Goal: Task Accomplishment & Management: Use online tool/utility

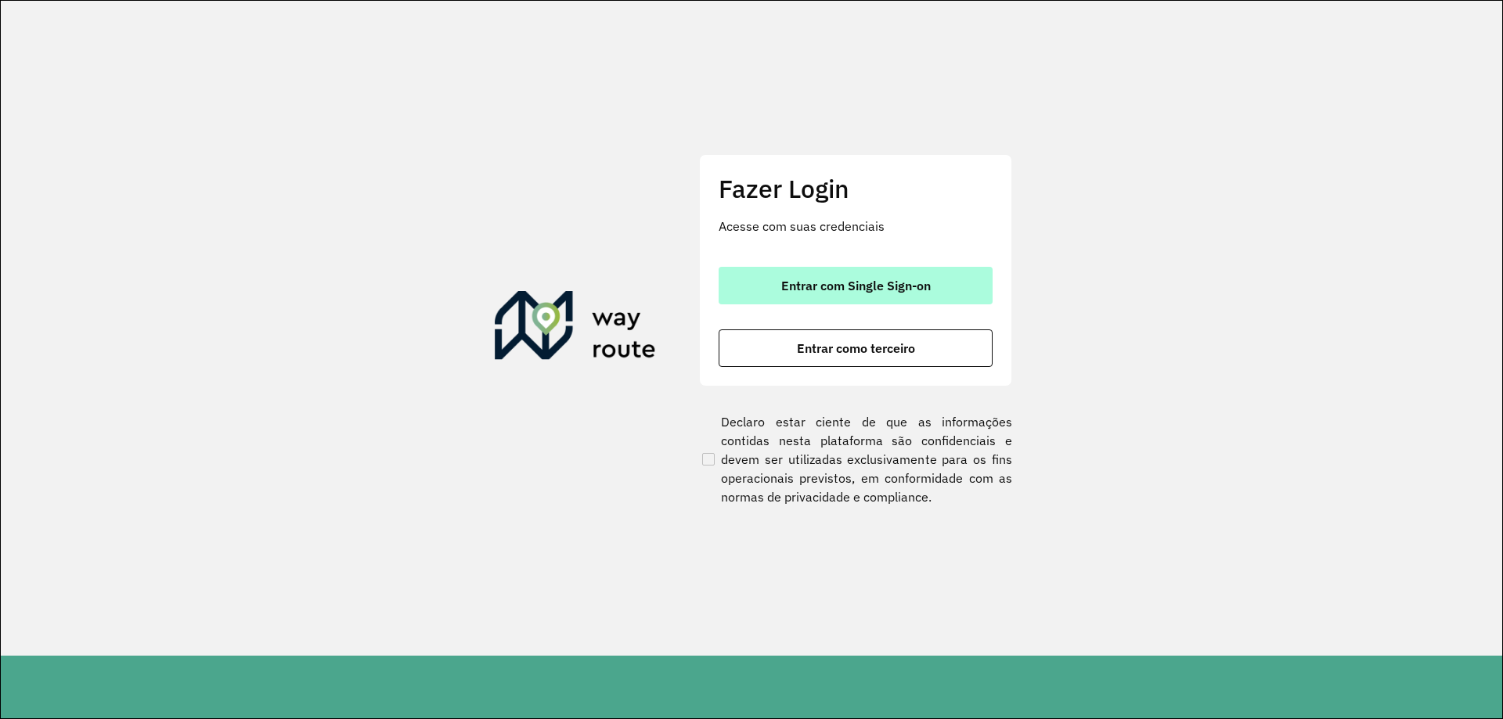
click at [847, 304] on button "Entrar com Single Sign-on" at bounding box center [856, 286] width 274 height 38
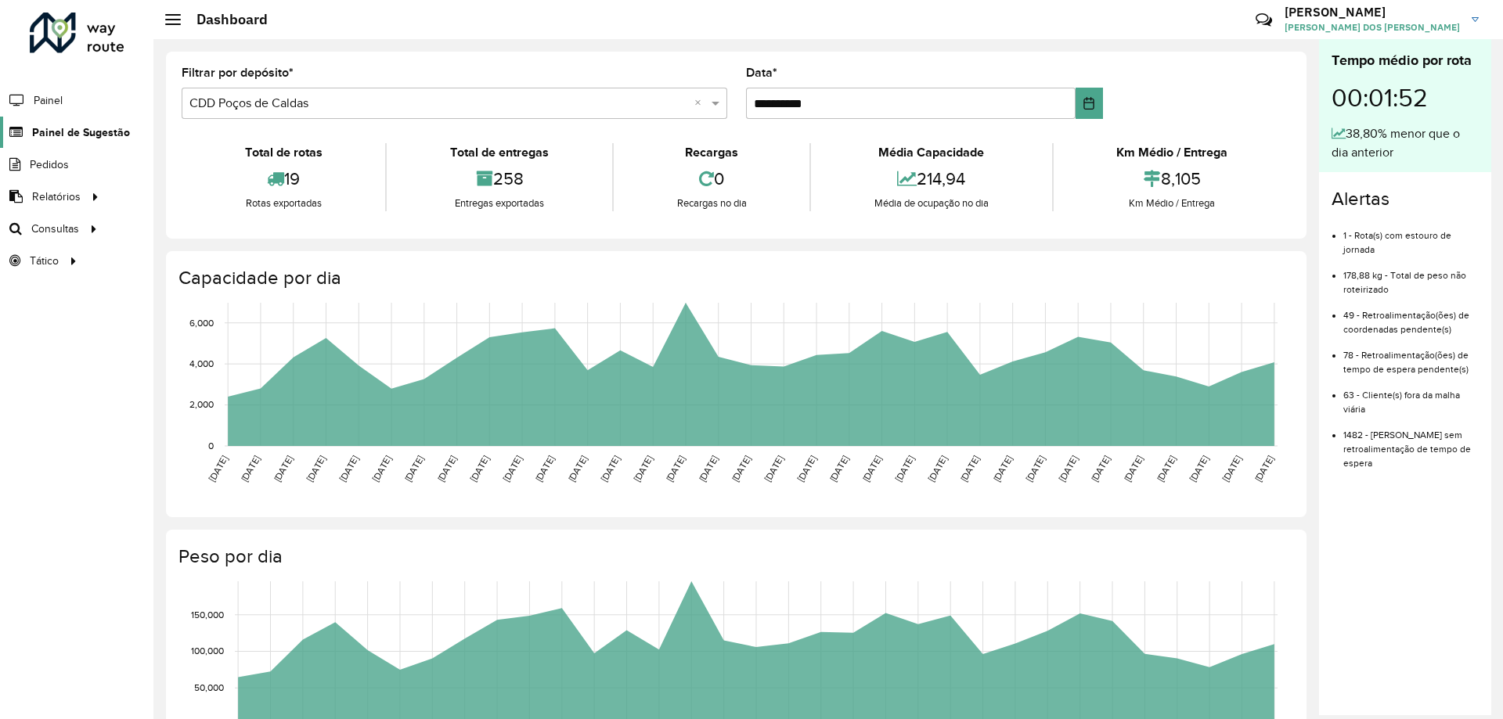
click at [97, 133] on span "Painel de Sugestão" at bounding box center [81, 132] width 98 height 16
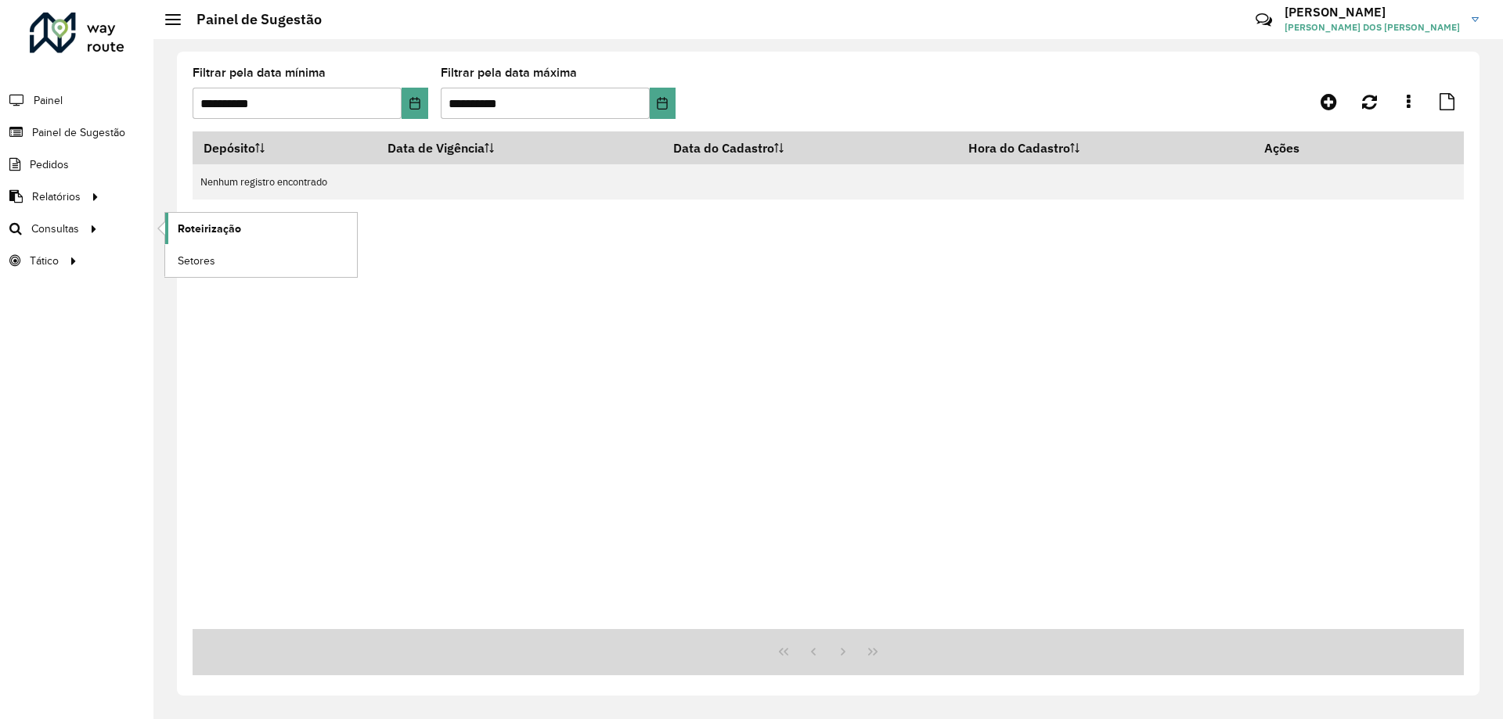
click at [196, 234] on span "Roteirização" at bounding box center [209, 229] width 63 height 16
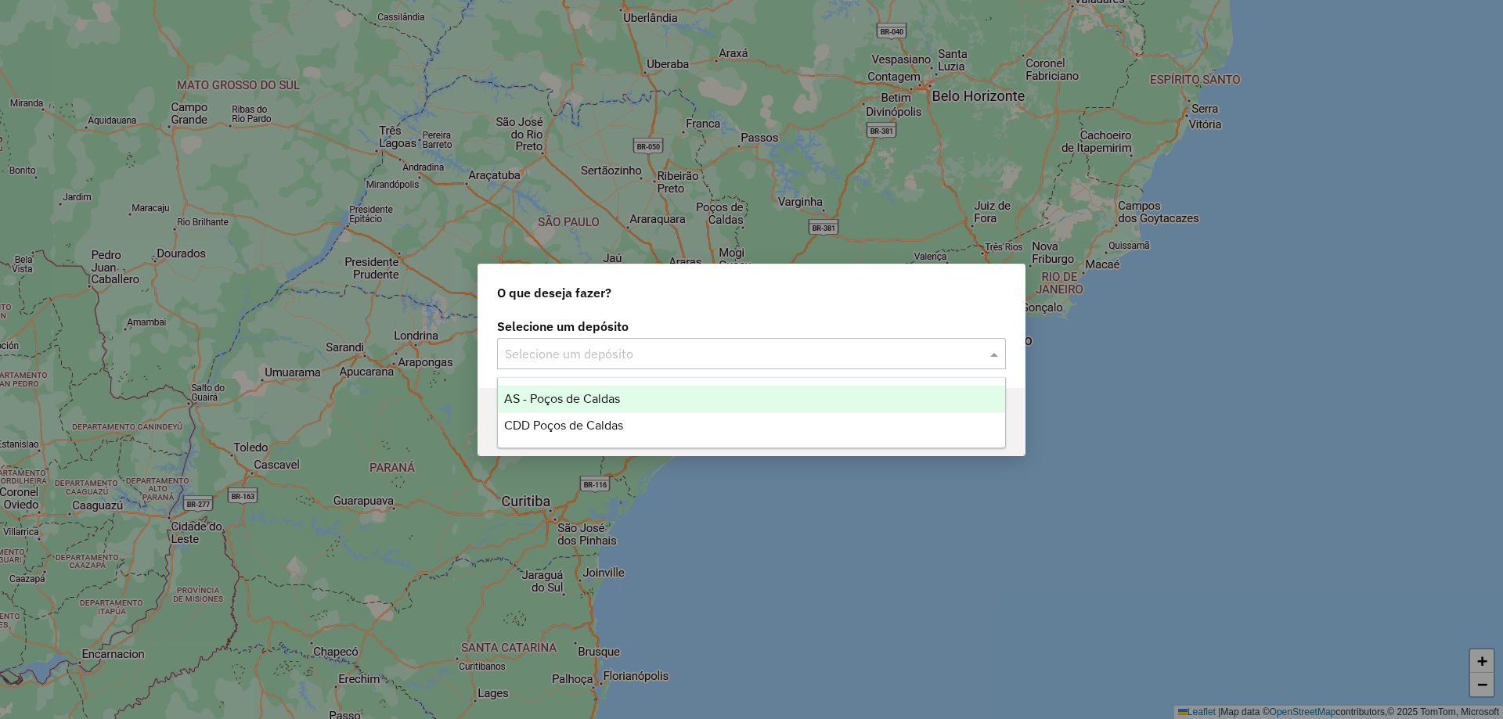
click at [713, 345] on input "text" at bounding box center [736, 354] width 462 height 19
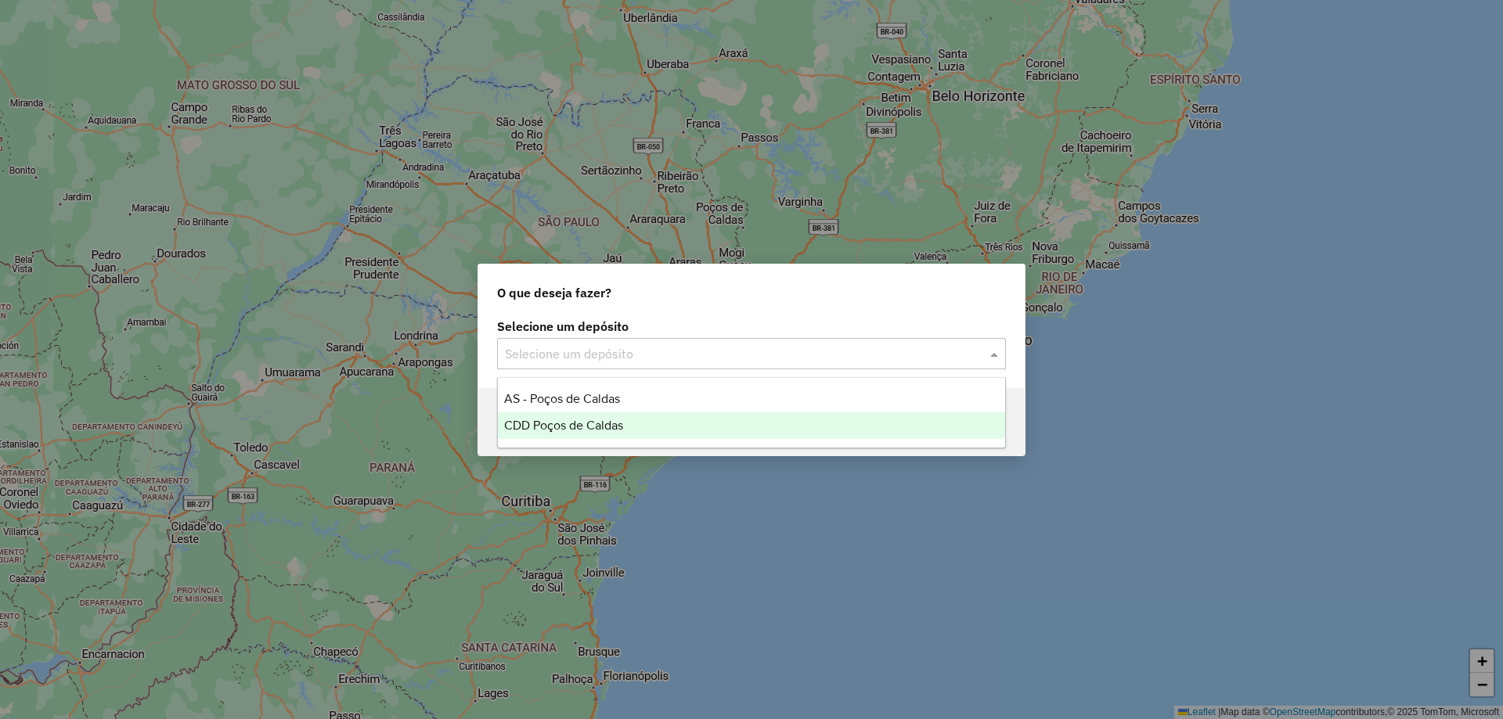
click at [640, 434] on div "CDD Poços de Caldas" at bounding box center [751, 426] width 507 height 27
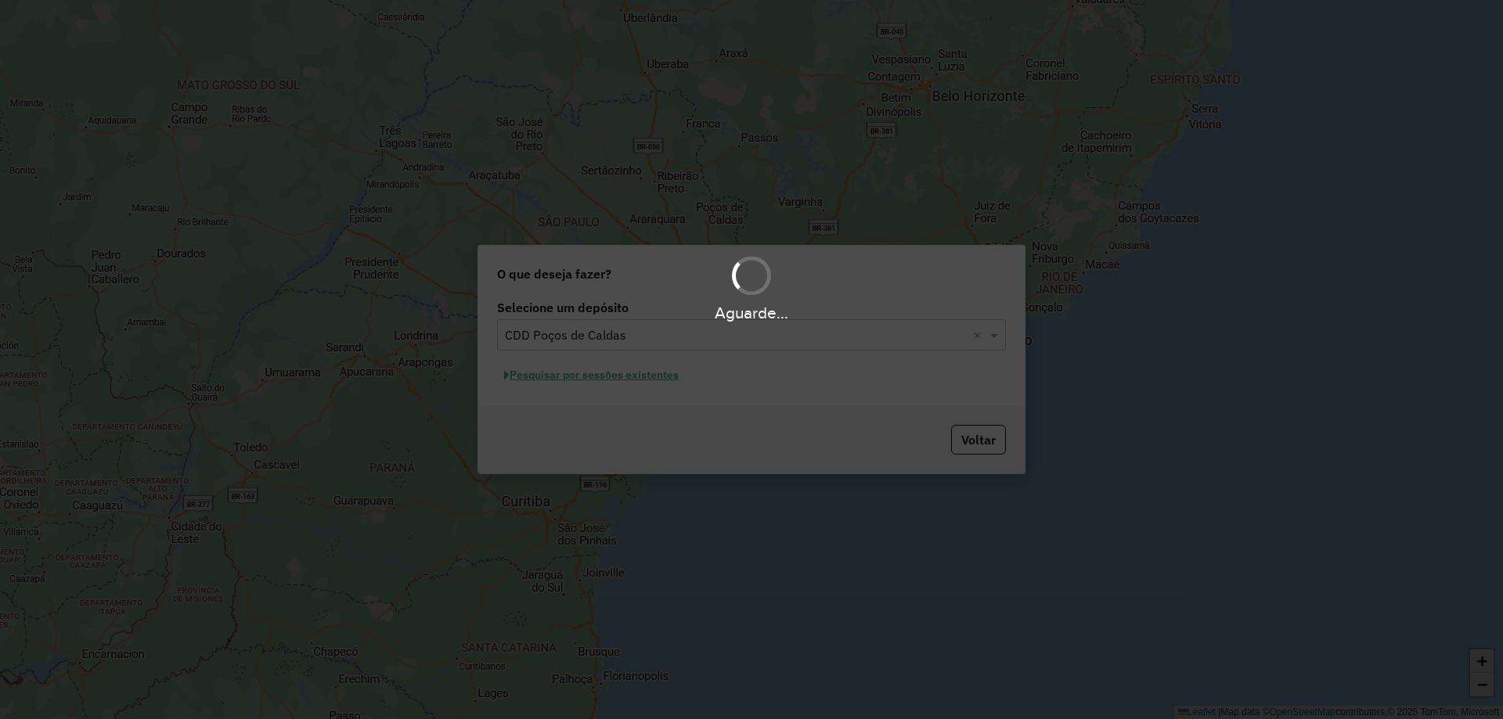
click at [609, 379] on div "Aguarde..." at bounding box center [751, 359] width 1503 height 719
click at [622, 377] on div "Aguarde..." at bounding box center [751, 359] width 1503 height 719
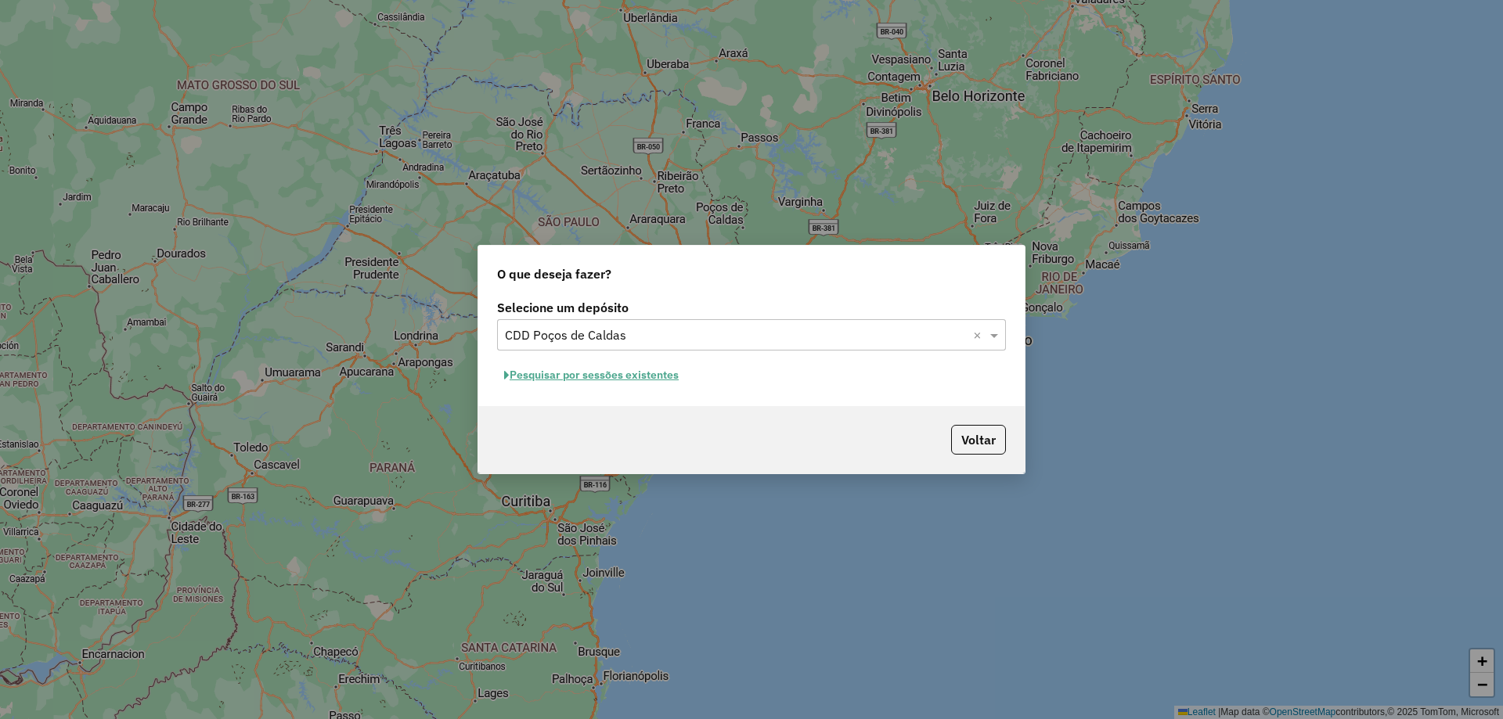
click at [624, 373] on button "Pesquisar por sessões existentes" at bounding box center [591, 375] width 189 height 24
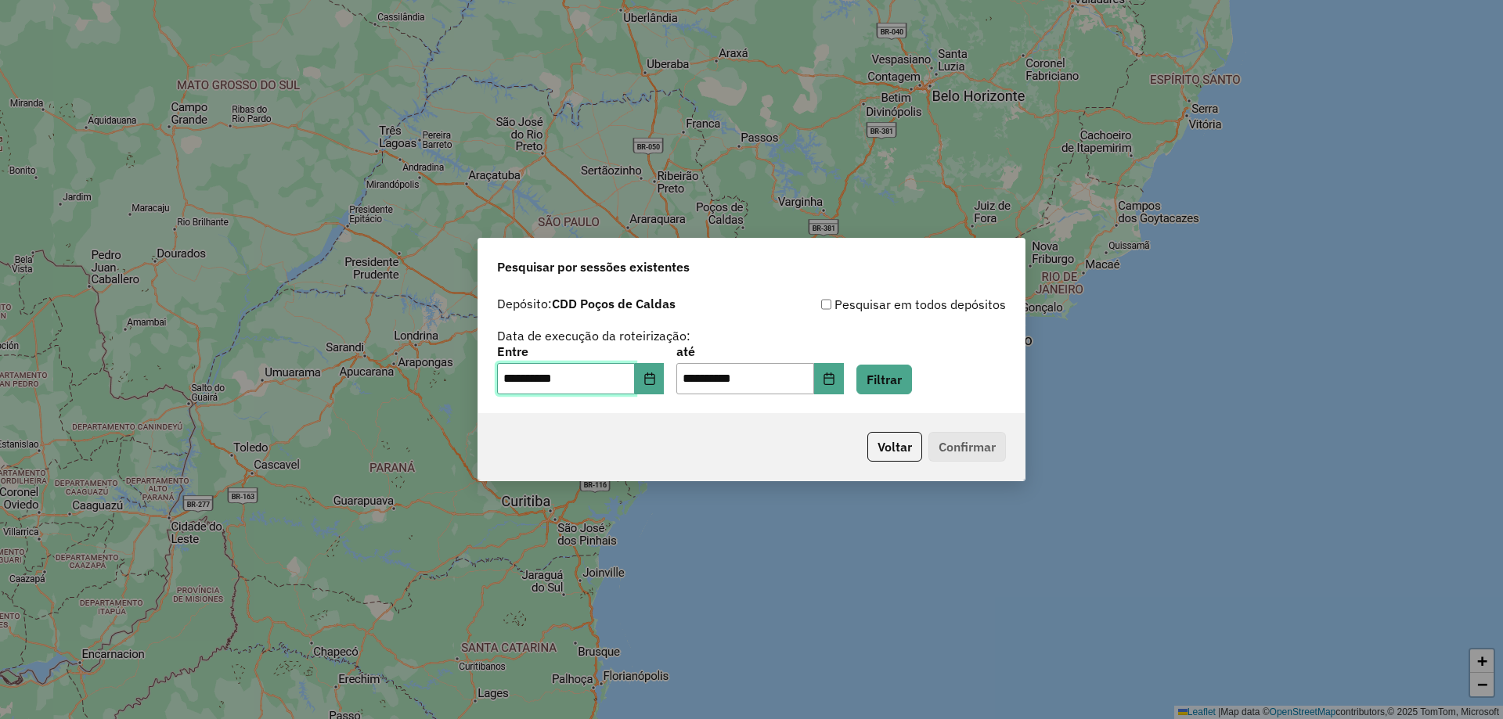
click at [593, 386] on input "**********" at bounding box center [566, 378] width 138 height 31
click at [654, 375] on icon "Choose Date" at bounding box center [649, 379] width 10 height 13
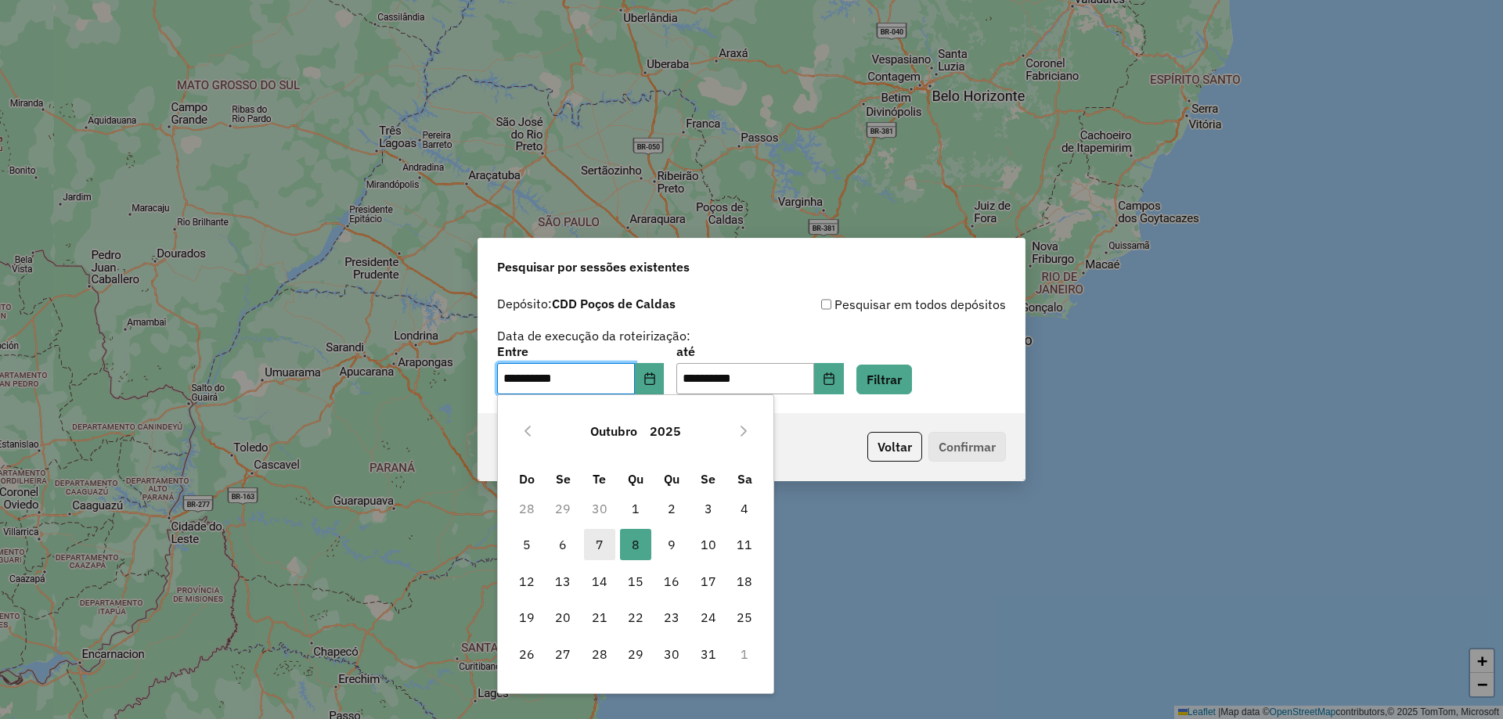
click at [600, 538] on span "7" at bounding box center [599, 544] width 31 height 31
type input "**********"
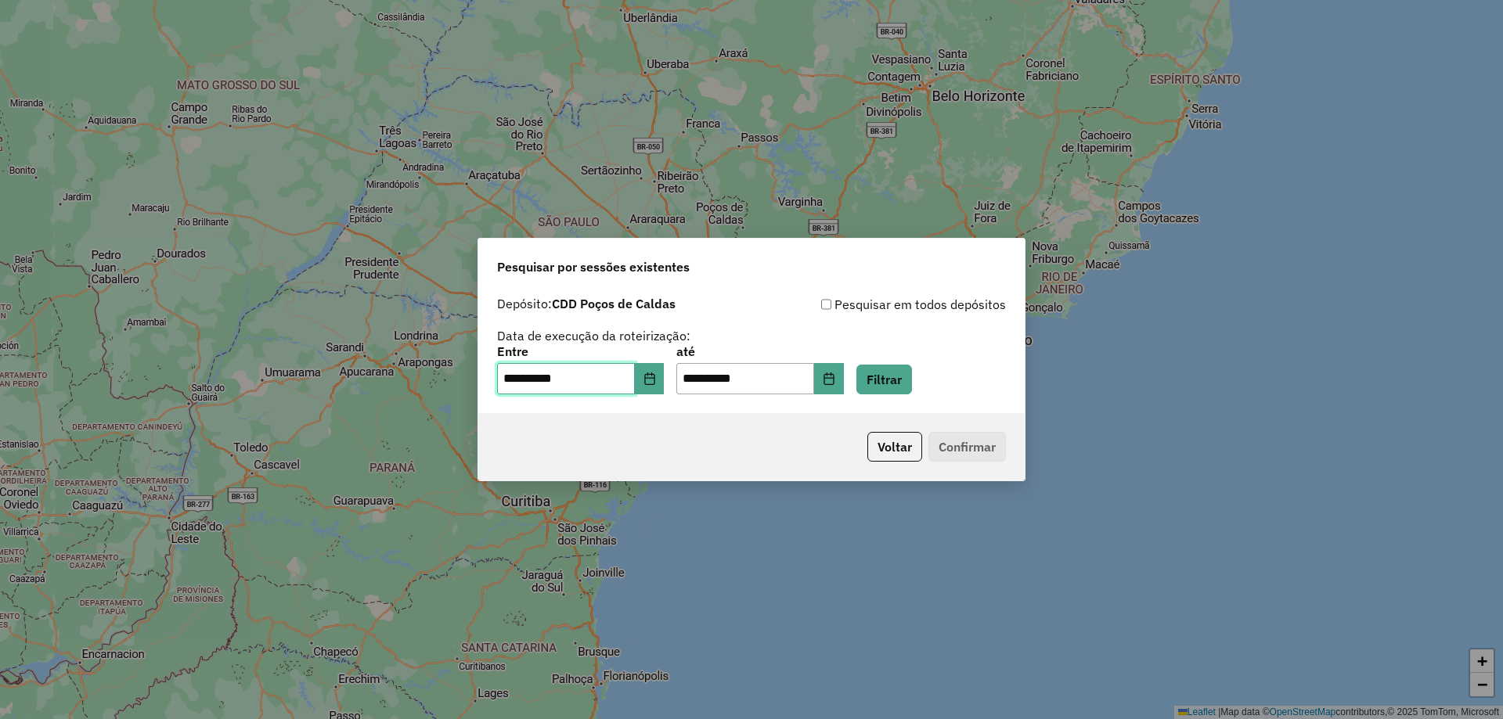
click at [600, 539] on span "7" at bounding box center [599, 544] width 31 height 31
click at [770, 381] on input "**********" at bounding box center [745, 378] width 138 height 31
click at [844, 371] on button "Choose Date" at bounding box center [829, 378] width 30 height 31
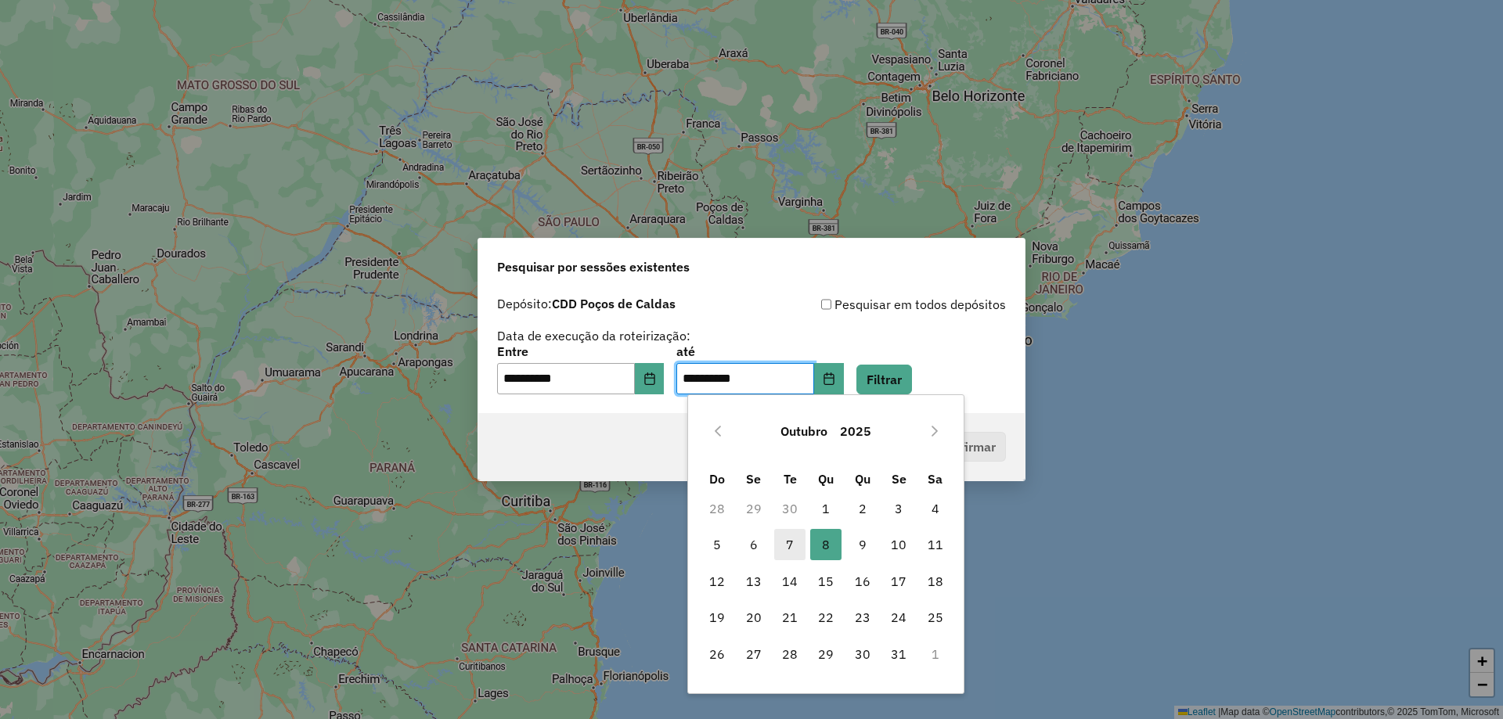
click at [789, 553] on span "7" at bounding box center [789, 544] width 31 height 31
type input "**********"
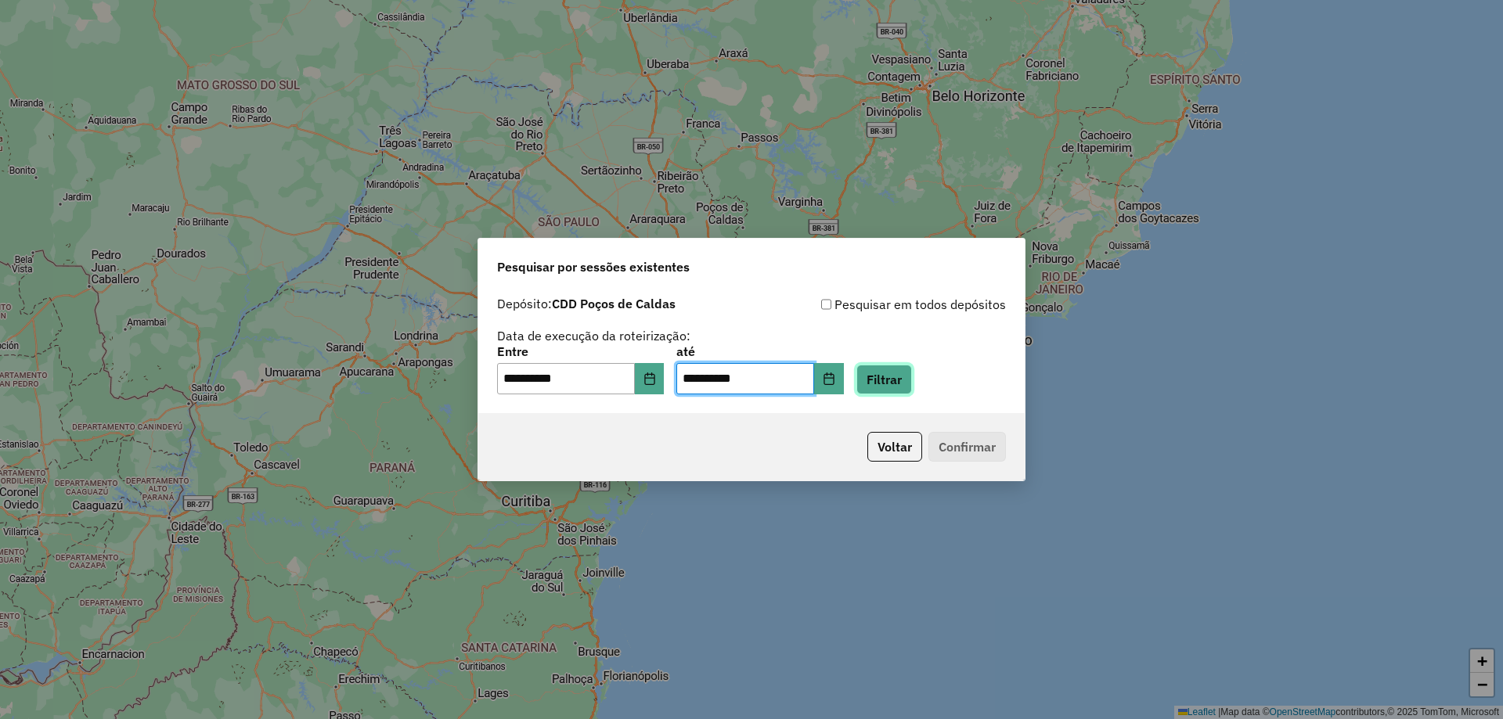
click at [912, 375] on button "Filtrar" at bounding box center [884, 380] width 56 height 30
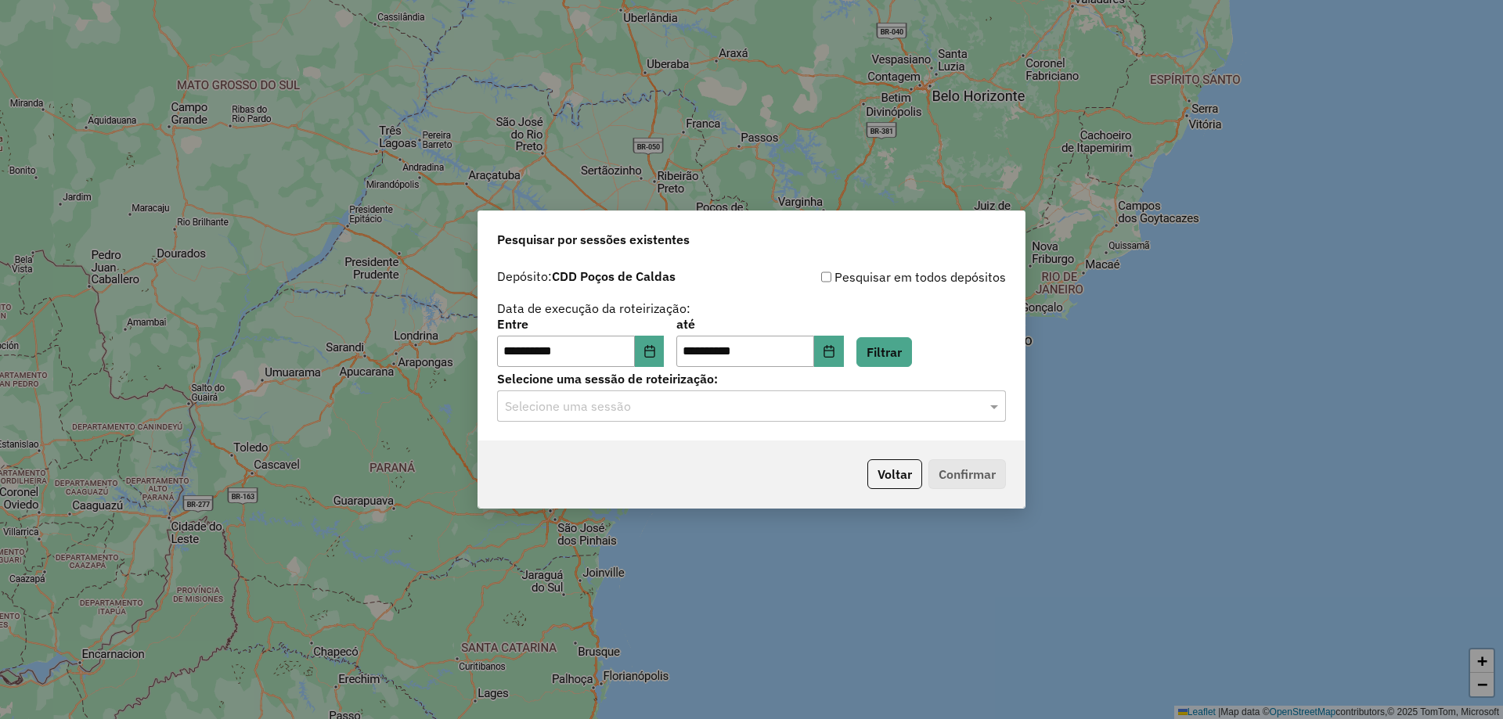
click at [665, 401] on input "text" at bounding box center [736, 407] width 462 height 19
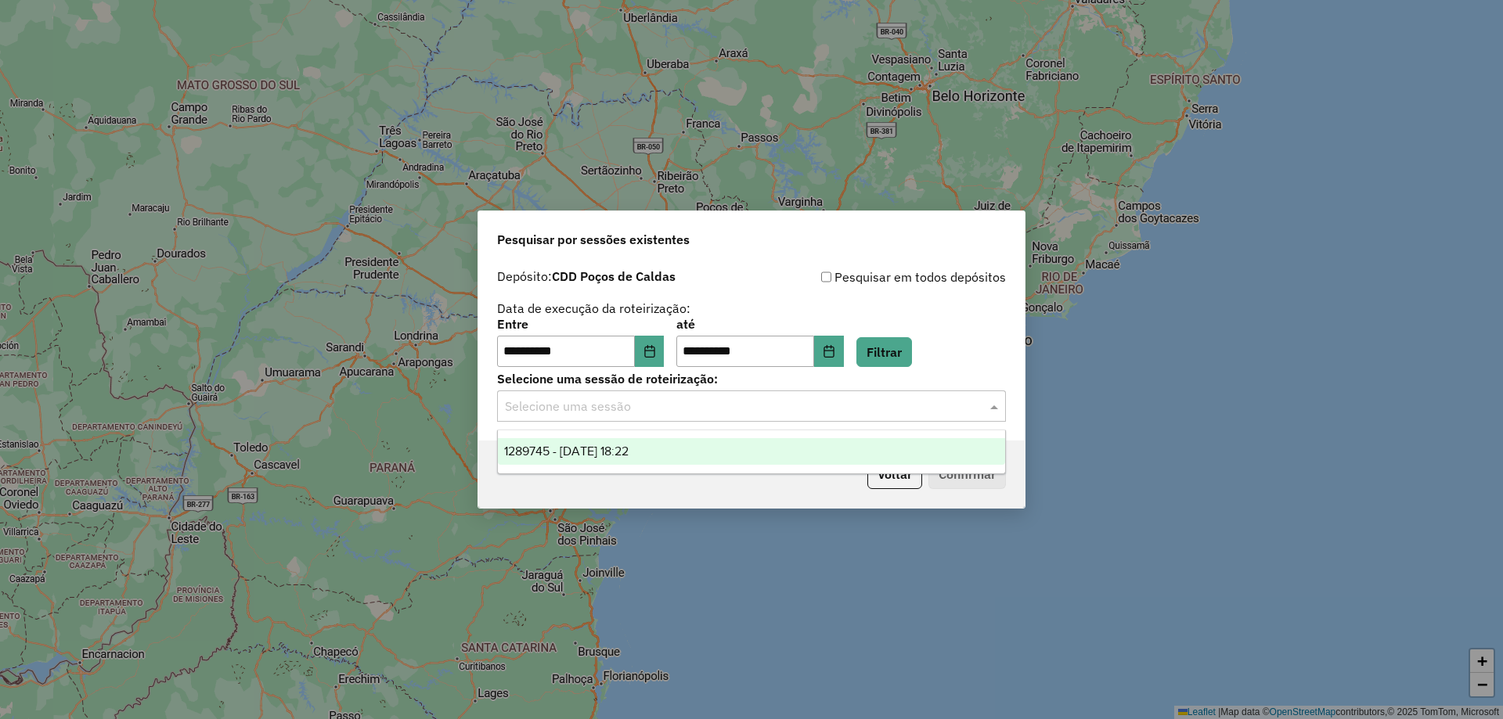
click at [629, 447] on span "1289745 - 07/10/2025 18:22" at bounding box center [566, 451] width 124 height 13
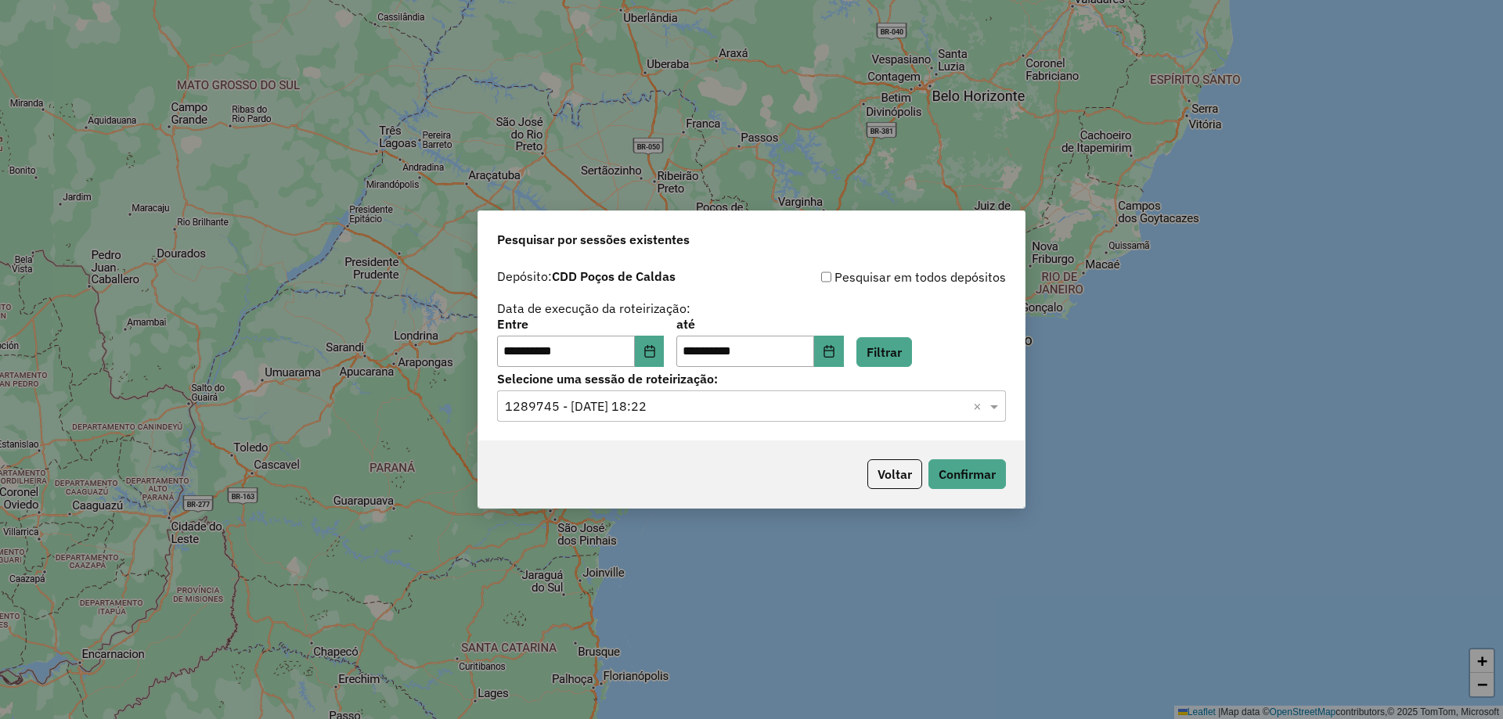
click at [924, 465] on p-footer "Voltar Confirmar" at bounding box center [933, 475] width 145 height 30
click at [932, 465] on button "Confirmar" at bounding box center [966, 475] width 77 height 30
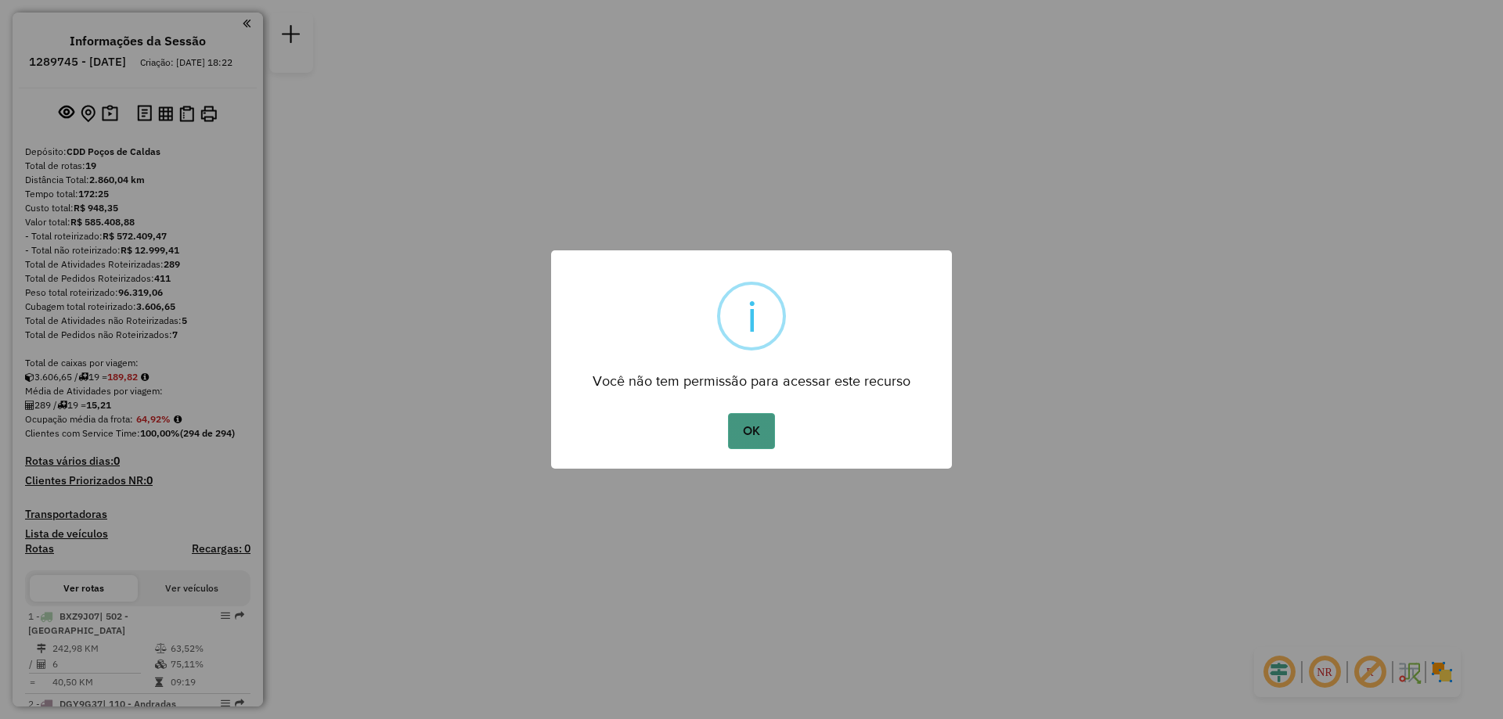
click at [752, 430] on button "OK" at bounding box center [751, 431] width 46 height 36
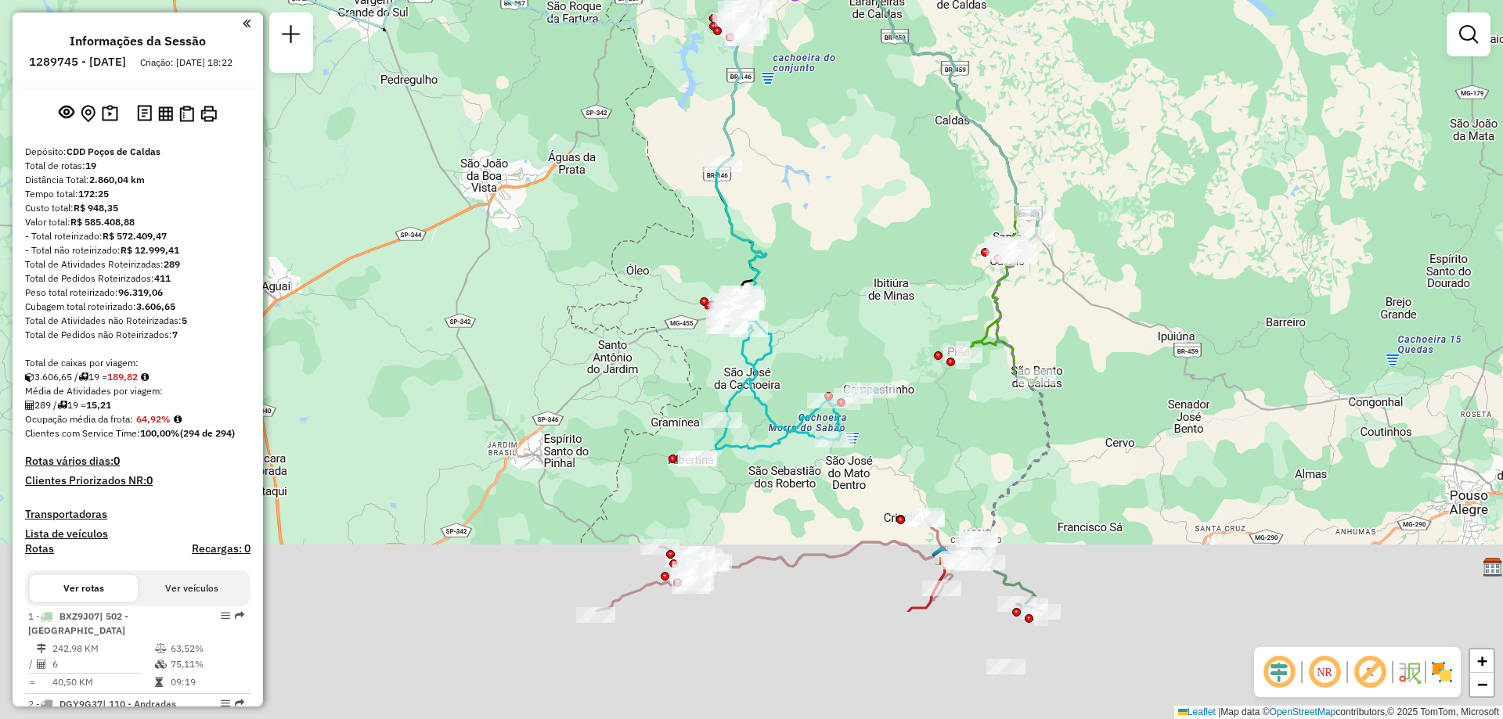
drag, startPoint x: 681, startPoint y: 456, endPoint x: 683, endPoint y: 261, distance: 195.7
click at [683, 261] on div "Janela de atendimento Grade de atendimento Capacidade Transportadoras Veículos …" at bounding box center [751, 359] width 1503 height 719
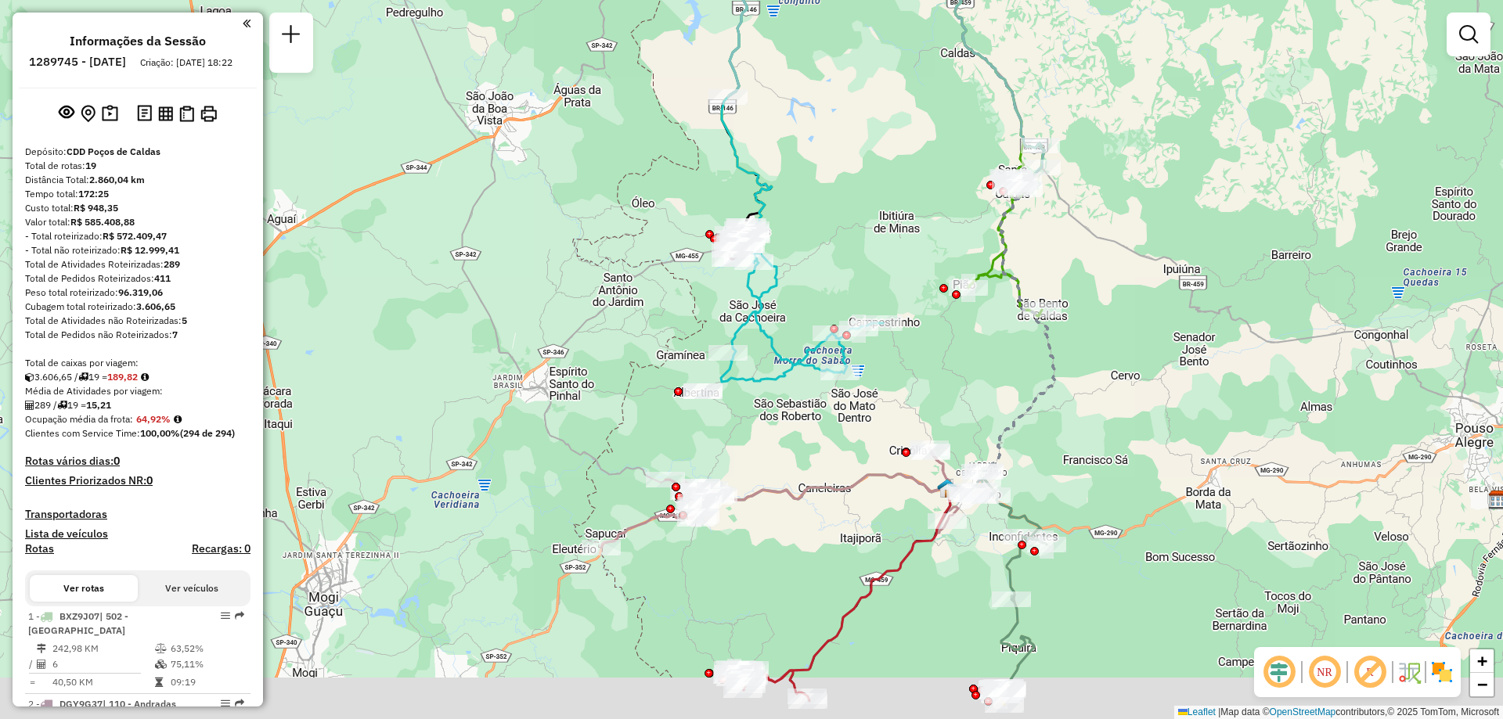
drag, startPoint x: 744, startPoint y: 522, endPoint x: 748, endPoint y: 473, distance: 49.5
click at [748, 473] on div "Janela de atendimento Grade de atendimento Capacidade Transportadoras Veículos …" at bounding box center [751, 359] width 1503 height 719
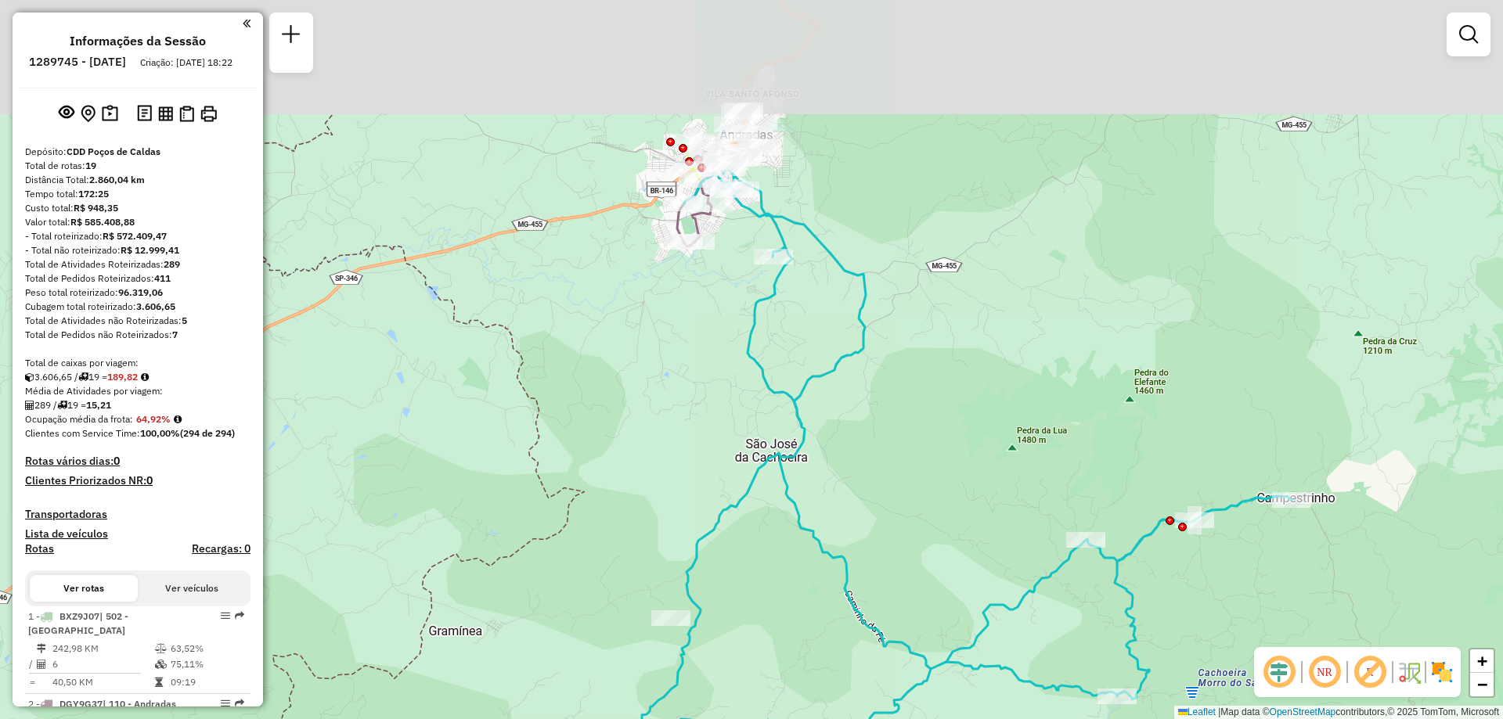
drag, startPoint x: 737, startPoint y: 217, endPoint x: 756, endPoint y: 441, distance: 225.5
click at [756, 441] on div "Janela de atendimento Grade de atendimento Capacidade Transportadoras Veículos …" at bounding box center [751, 359] width 1503 height 719
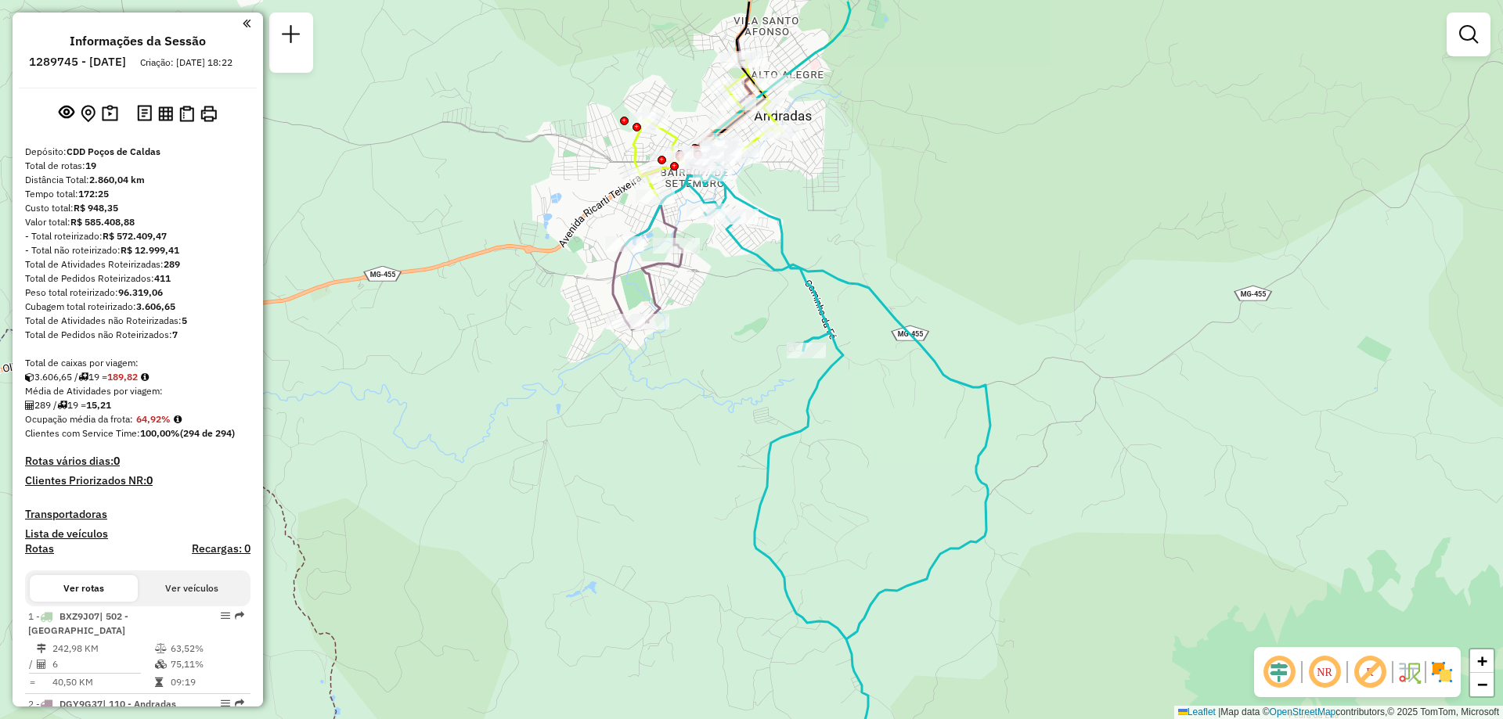
drag, startPoint x: 758, startPoint y: 252, endPoint x: 711, endPoint y: 320, distance: 82.7
click at [711, 320] on div "Janela de atendimento Grade de atendimento Capacidade Transportadoras Veículos …" at bounding box center [751, 359] width 1503 height 719
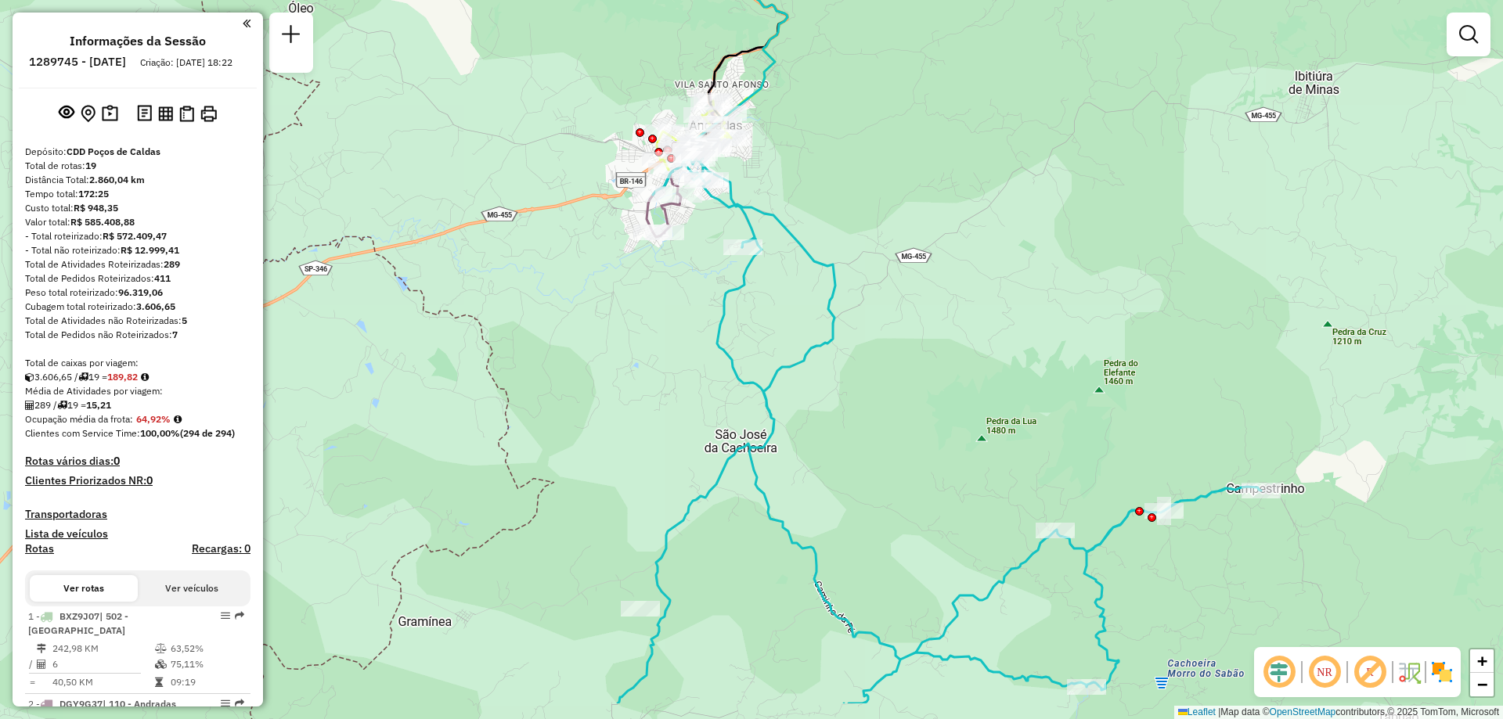
drag, startPoint x: 769, startPoint y: 434, endPoint x: 754, endPoint y: 348, distance: 87.4
click at [754, 348] on div "Janela de atendimento Grade de atendimento Capacidade Transportadoras Veículos …" at bounding box center [751, 359] width 1503 height 719
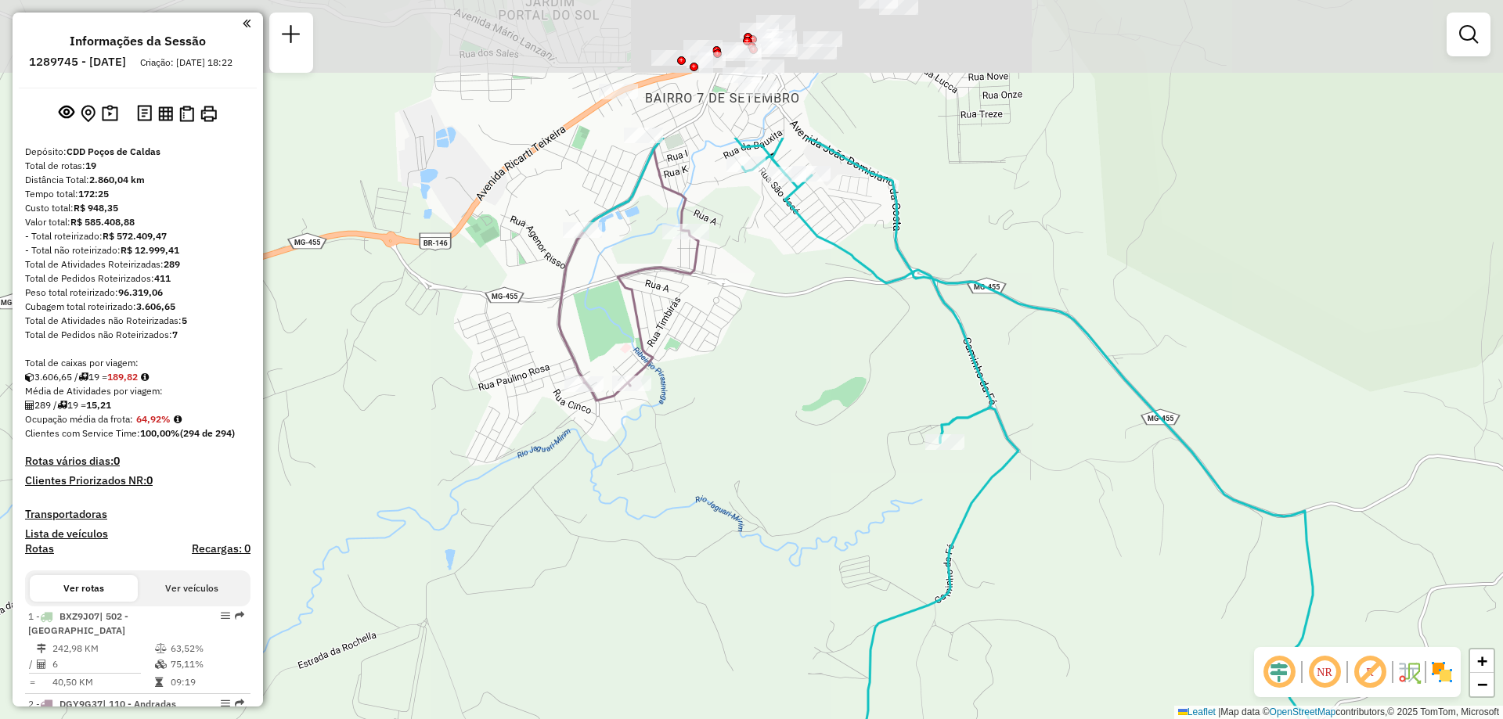
drag, startPoint x: 741, startPoint y: 178, endPoint x: 731, endPoint y: 396, distance: 218.6
click at [731, 396] on div "Janela de atendimento Grade de atendimento Capacidade Transportadoras Veículos …" at bounding box center [751, 359] width 1503 height 719
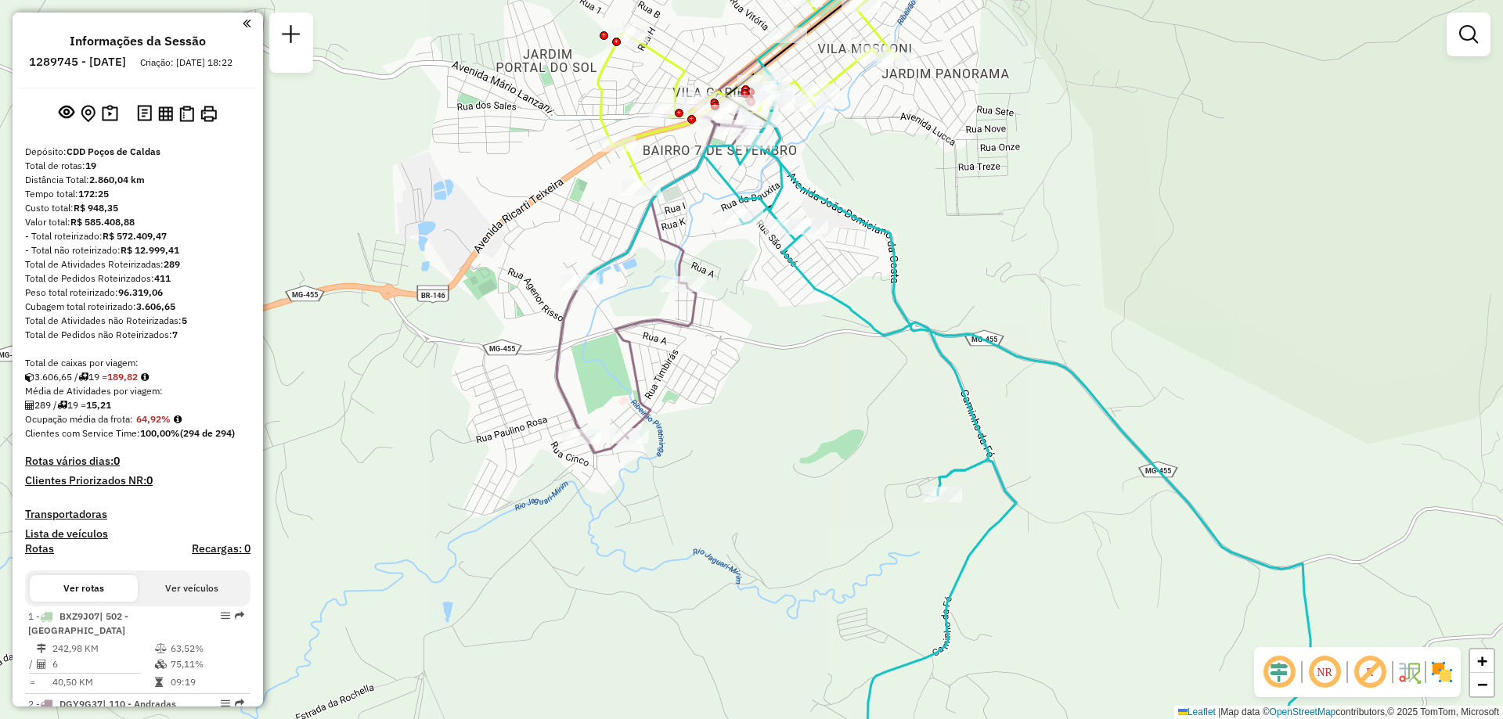
drag, startPoint x: 795, startPoint y: 308, endPoint x: 772, endPoint y: 395, distance: 90.8
click at [772, 395] on div "Janela de atendimento Grade de atendimento Capacidade Transportadoras Veículos …" at bounding box center [751, 359] width 1503 height 719
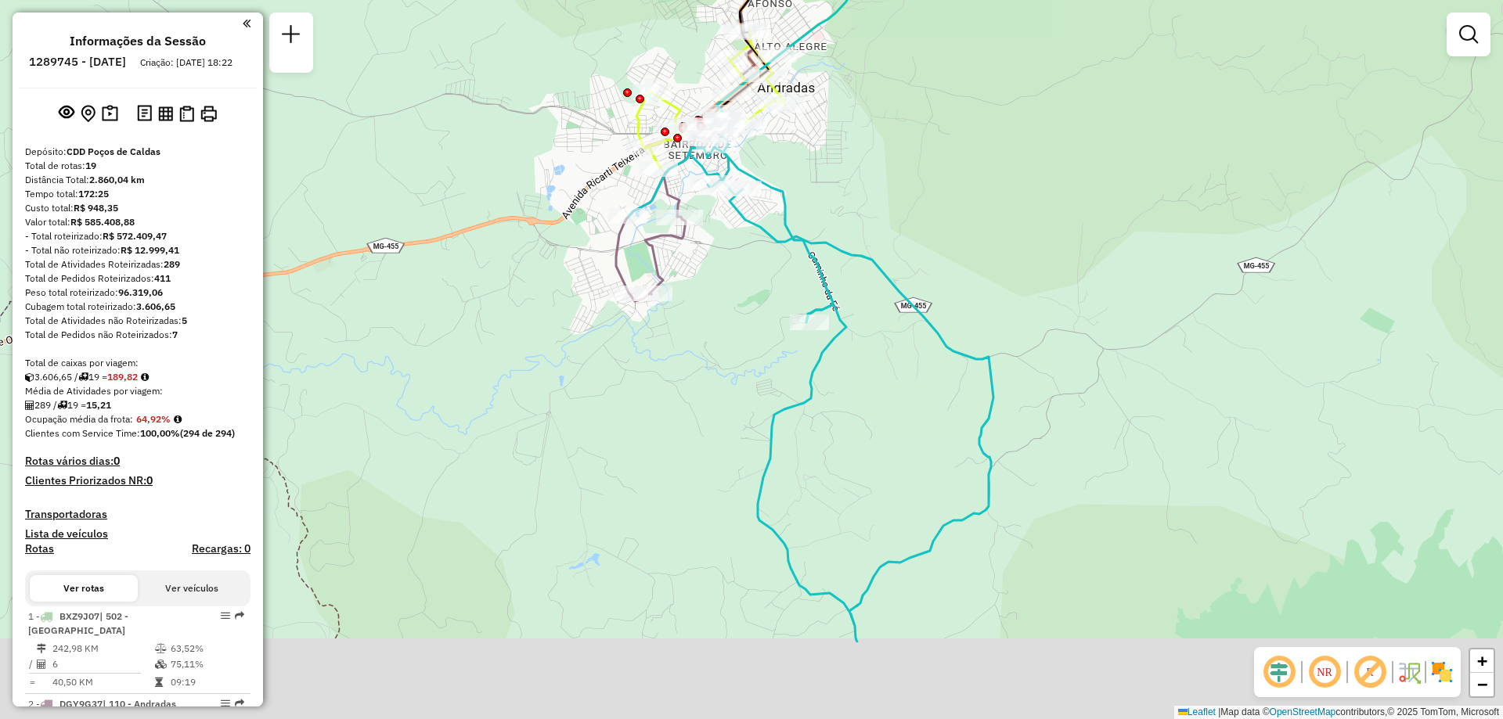
drag, startPoint x: 733, startPoint y: 544, endPoint x: 687, endPoint y: 391, distance: 160.0
click at [687, 391] on div "Janela de atendimento Grade de atendimento Capacidade Transportadoras Veículos …" at bounding box center [751, 359] width 1503 height 719
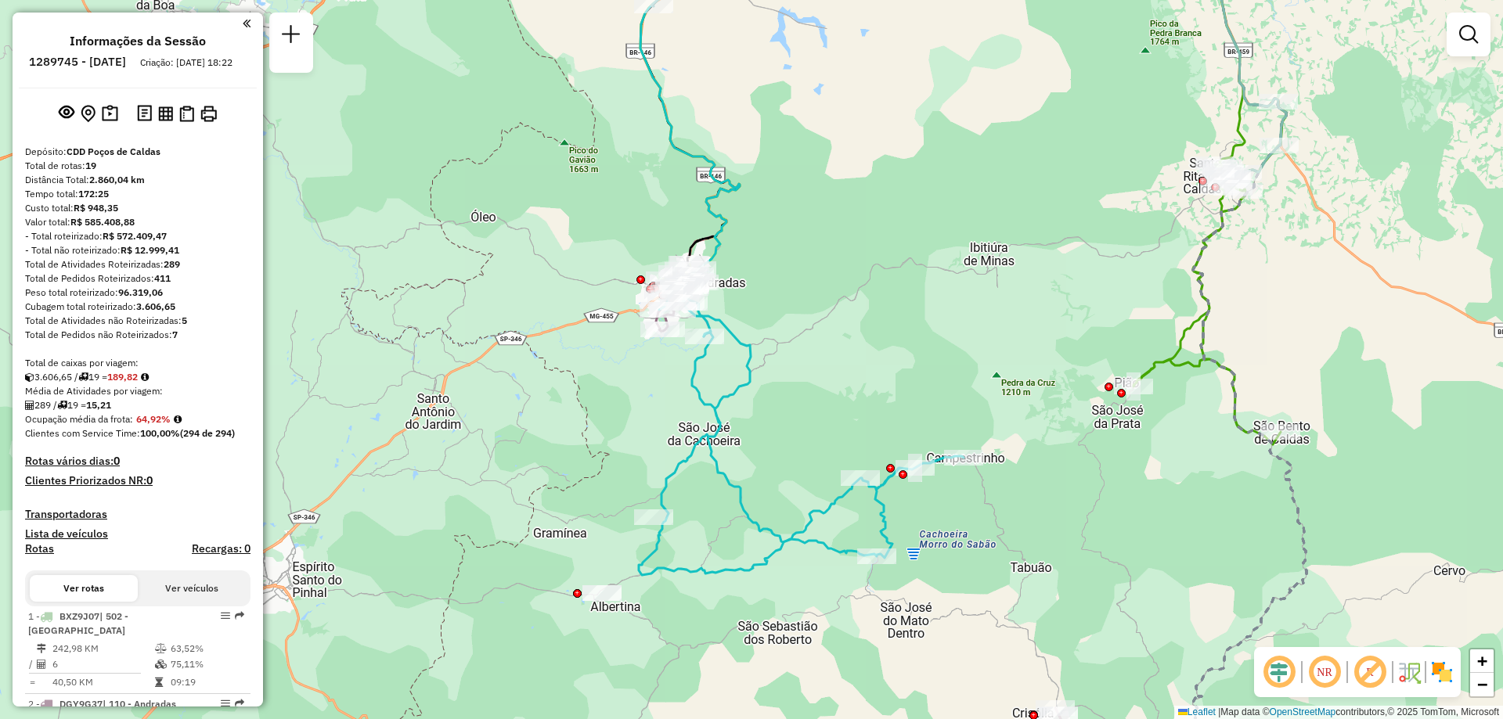
drag, startPoint x: 744, startPoint y: 470, endPoint x: 731, endPoint y: 434, distance: 38.9
click at [731, 434] on div "Janela de atendimento Grade de atendimento Capacidade Transportadoras Veículos …" at bounding box center [751, 359] width 1503 height 719
select select "**********"
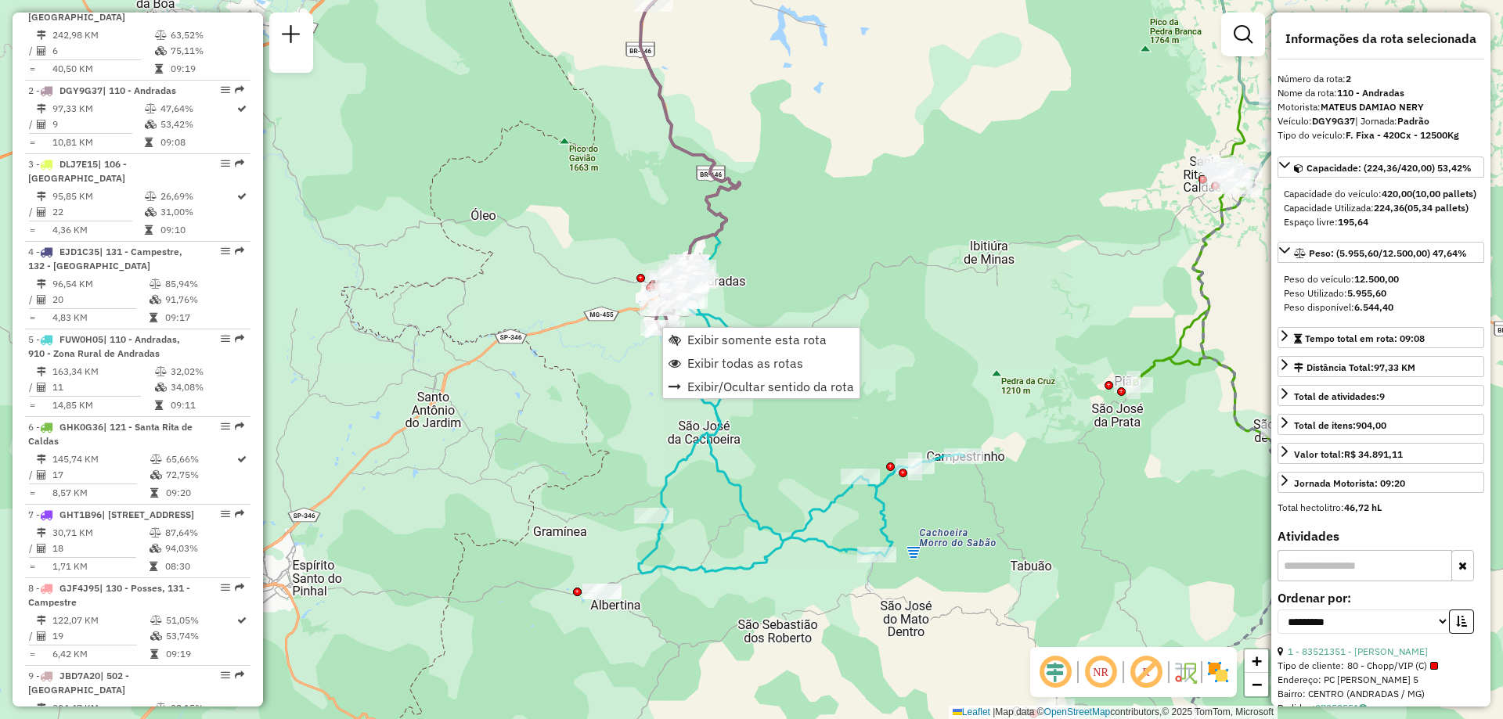
scroll to position [682, 0]
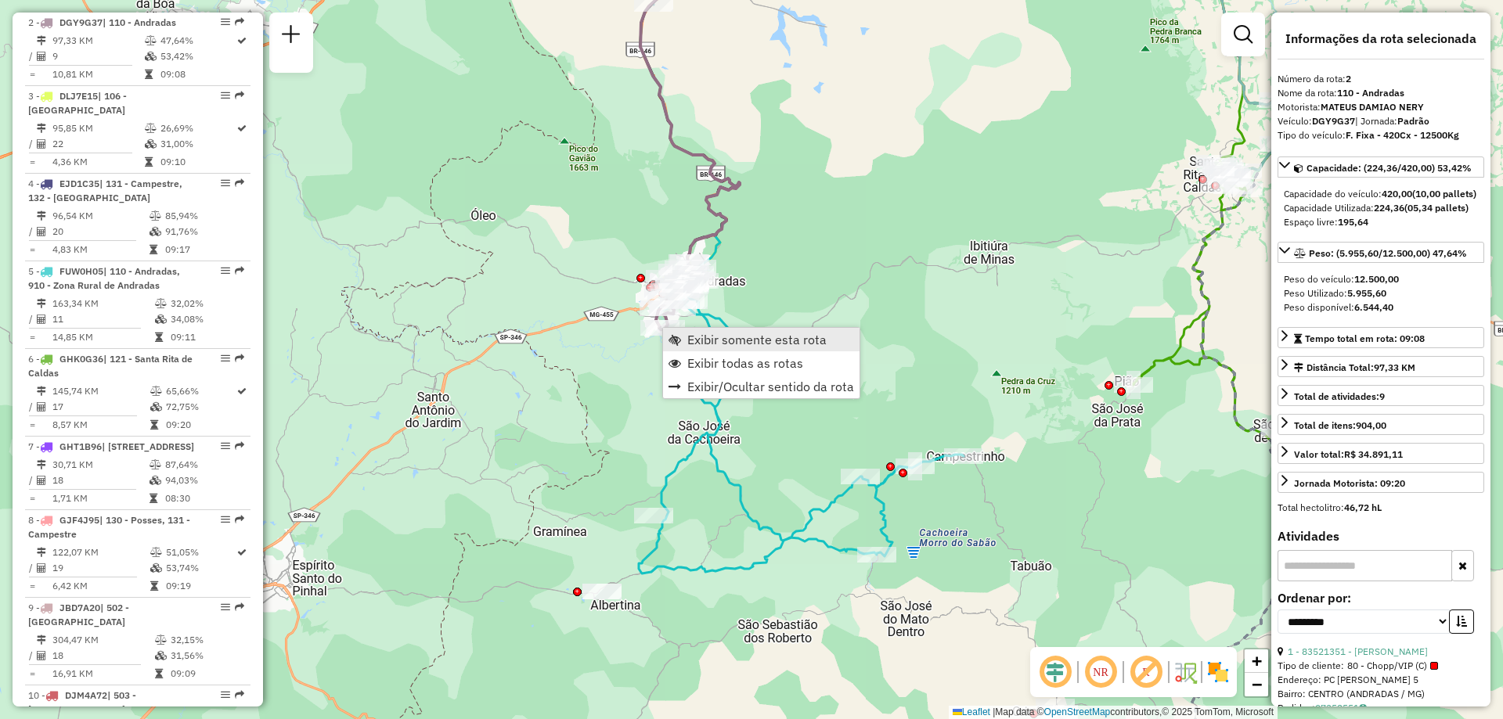
click at [703, 341] on span "Exibir somente esta rota" at bounding box center [756, 339] width 139 height 13
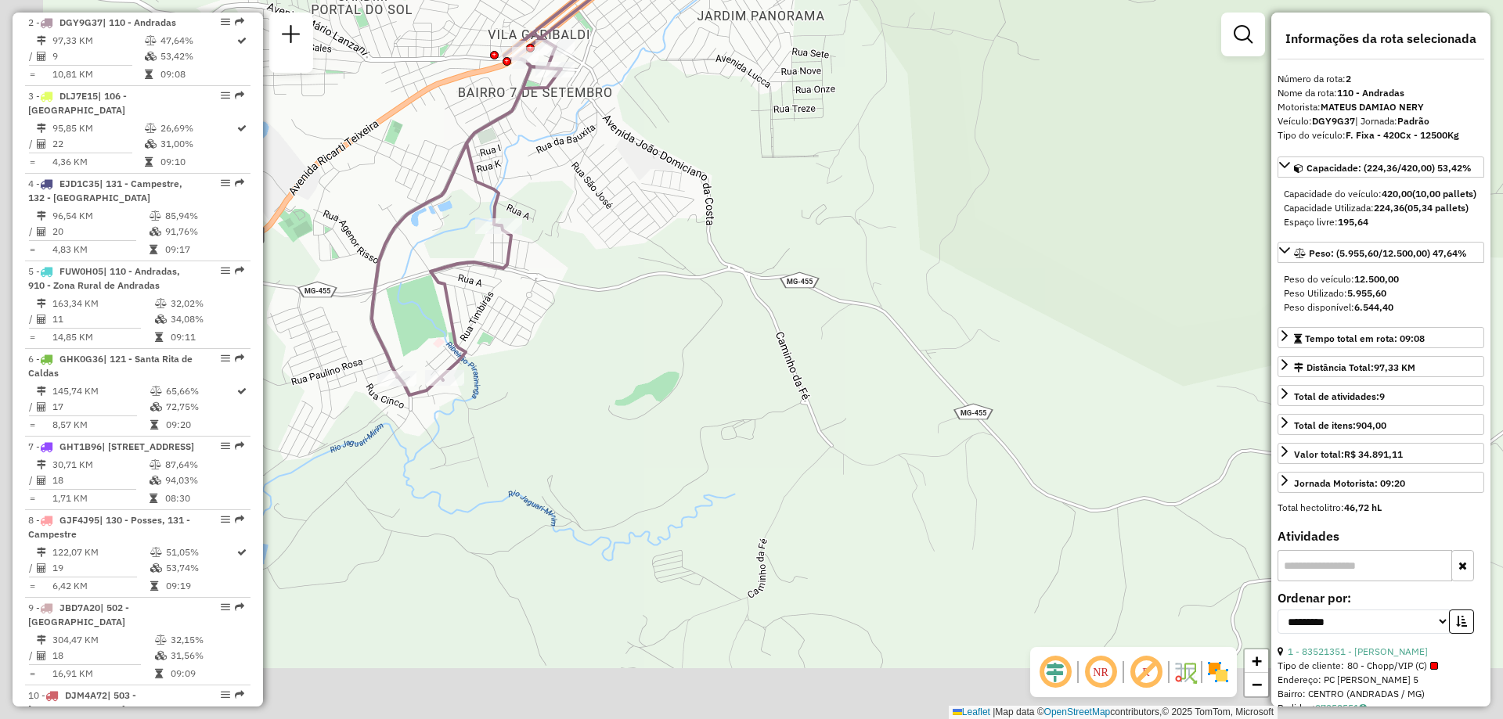
drag, startPoint x: 734, startPoint y: 518, endPoint x: 878, endPoint y: 409, distance: 180.5
click at [878, 409] on div "Janela de atendimento Grade de atendimento Capacidade Transportadoras Veículos …" at bounding box center [751, 359] width 1503 height 719
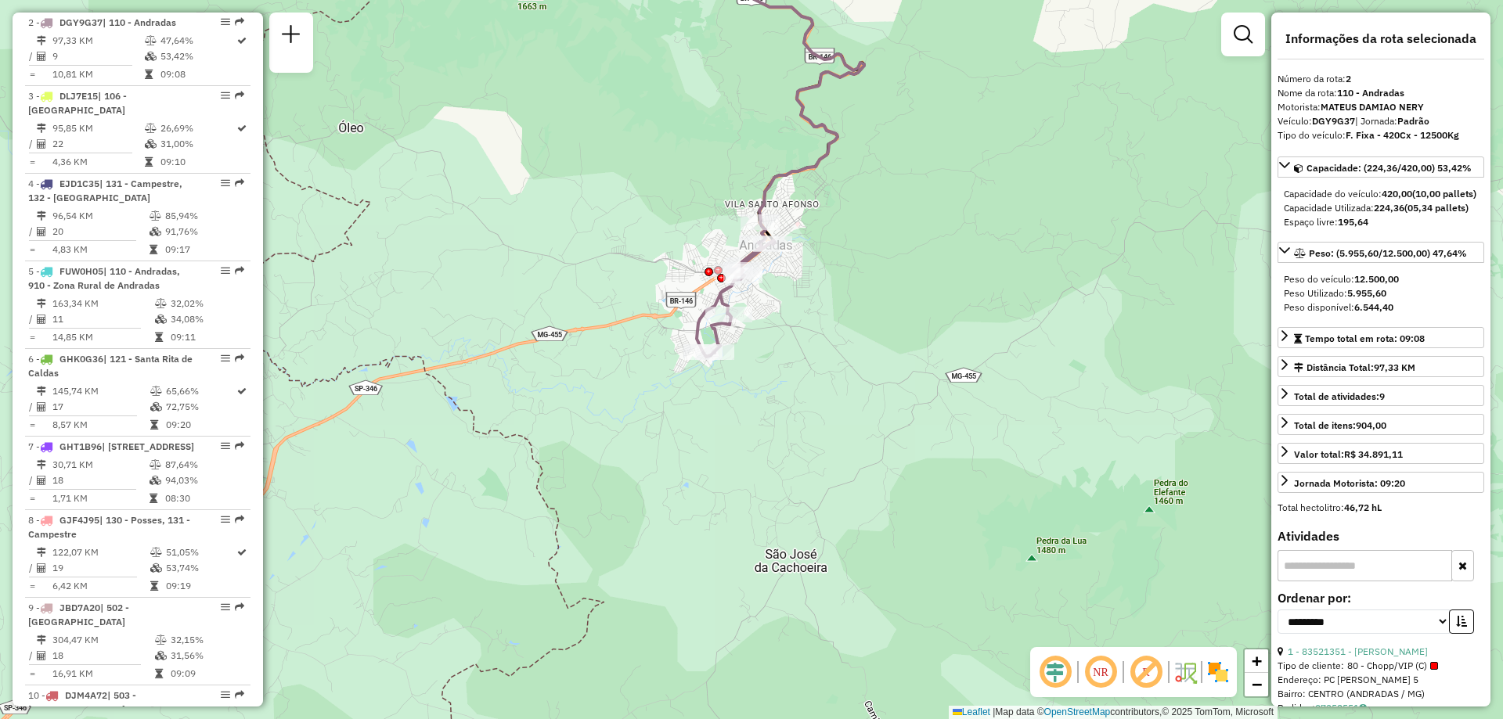
drag, startPoint x: 845, startPoint y: 391, endPoint x: 812, endPoint y: 355, distance: 49.3
click at [814, 357] on div "Janela de atendimento Grade de atendimento Capacidade Transportadoras Veículos …" at bounding box center [751, 359] width 1503 height 719
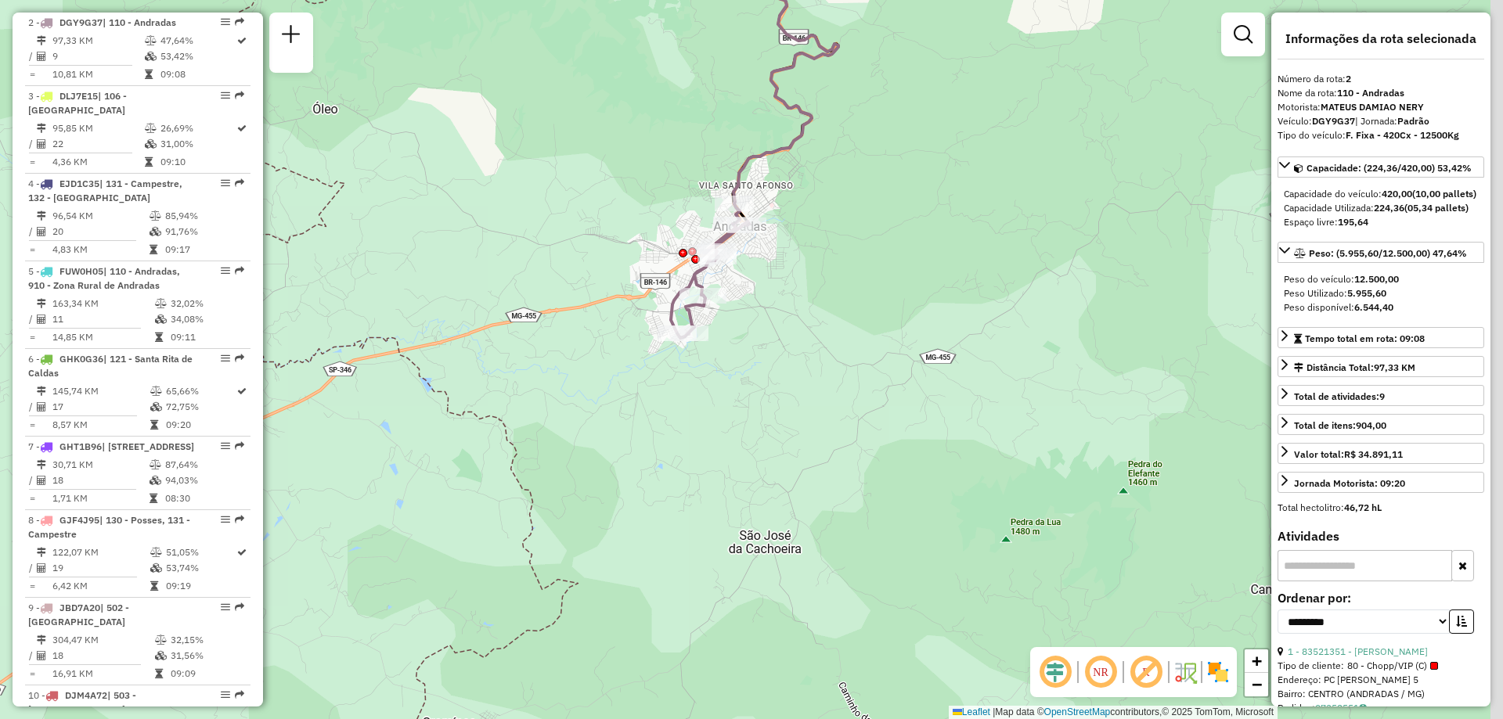
drag, startPoint x: 879, startPoint y: 390, endPoint x: 774, endPoint y: 340, distance: 116.2
click at [826, 362] on div "Janela de atendimento Grade de atendimento Capacidade Transportadoras Veículos …" at bounding box center [751, 359] width 1503 height 719
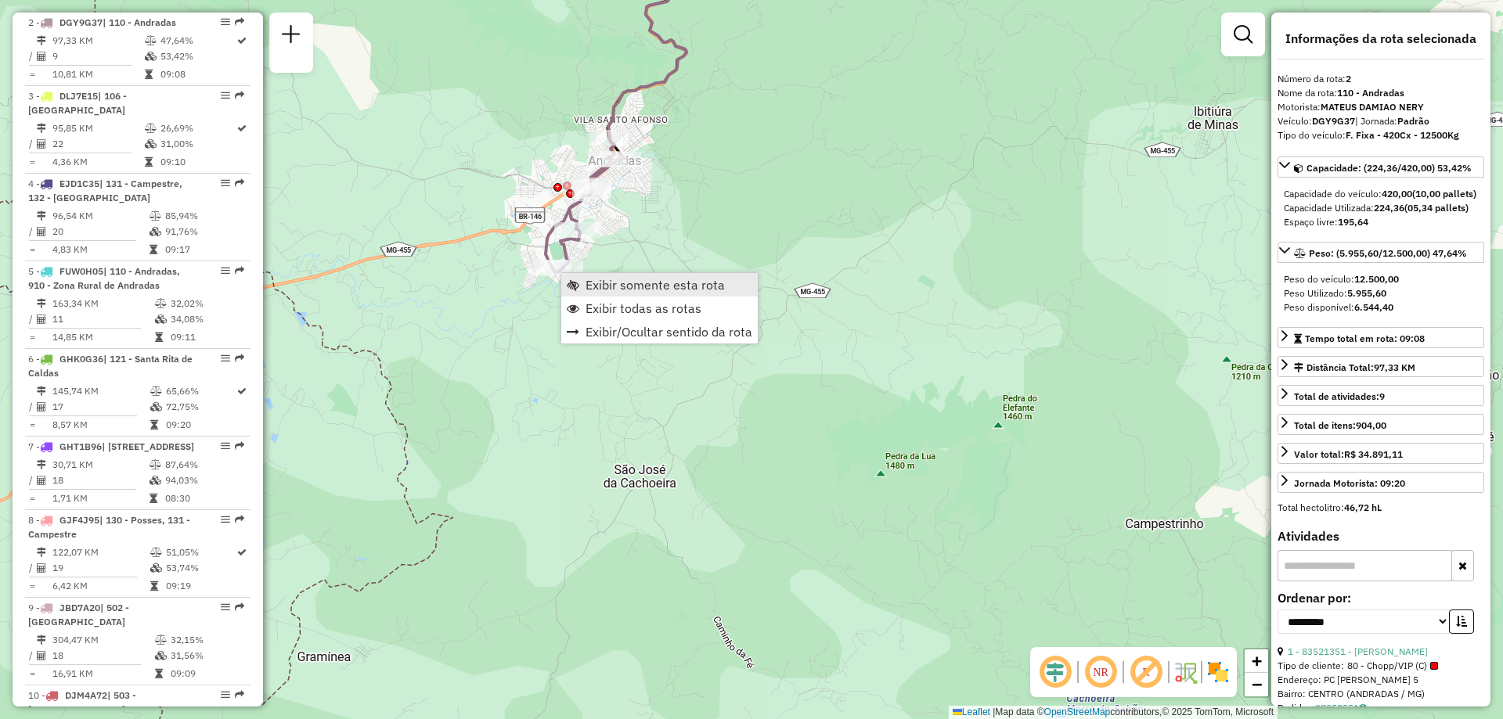
click at [614, 289] on span "Exibir somente esta rota" at bounding box center [655, 285] width 139 height 13
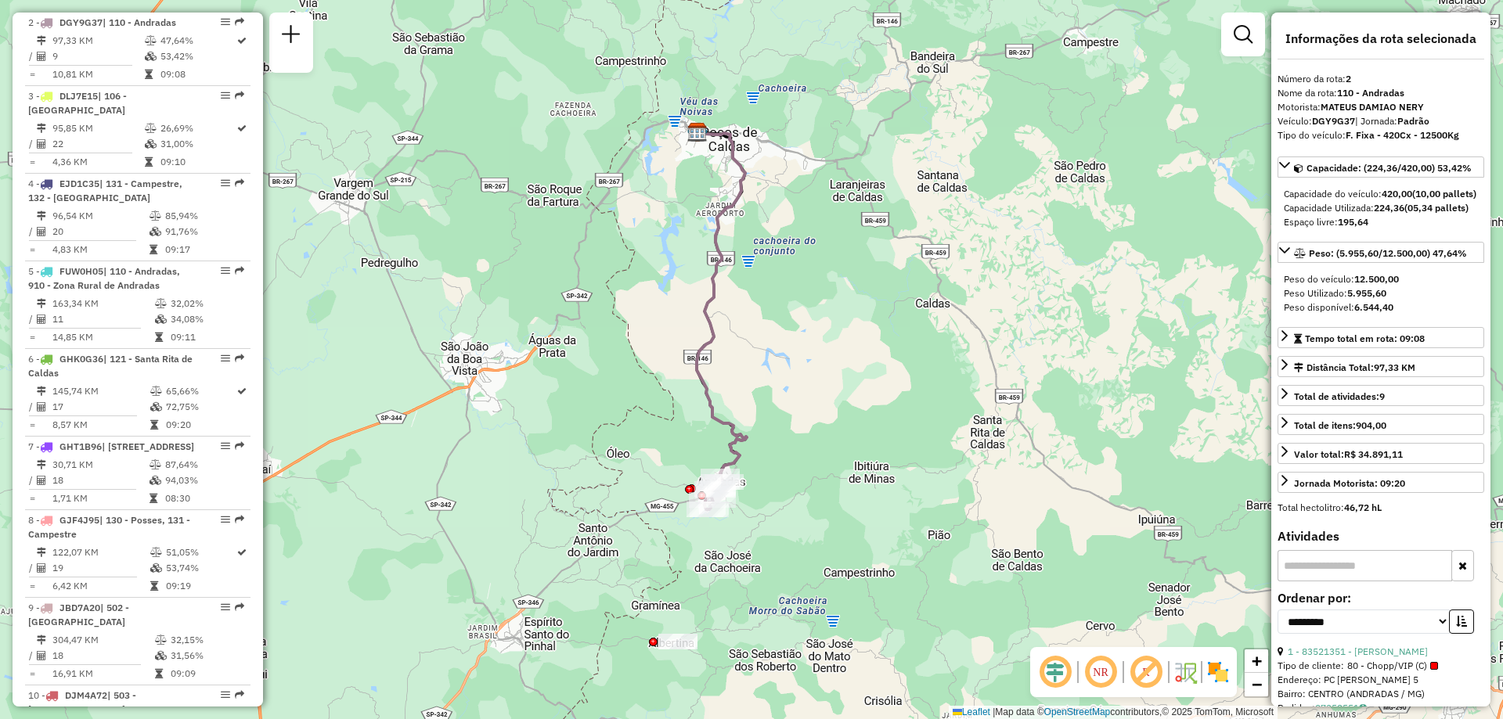
drag, startPoint x: 785, startPoint y: 431, endPoint x: 733, endPoint y: 380, distance: 72.0
click at [733, 380] on div "Janela de atendimento Grade de atendimento Capacidade Transportadoras Veículos …" at bounding box center [751, 359] width 1503 height 719
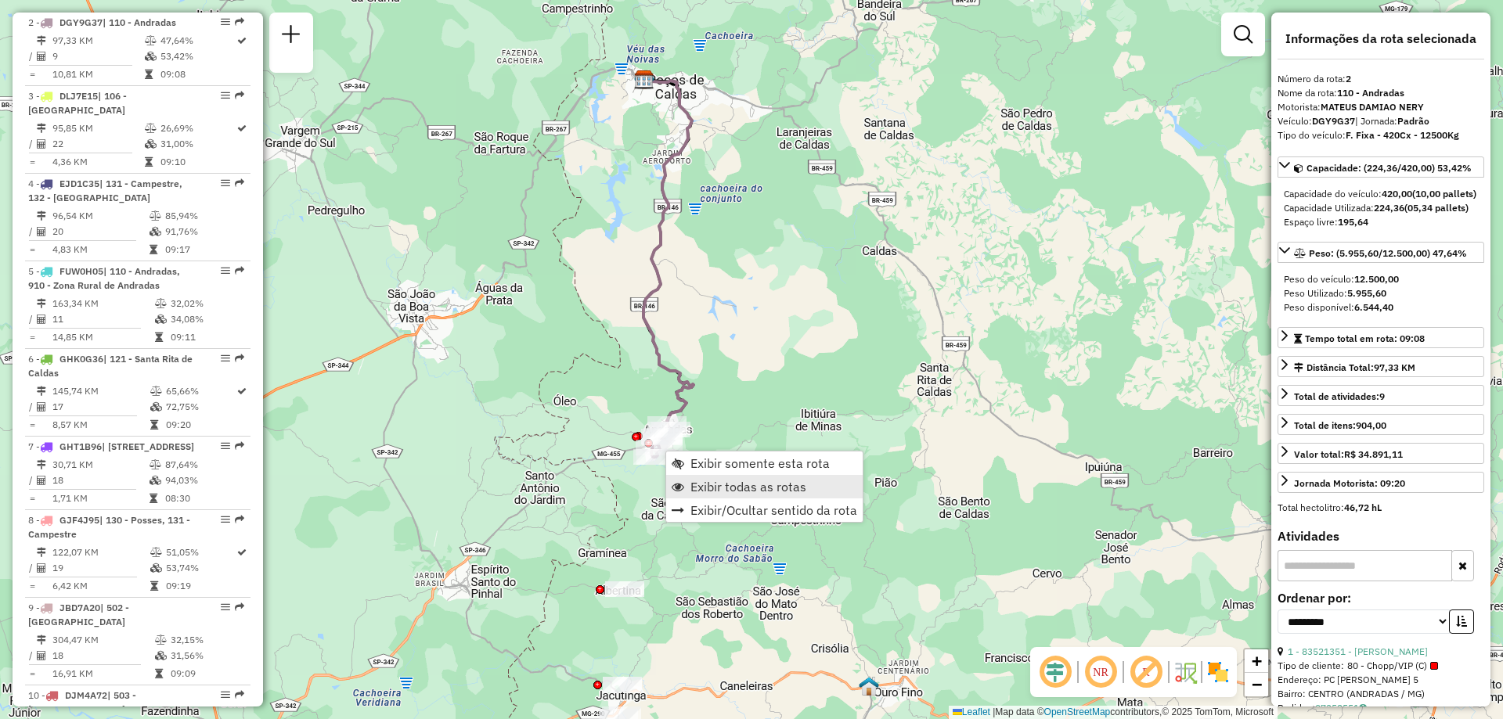
click at [723, 487] on span "Exibir todas as rotas" at bounding box center [748, 487] width 116 height 13
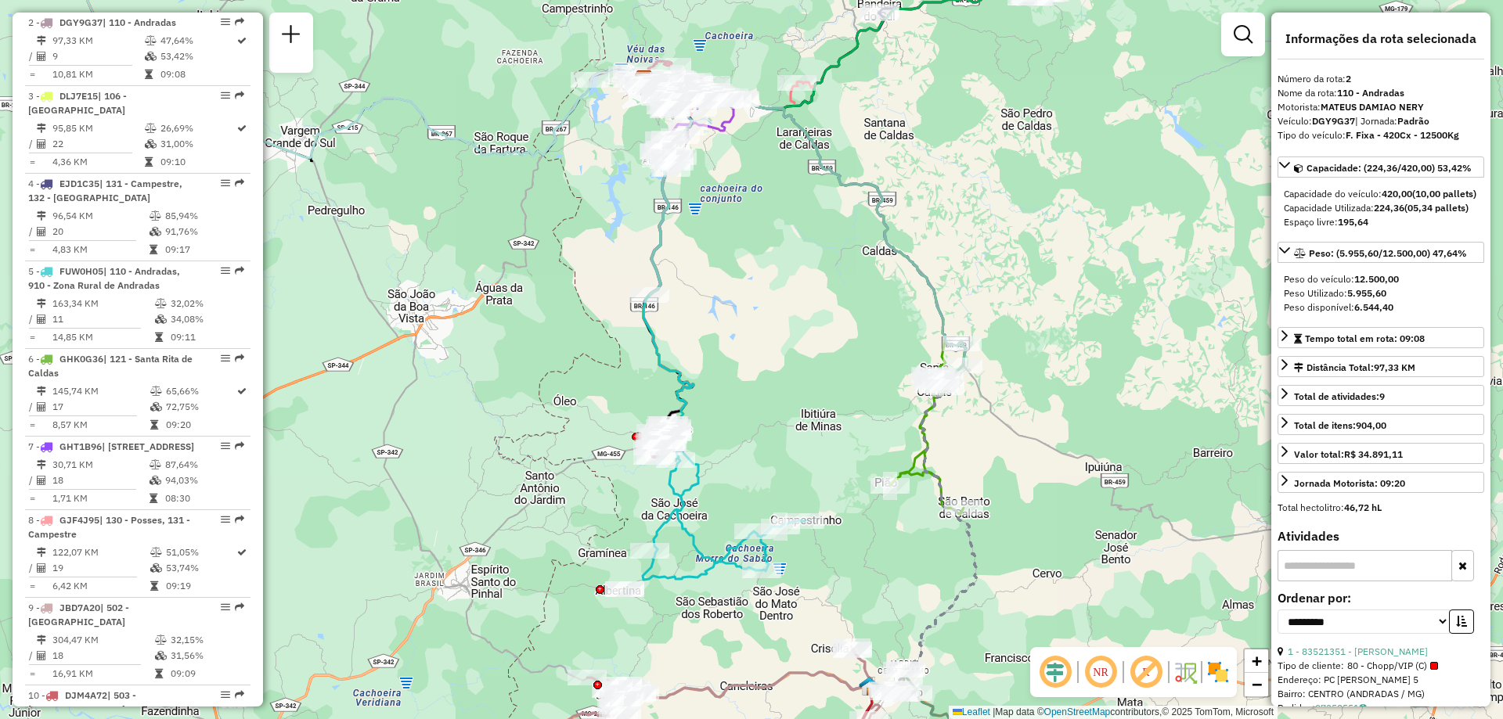
drag, startPoint x: 759, startPoint y: 503, endPoint x: 761, endPoint y: 492, distance: 12.0
click at [761, 492] on div "Janela de atendimento Grade de atendimento Capacidade Transportadoras Veículos …" at bounding box center [751, 359] width 1503 height 719
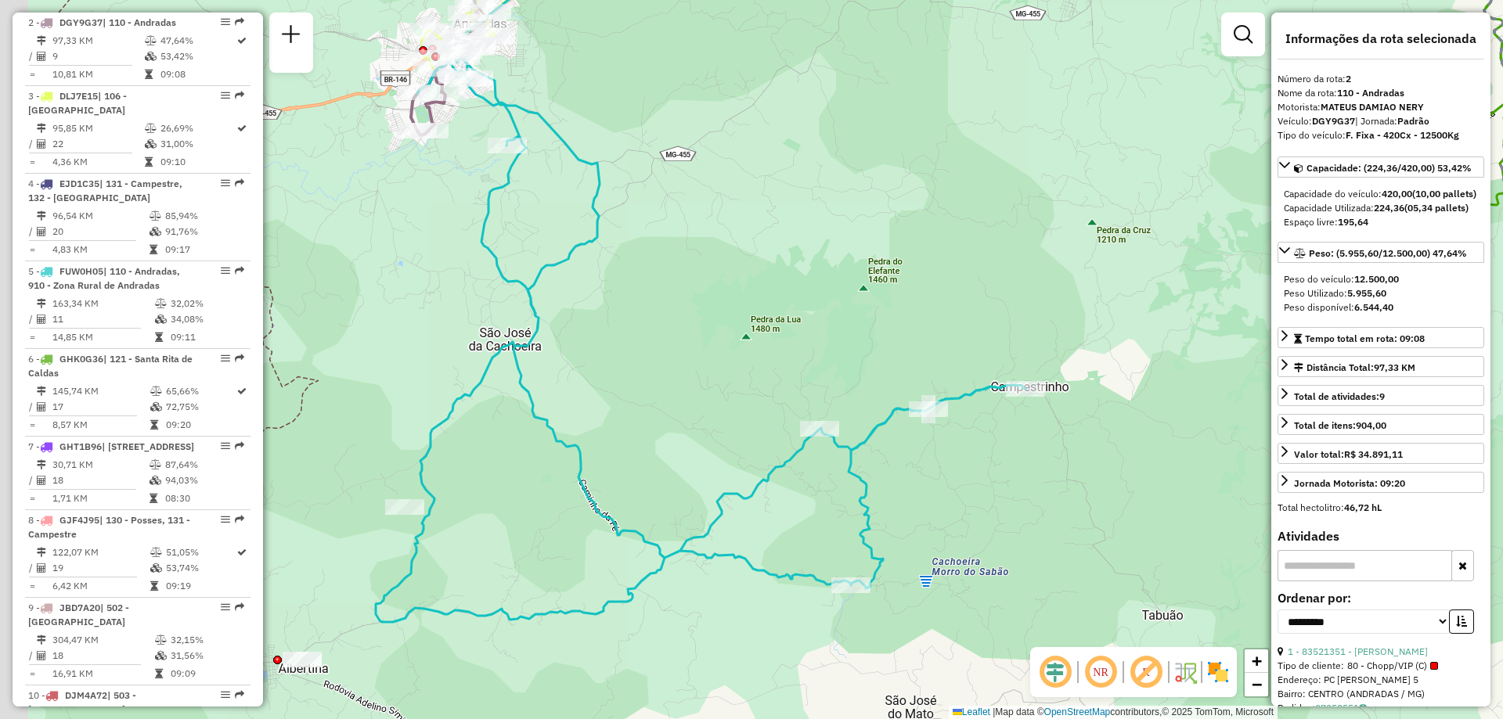
drag, startPoint x: 739, startPoint y: 497, endPoint x: 821, endPoint y: 425, distance: 109.3
click at [870, 365] on icon at bounding box center [701, 337] width 650 height 570
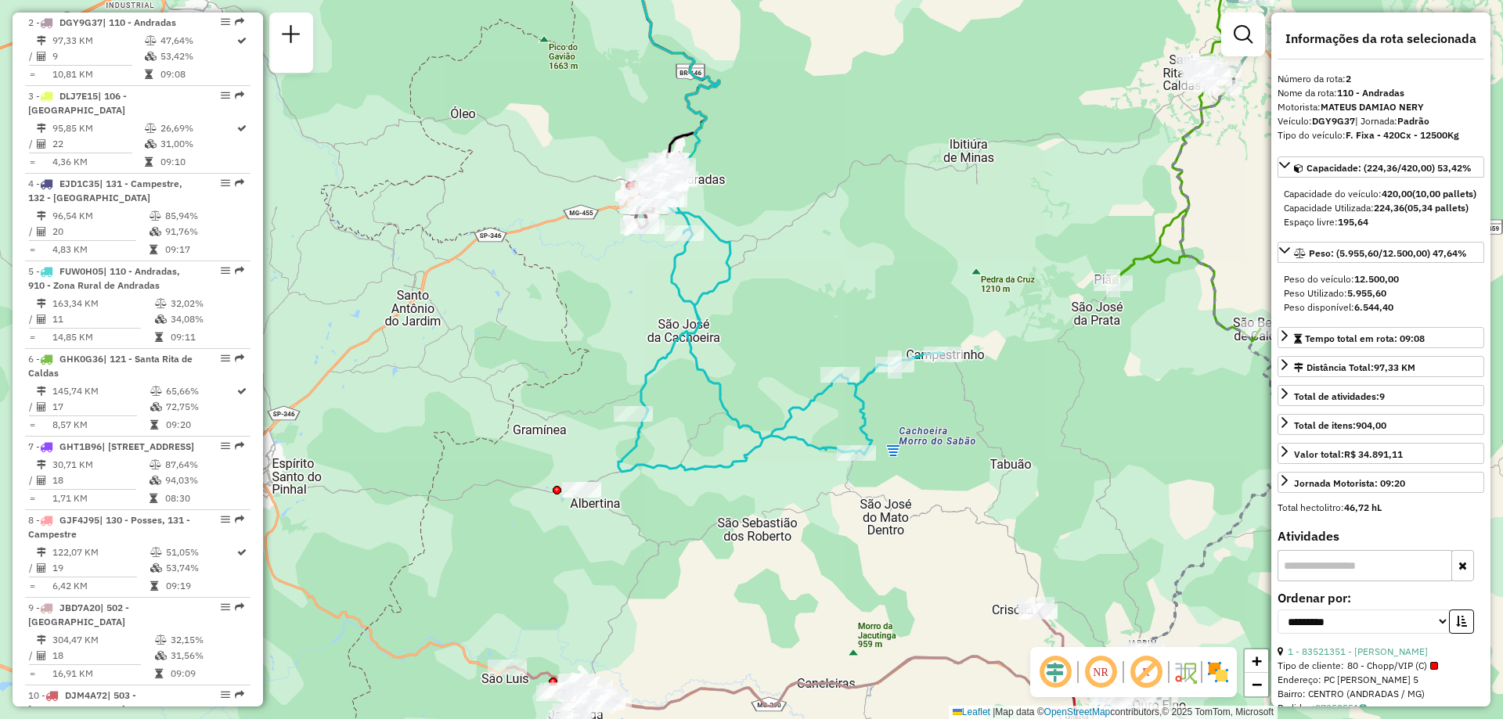
drag, startPoint x: 937, startPoint y: 403, endPoint x: 898, endPoint y: 422, distance: 43.4
click at [898, 422] on div "Janela de atendimento Grade de atendimento Capacidade Transportadoras Veículos …" at bounding box center [751, 359] width 1503 height 719
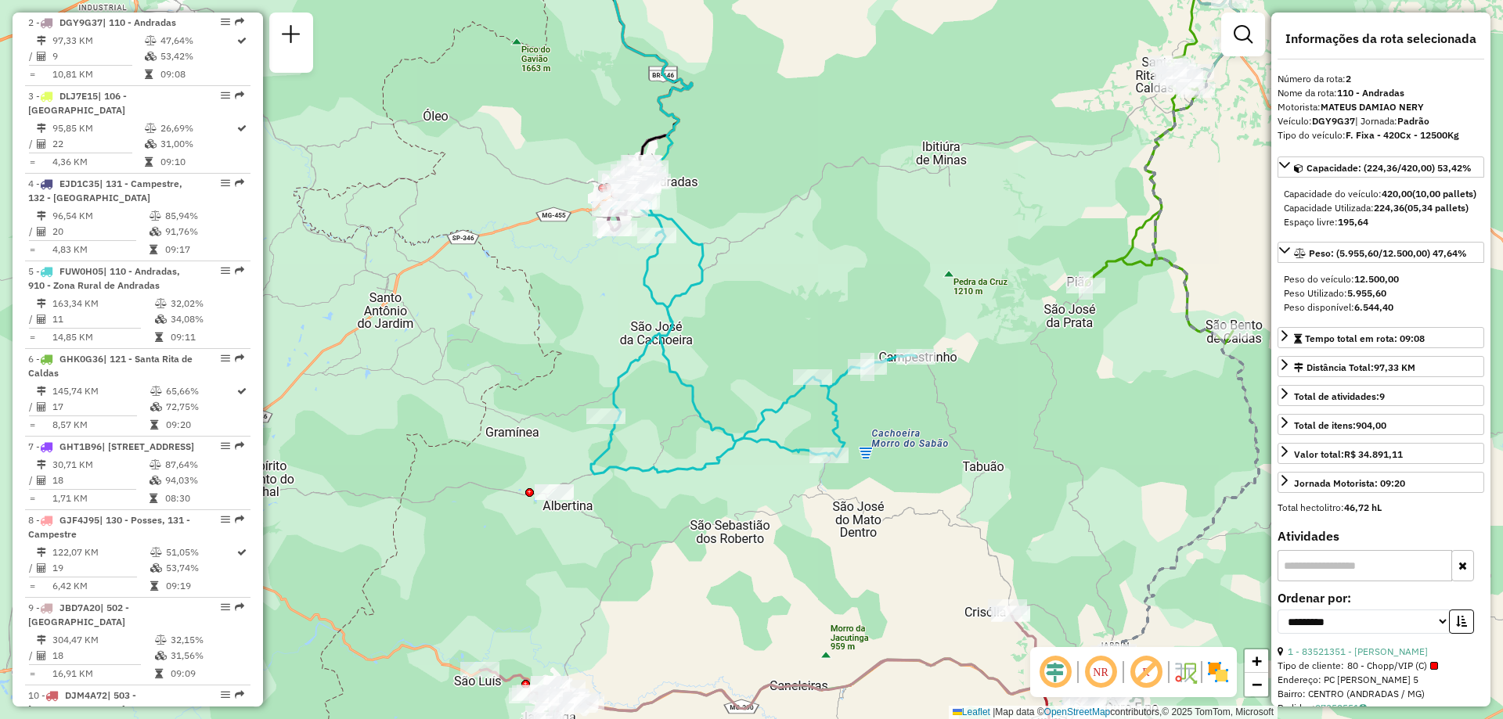
drag, startPoint x: 932, startPoint y: 416, endPoint x: 905, endPoint y: 418, distance: 27.5
click at [905, 418] on div "Janela de atendimento Grade de atendimento Capacidade Transportadoras Veículos …" at bounding box center [751, 359] width 1503 height 719
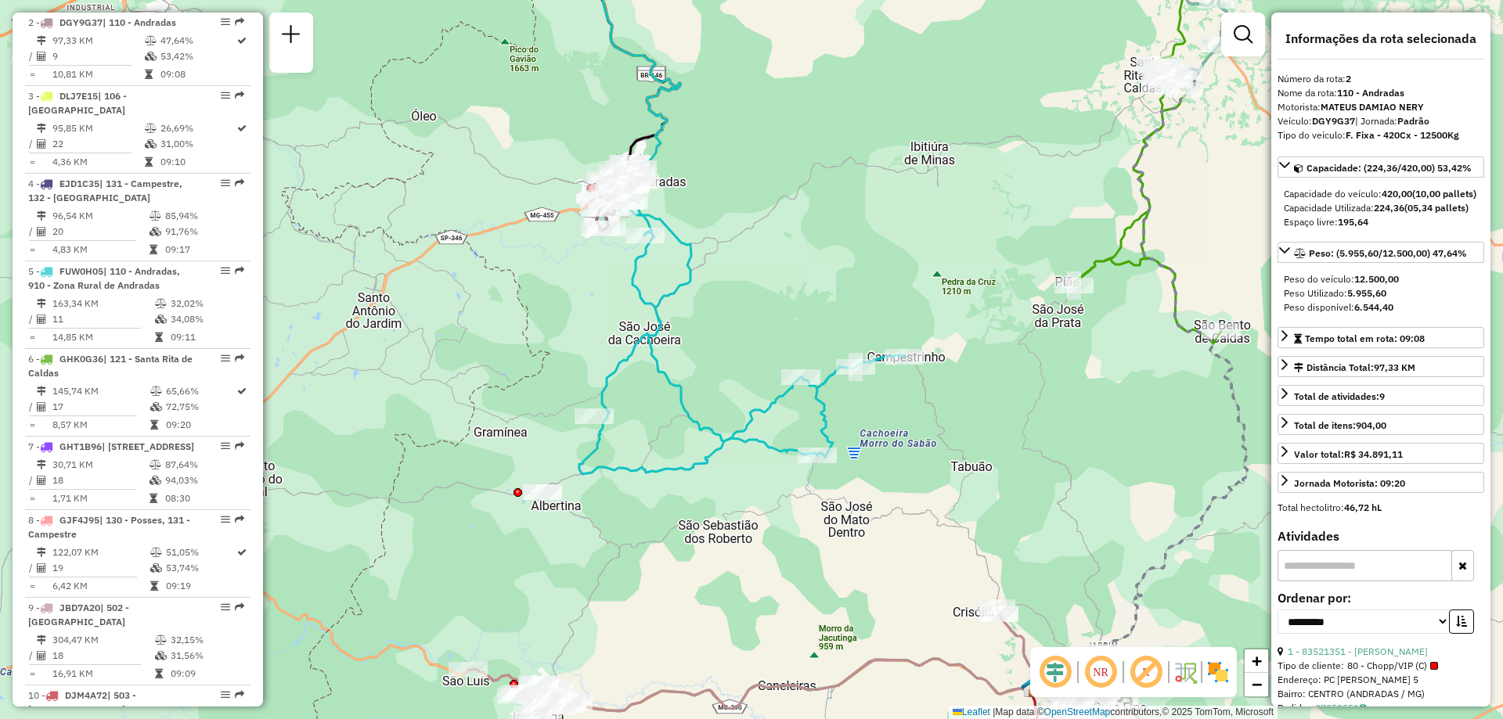
drag, startPoint x: 912, startPoint y: 417, endPoint x: 898, endPoint y: 418, distance: 14.1
click at [898, 418] on div "Janela de atendimento Grade de atendimento Capacidade Transportadoras Veículos …" at bounding box center [751, 359] width 1503 height 719
click at [897, 418] on div "Janela de atendimento Grade de atendimento Capacidade Transportadoras Veículos …" at bounding box center [751, 359] width 1503 height 719
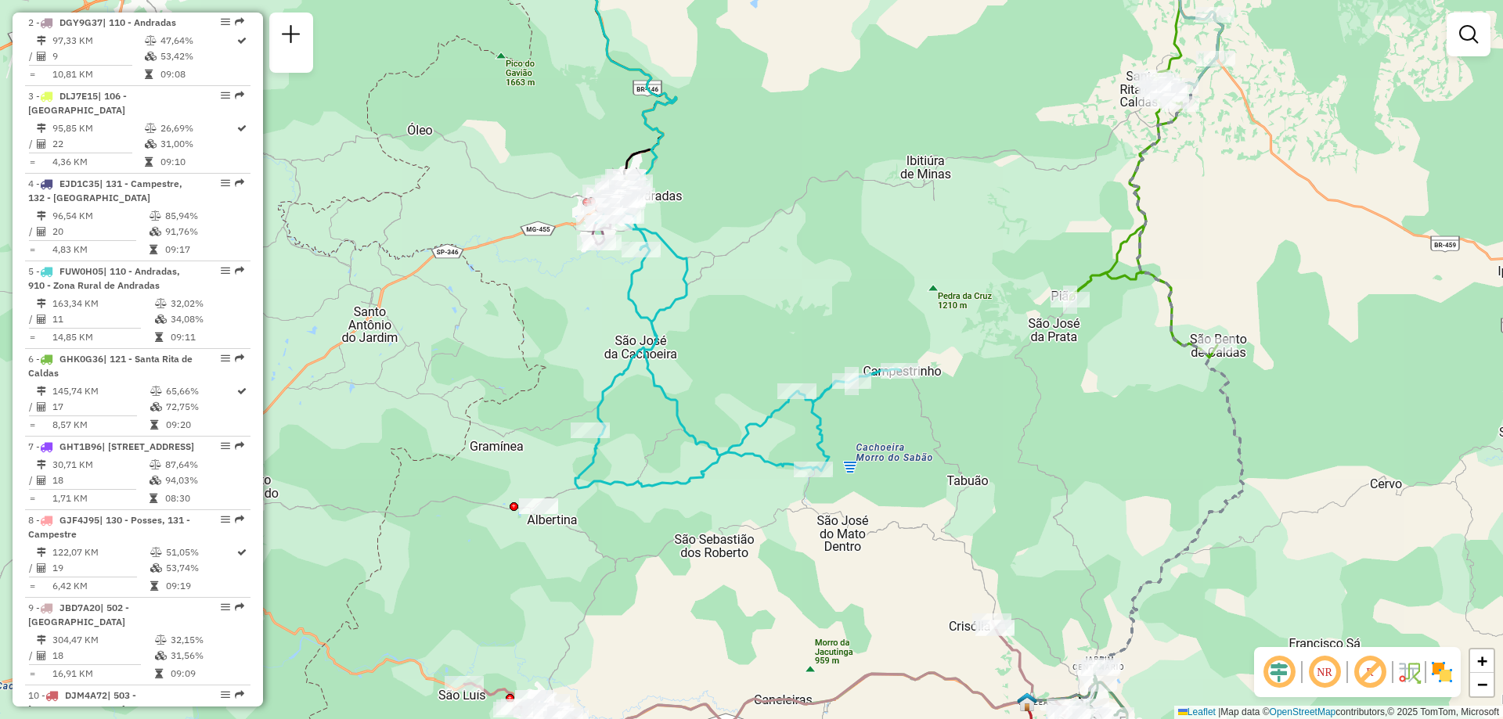
drag, startPoint x: 912, startPoint y: 460, endPoint x: 912, endPoint y: 473, distance: 13.3
click at [912, 473] on div "Janela de atendimento Grade de atendimento Capacidade Transportadoras Veículos …" at bounding box center [751, 359] width 1503 height 719
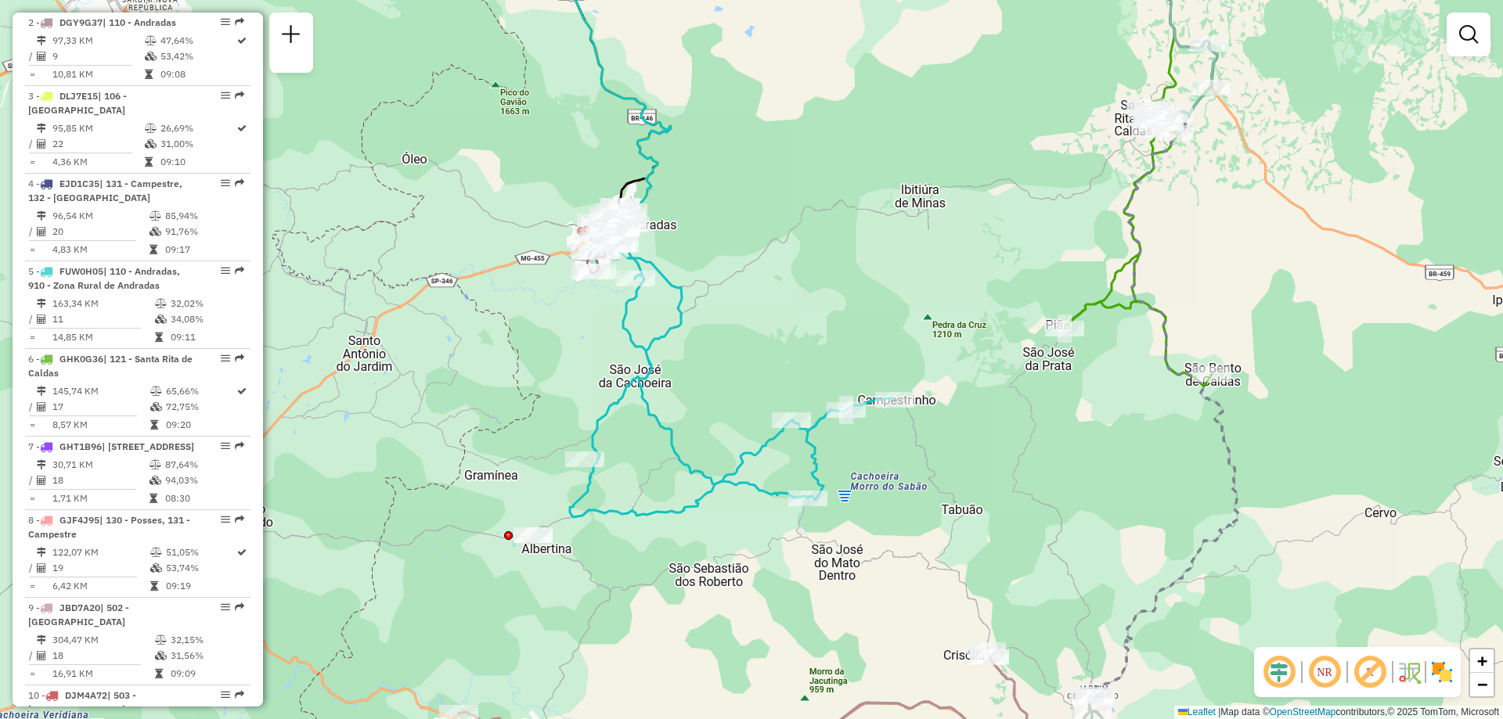
drag, startPoint x: 906, startPoint y: 461, endPoint x: 900, endPoint y: 481, distance: 20.3
click at [900, 481] on div "Janela de atendimento Grade de atendimento Capacidade Transportadoras Veículos …" at bounding box center [751, 359] width 1503 height 719
drag, startPoint x: 690, startPoint y: 391, endPoint x: 707, endPoint y: 367, distance: 29.3
click at [707, 367] on div "Janela de atendimento Grade de atendimento Capacidade Transportadoras Veículos …" at bounding box center [751, 359] width 1503 height 719
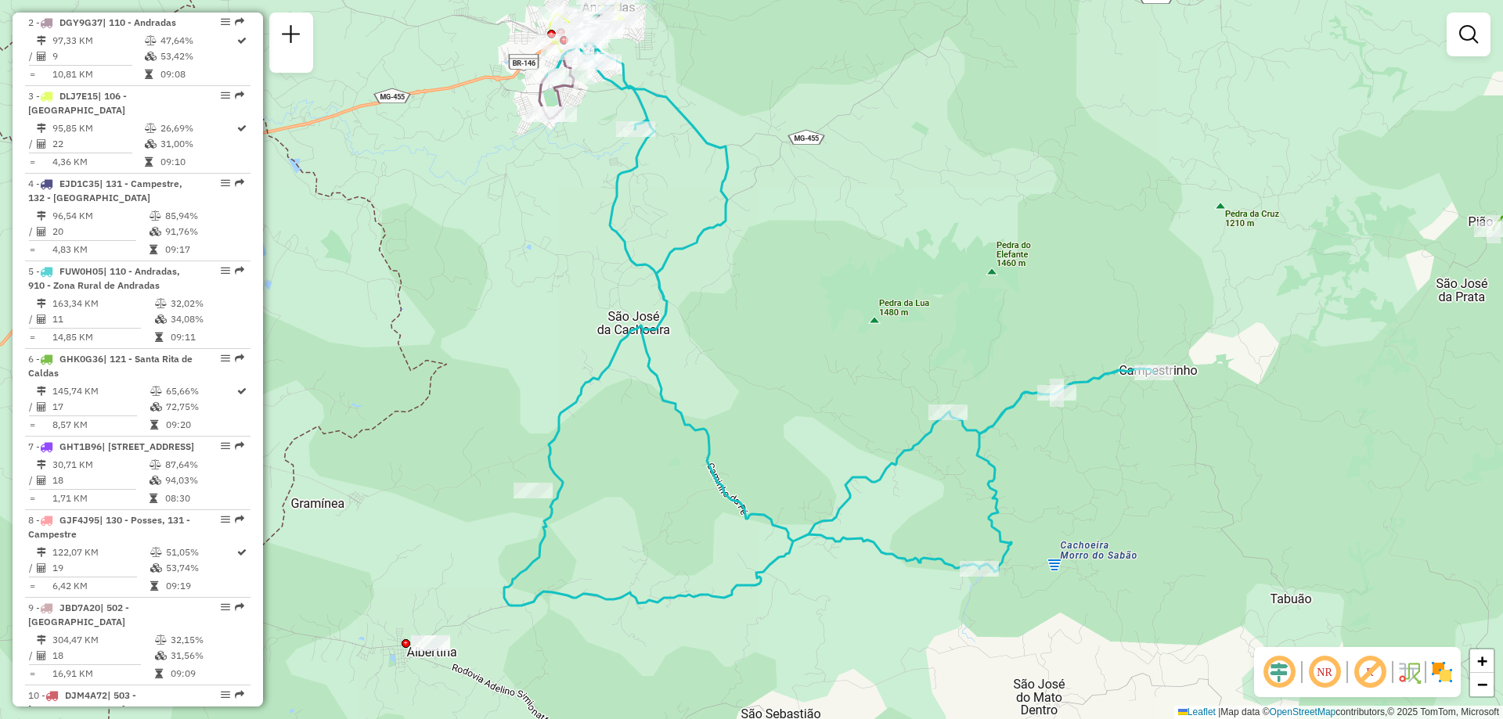
drag, startPoint x: 694, startPoint y: 369, endPoint x: 724, endPoint y: 357, distance: 32.7
click at [724, 357] on div "Janela de atendimento Grade de atendimento Capacidade Transportadoras Veículos …" at bounding box center [751, 359] width 1503 height 719
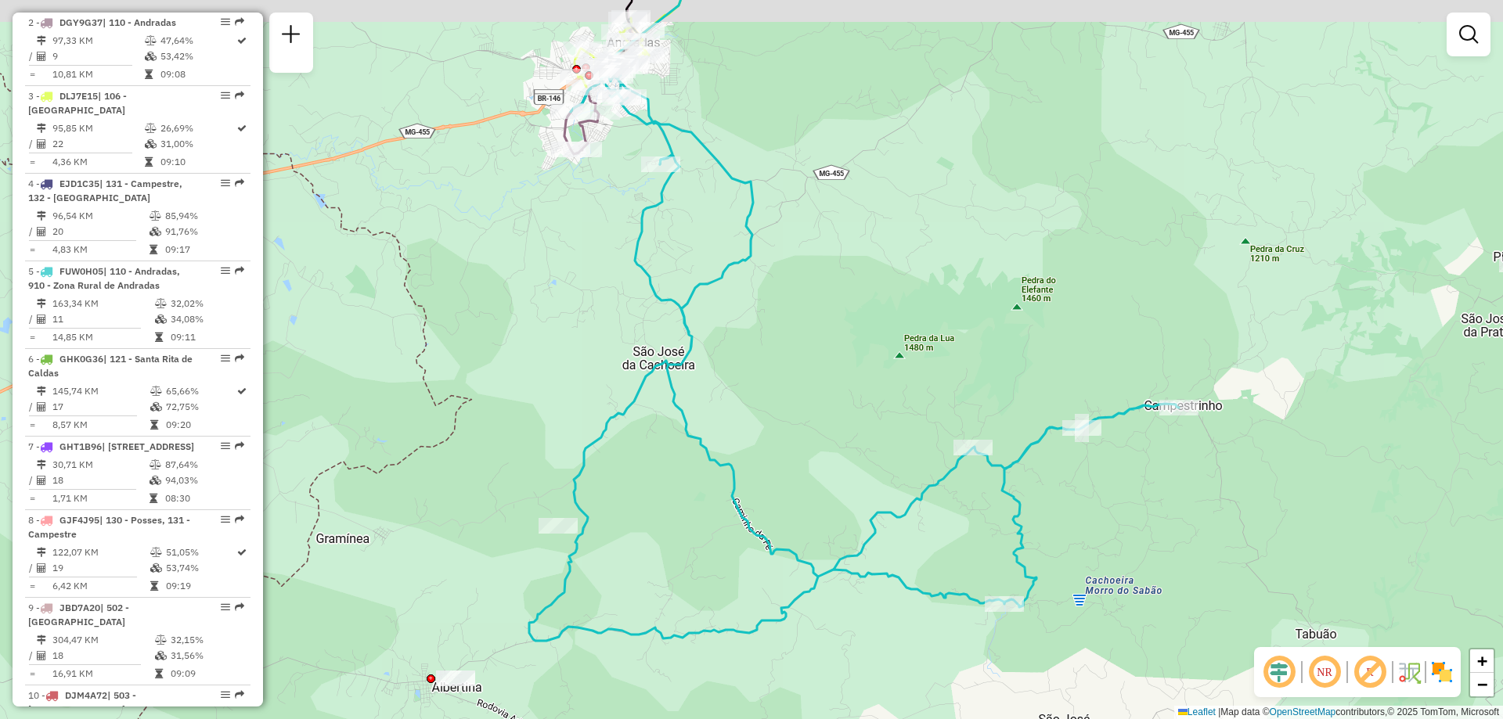
drag, startPoint x: 734, startPoint y: 449, endPoint x: 818, endPoint y: 564, distance: 142.3
click at [818, 564] on div "Janela de atendimento Grade de atendimento Capacidade Transportadoras Veículos …" at bounding box center [751, 359] width 1503 height 719
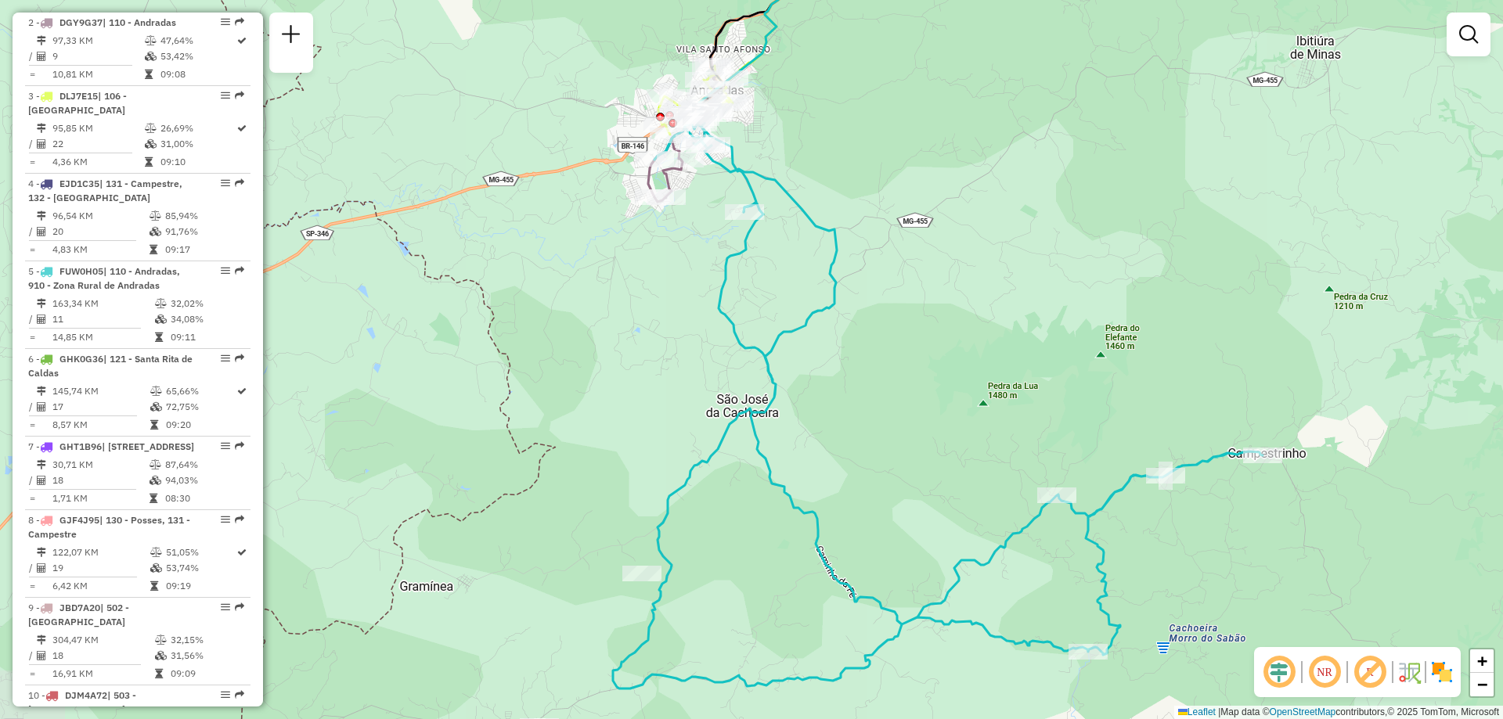
drag, startPoint x: 818, startPoint y: 548, endPoint x: 818, endPoint y: 485, distance: 63.4
click at [818, 485] on div "Janela de atendimento Grade de atendimento Capacidade Transportadoras Veículos …" at bounding box center [751, 359] width 1503 height 719
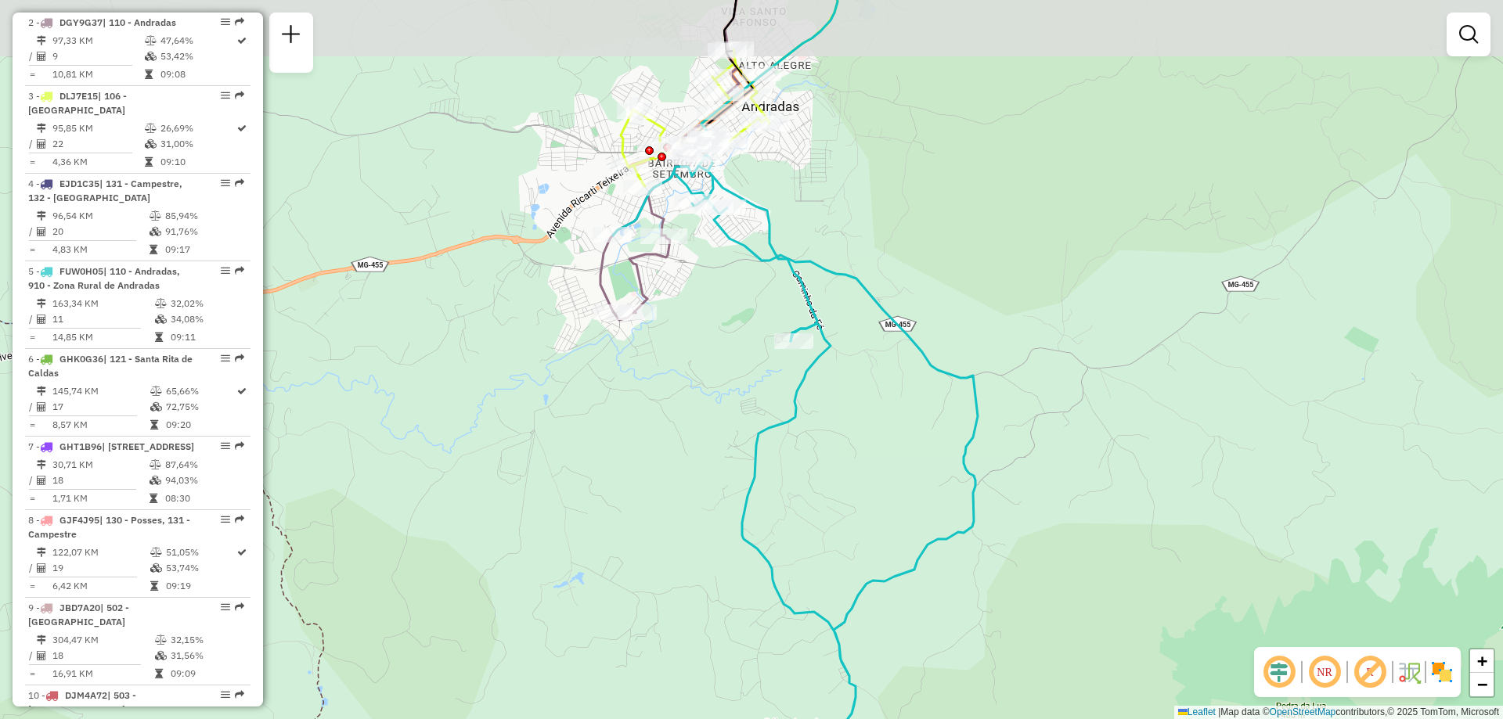
drag, startPoint x: 710, startPoint y: 188, endPoint x: 710, endPoint y: 248, distance: 60.3
click at [710, 248] on div "Janela de atendimento Grade de atendimento Capacidade Transportadoras Veículos …" at bounding box center [751, 359] width 1503 height 719
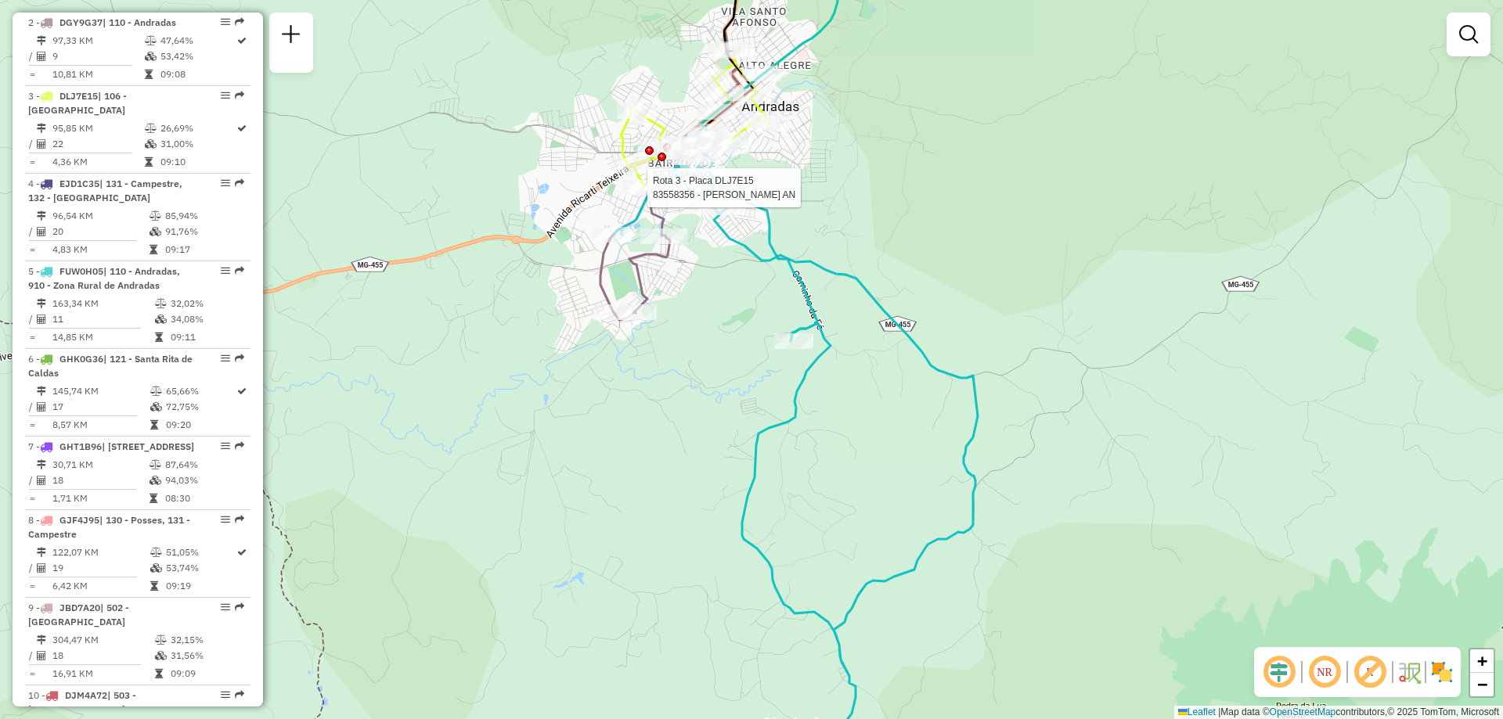
select select "**********"
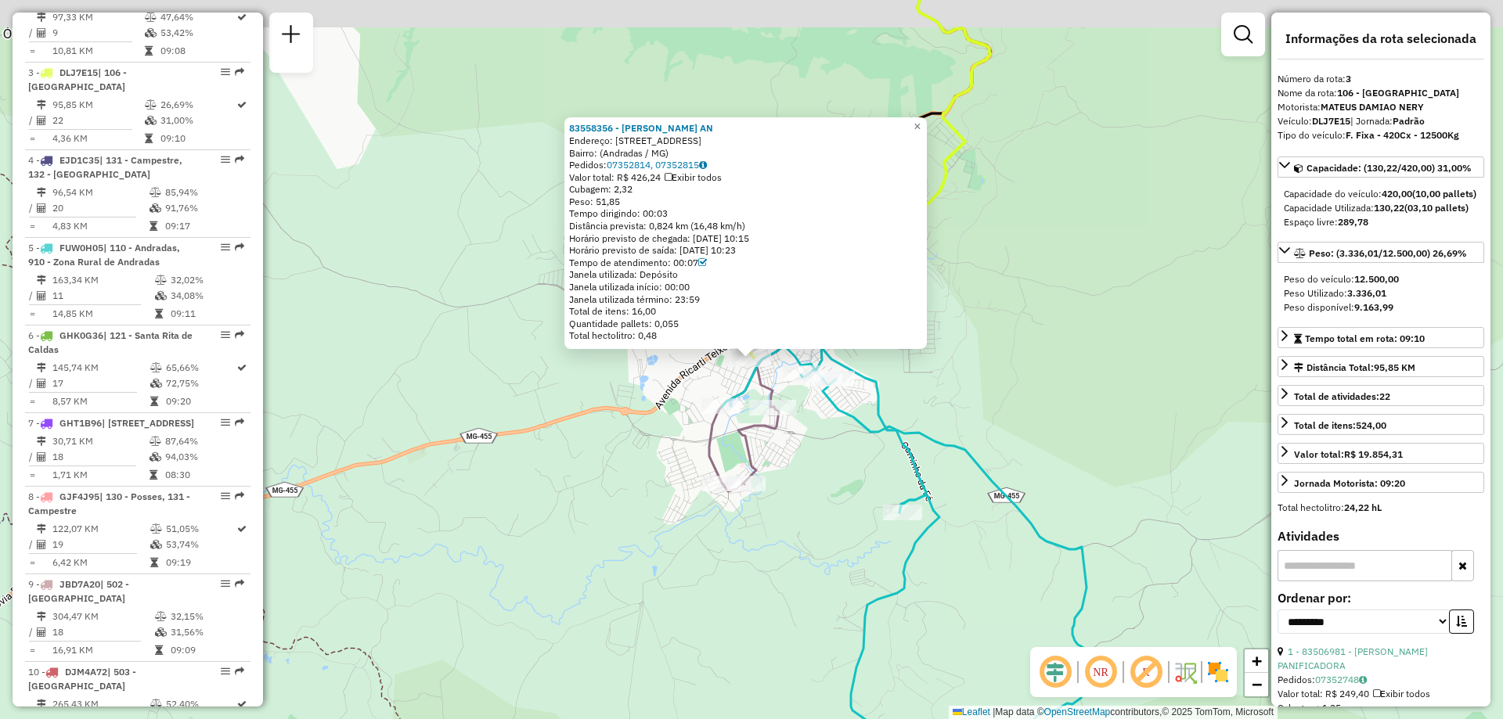
scroll to position [755, 0]
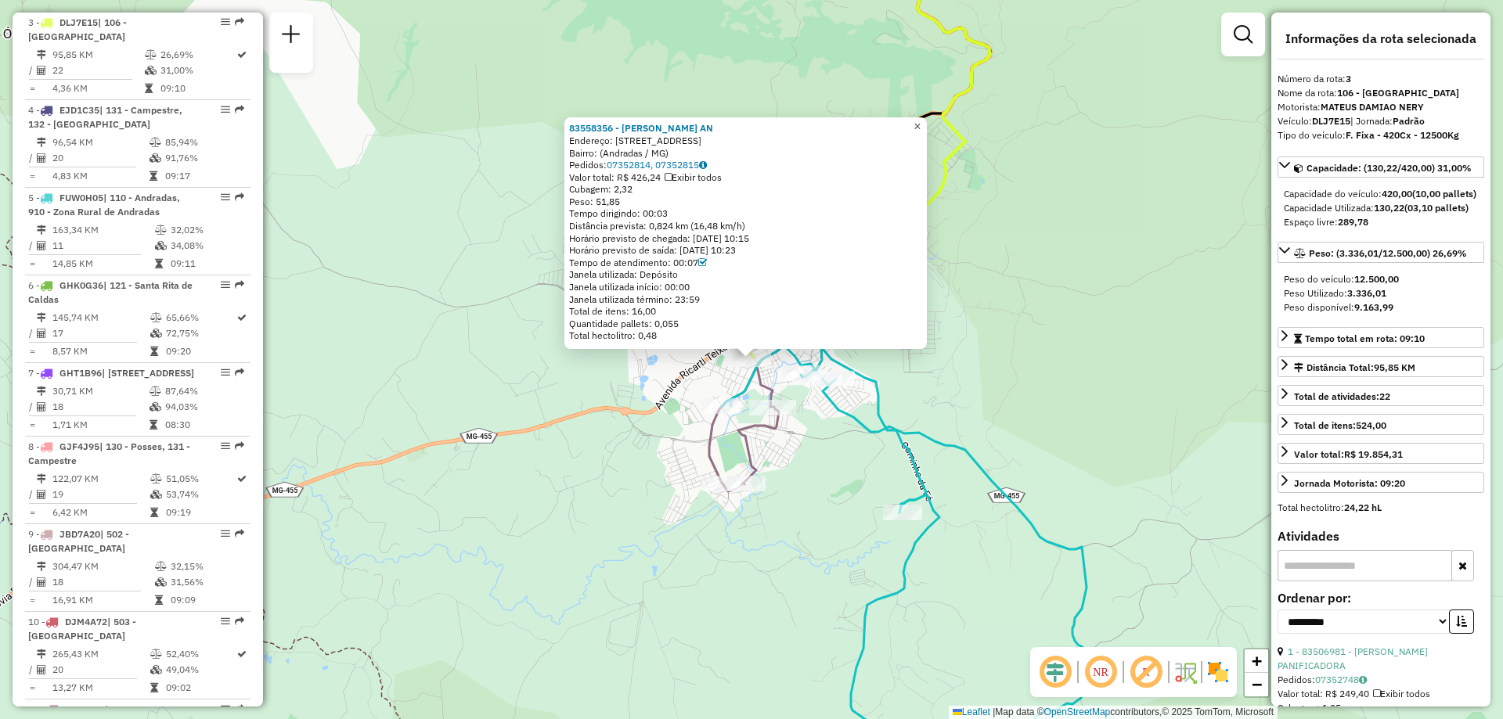
click at [921, 120] on span "×" at bounding box center [917, 126] width 7 height 13
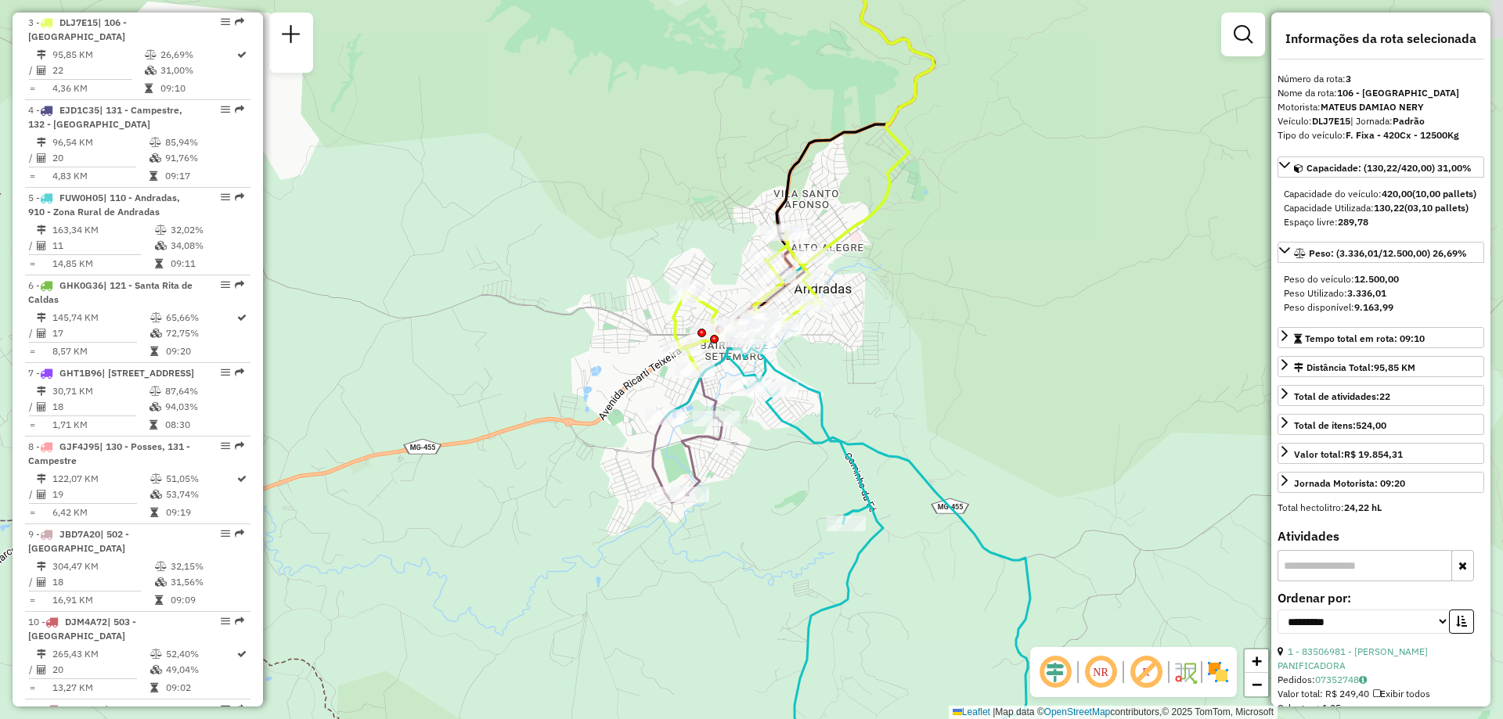
drag, startPoint x: 924, startPoint y: 395, endPoint x: 914, endPoint y: 399, distance: 11.2
click at [914, 399] on div "Janela de atendimento Grade de atendimento Capacidade Transportadoras Veículos …" at bounding box center [751, 359] width 1503 height 719
click at [717, 361] on span "Exibir somente esta rota" at bounding box center [769, 363] width 139 height 13
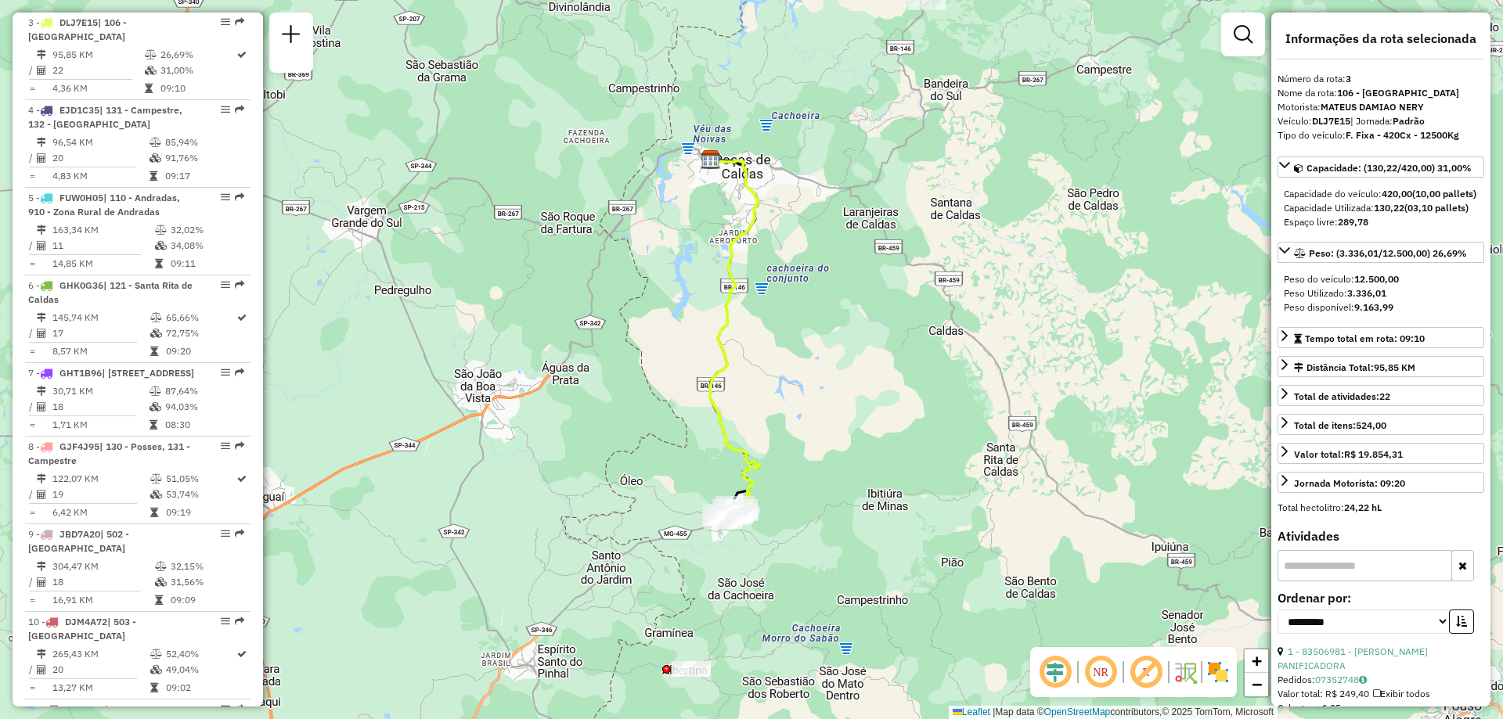
drag, startPoint x: 820, startPoint y: 396, endPoint x: 781, endPoint y: 336, distance: 71.9
click at [781, 336] on div "Janela de atendimento Grade de atendimento Capacidade Transportadoras Veículos …" at bounding box center [751, 359] width 1503 height 719
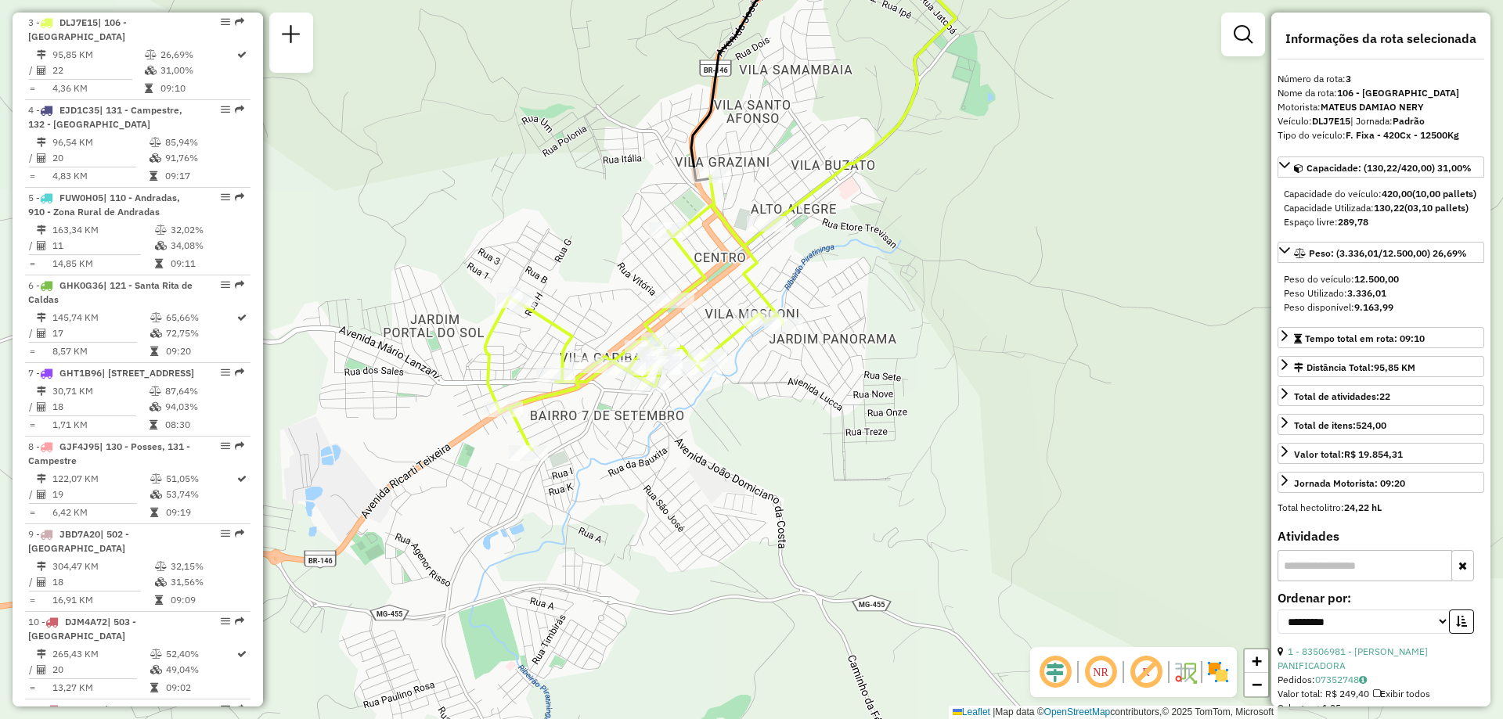
drag, startPoint x: 759, startPoint y: 456, endPoint x: 892, endPoint y: 216, distance: 274.7
click at [892, 216] on div "Janela de atendimento Grade de atendimento Capacidade Transportadoras Veículos …" at bounding box center [751, 359] width 1503 height 719
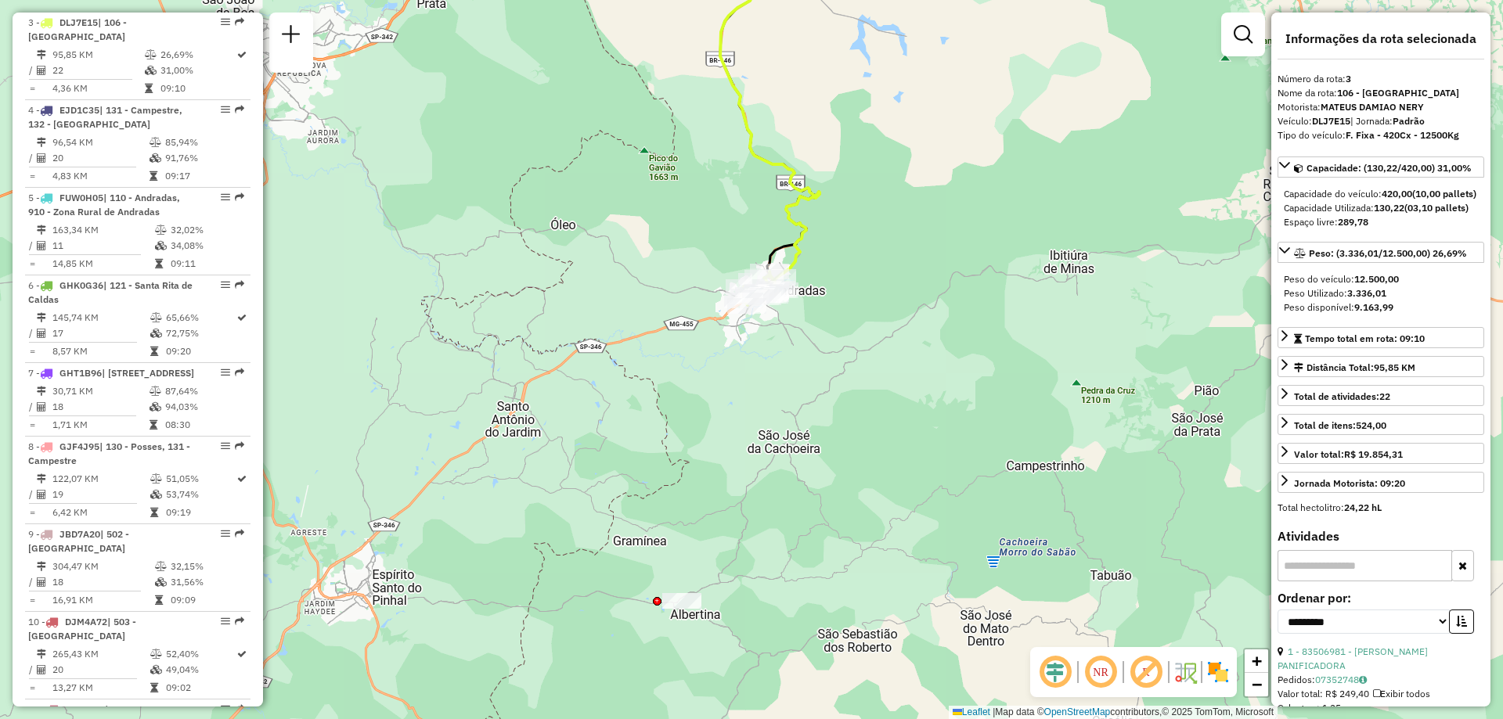
drag, startPoint x: 853, startPoint y: 502, endPoint x: 779, endPoint y: 402, distance: 124.2
click at [779, 402] on div "Janela de atendimento Grade de atendimento Capacidade Transportadoras Veículos …" at bounding box center [751, 359] width 1503 height 719
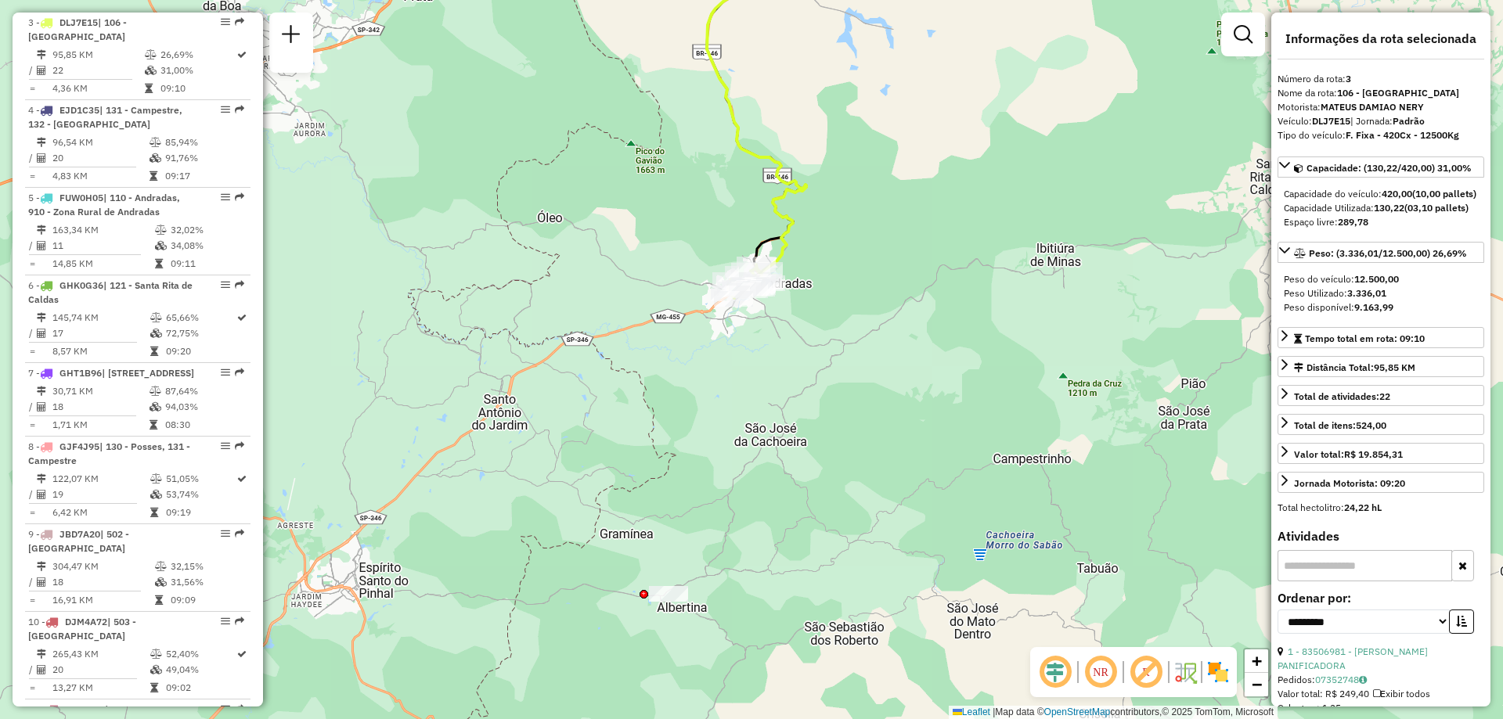
drag, startPoint x: 753, startPoint y: 369, endPoint x: 741, endPoint y: 405, distance: 38.1
click at [741, 405] on div "Janela de atendimento Grade de atendimento Capacidade Transportadoras Veículos …" at bounding box center [751, 359] width 1503 height 719
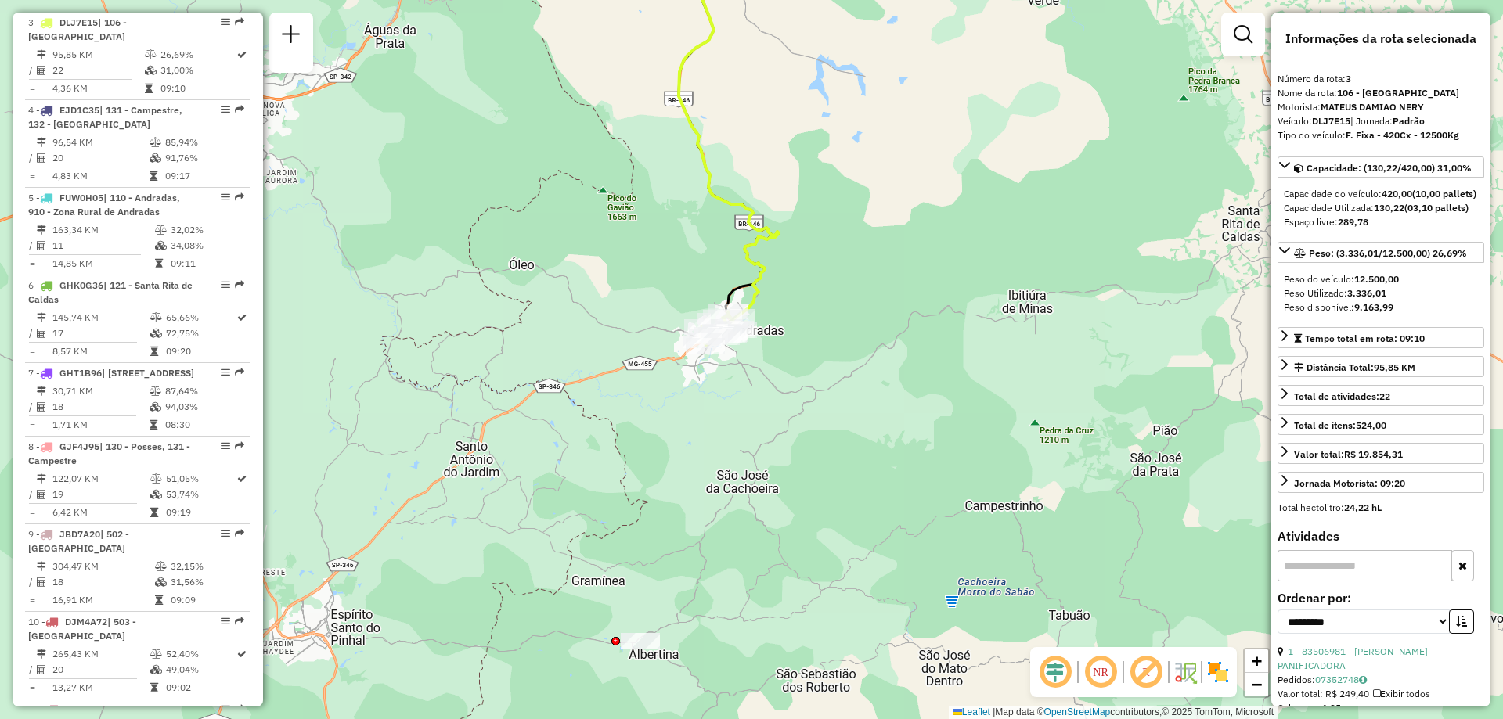
drag, startPoint x: 830, startPoint y: 387, endPoint x: 762, endPoint y: 377, distance: 68.0
click at [762, 377] on div "Janela de atendimento Grade de atendimento Capacidade Transportadoras Veículos …" at bounding box center [751, 359] width 1503 height 719
click at [813, 326] on span "Exibir somente esta rota" at bounding box center [829, 325] width 139 height 13
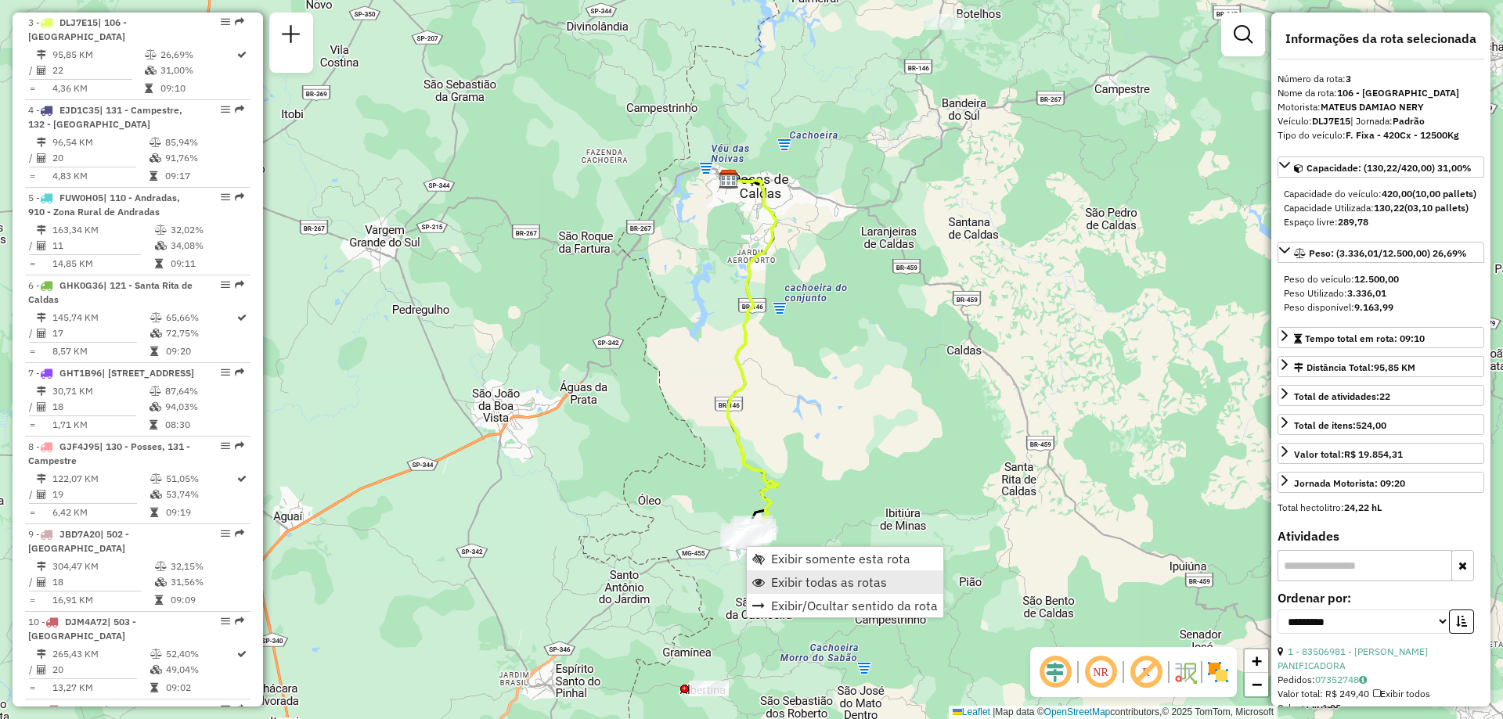
click at [815, 579] on span "Exibir todas as rotas" at bounding box center [829, 582] width 116 height 13
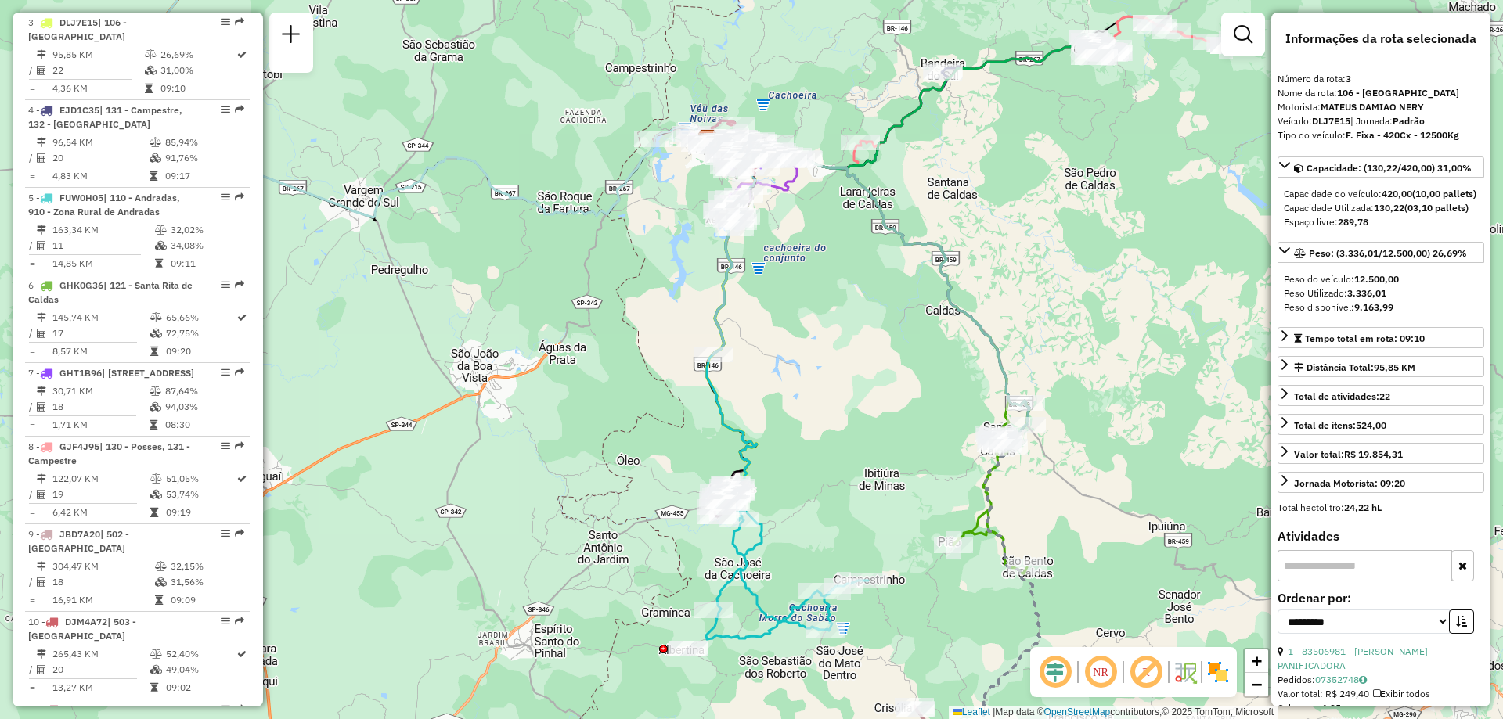
drag, startPoint x: 825, startPoint y: 567, endPoint x: 796, endPoint y: 511, distance: 62.7
click at [796, 511] on div "Janela de atendimento Grade de atendimento Capacidade Transportadoras Veículos …" at bounding box center [751, 359] width 1503 height 719
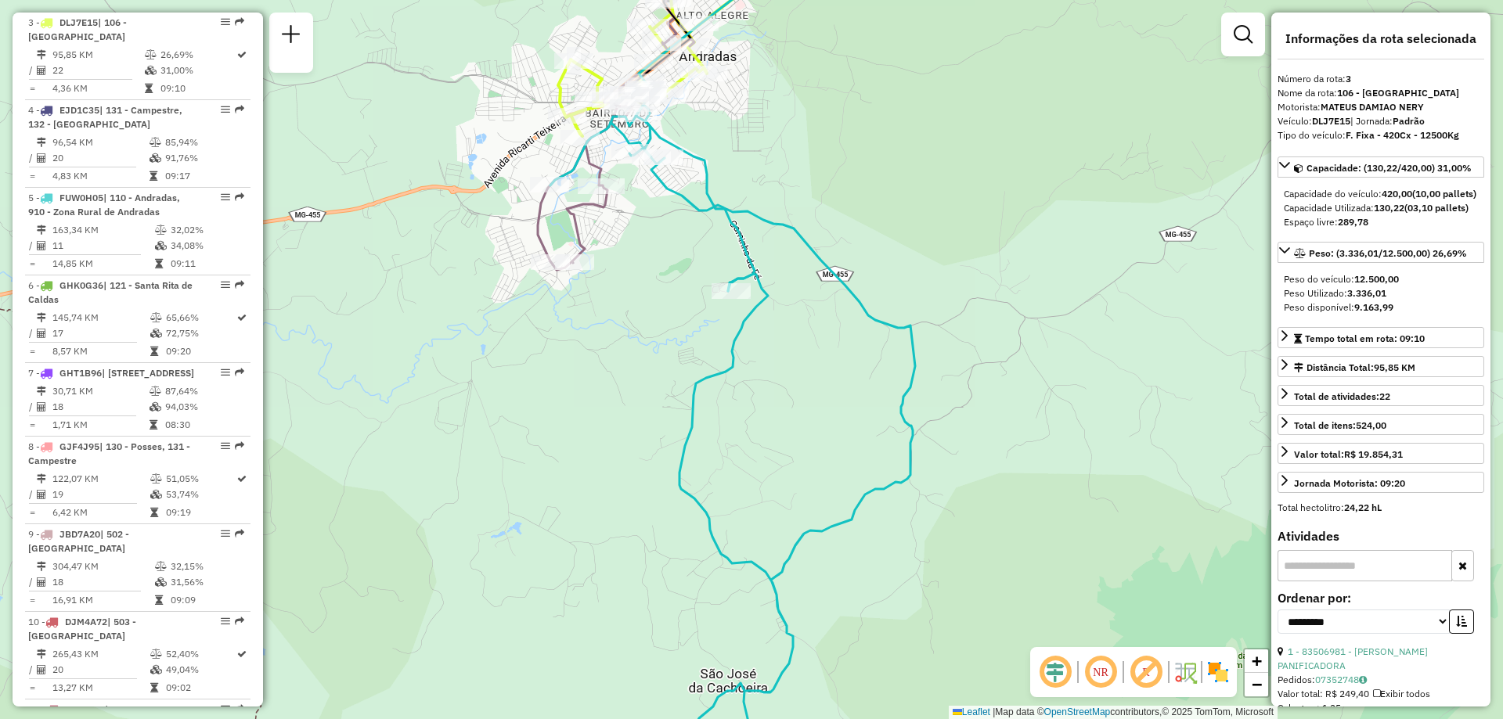
drag, startPoint x: 854, startPoint y: 420, endPoint x: 835, endPoint y: 385, distance: 39.9
click at [835, 385] on div "Janela de atendimento Grade de atendimento Capacidade Transportadoras Veículos …" at bounding box center [751, 359] width 1503 height 719
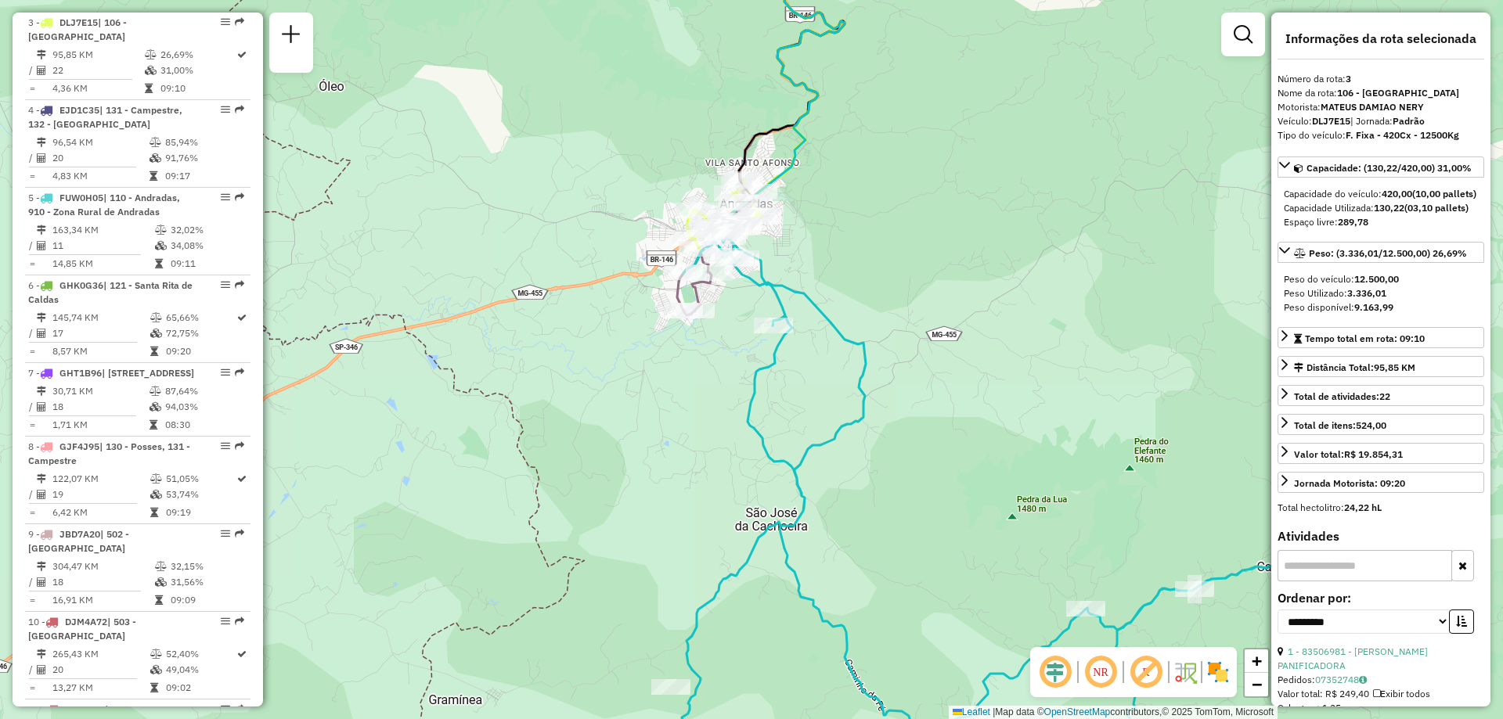
click at [1234, 673] on div "NR R" at bounding box center [1133, 672] width 207 height 50
click at [1222, 673] on img at bounding box center [1218, 672] width 25 height 25
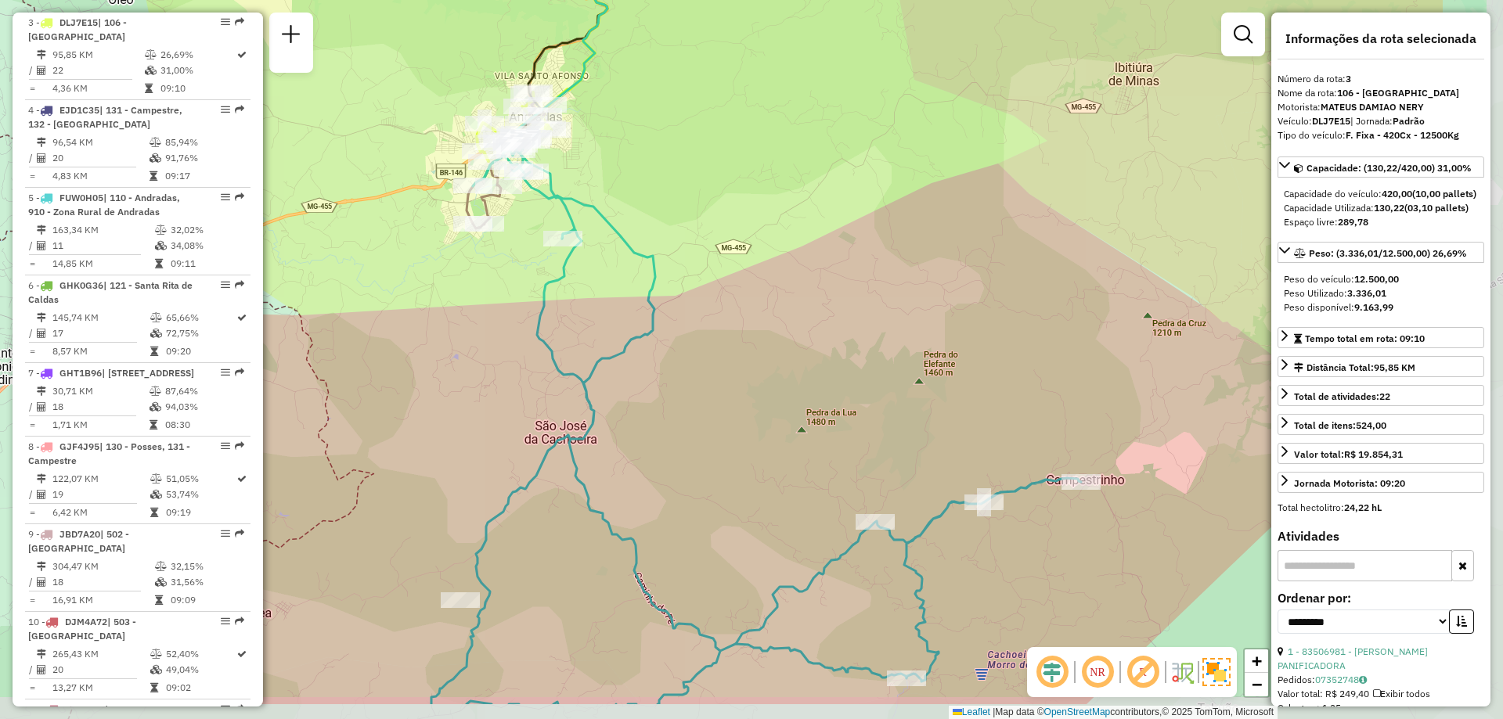
drag, startPoint x: 969, startPoint y: 465, endPoint x: 786, endPoint y: 385, distance: 199.8
click at [759, 379] on div "Janela de atendimento Grade de atendimento Capacidade Transportadoras Veículos …" at bounding box center [751, 359] width 1503 height 719
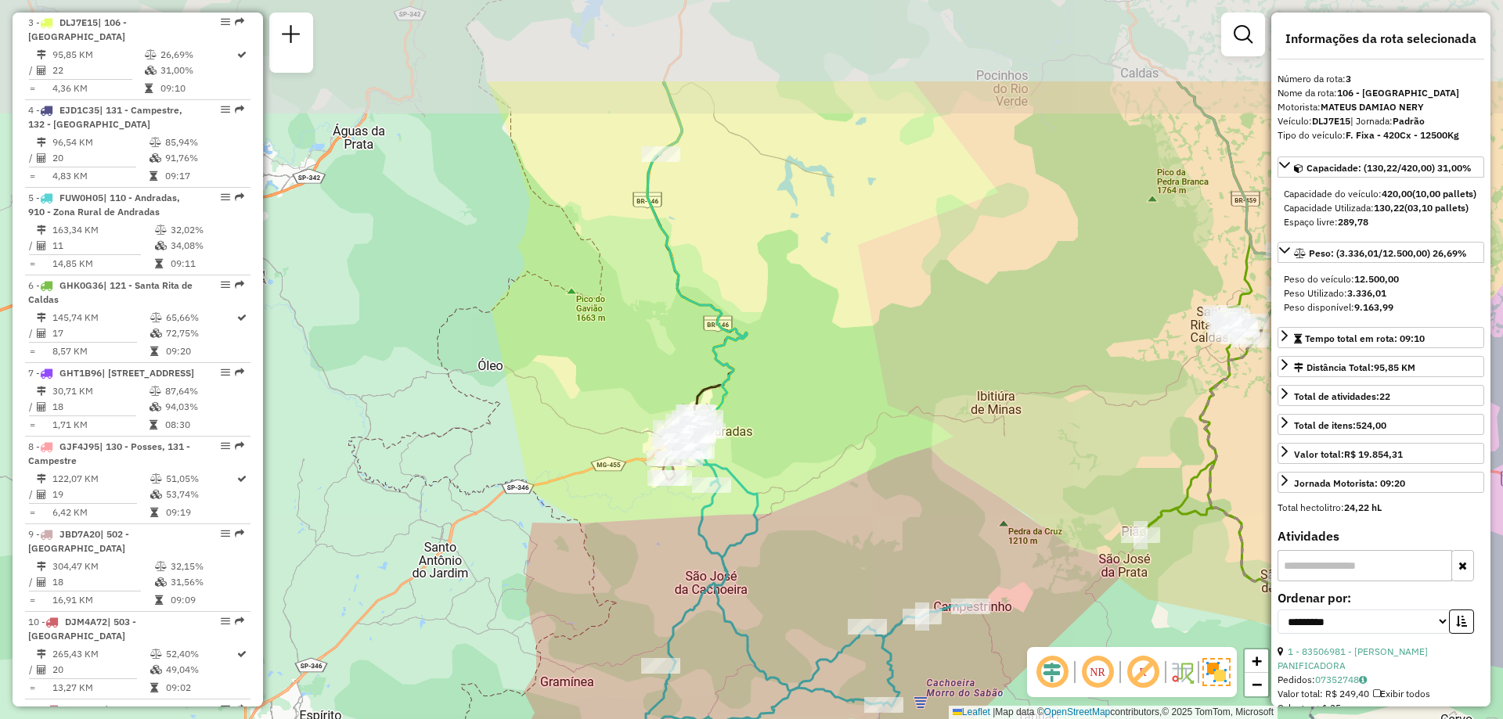
drag, startPoint x: 693, startPoint y: 139, endPoint x: 723, endPoint y: 299, distance: 162.6
click at [723, 299] on div "Janela de atendimento Grade de atendimento Capacidade Transportadoras Veículos …" at bounding box center [751, 359] width 1503 height 719
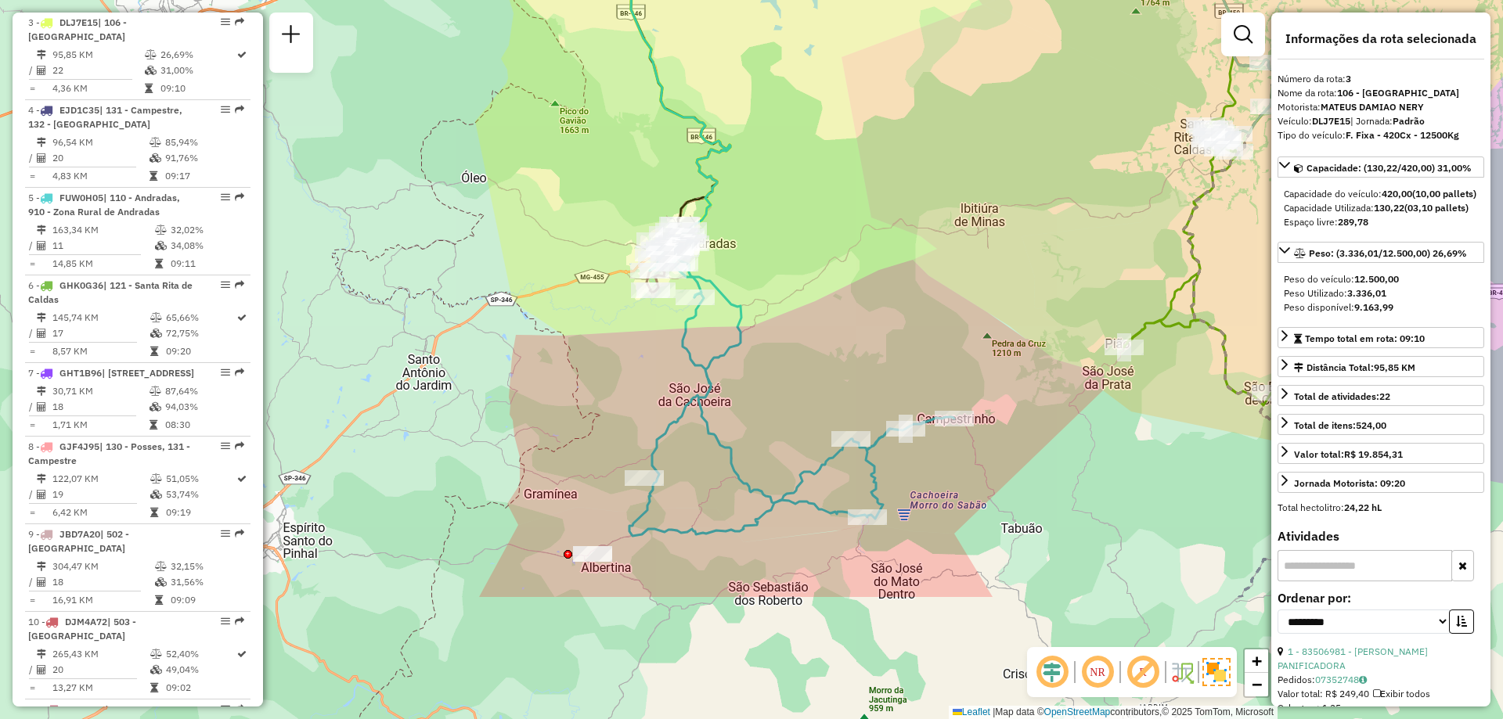
drag, startPoint x: 773, startPoint y: 422, endPoint x: 756, endPoint y: 271, distance: 152.1
click at [758, 212] on div "Janela de atendimento Grade de atendimento Capacidade Transportadoras Veículos …" at bounding box center [751, 359] width 1503 height 719
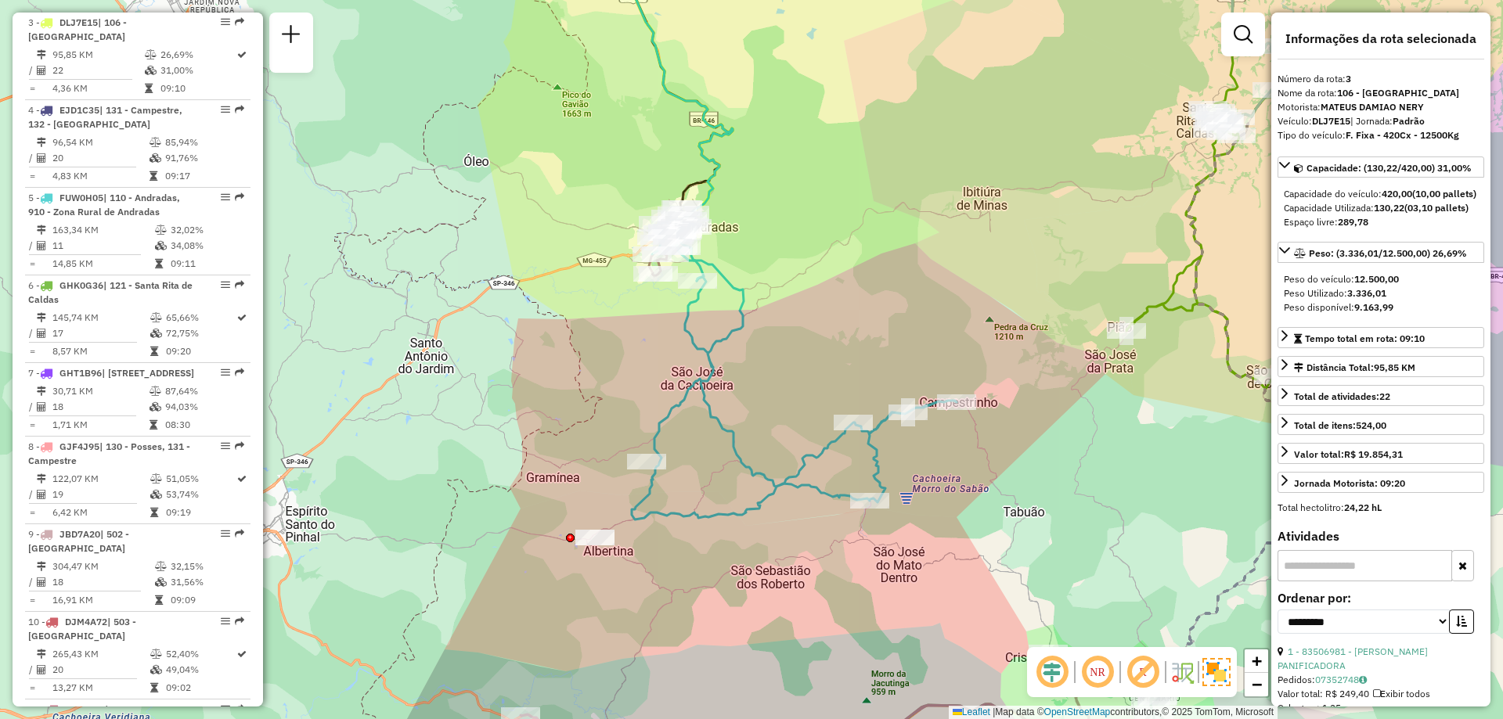
click at [770, 424] on div "Janela de atendimento Grade de atendimento Capacidade Transportadoras Veículos …" at bounding box center [751, 359] width 1503 height 719
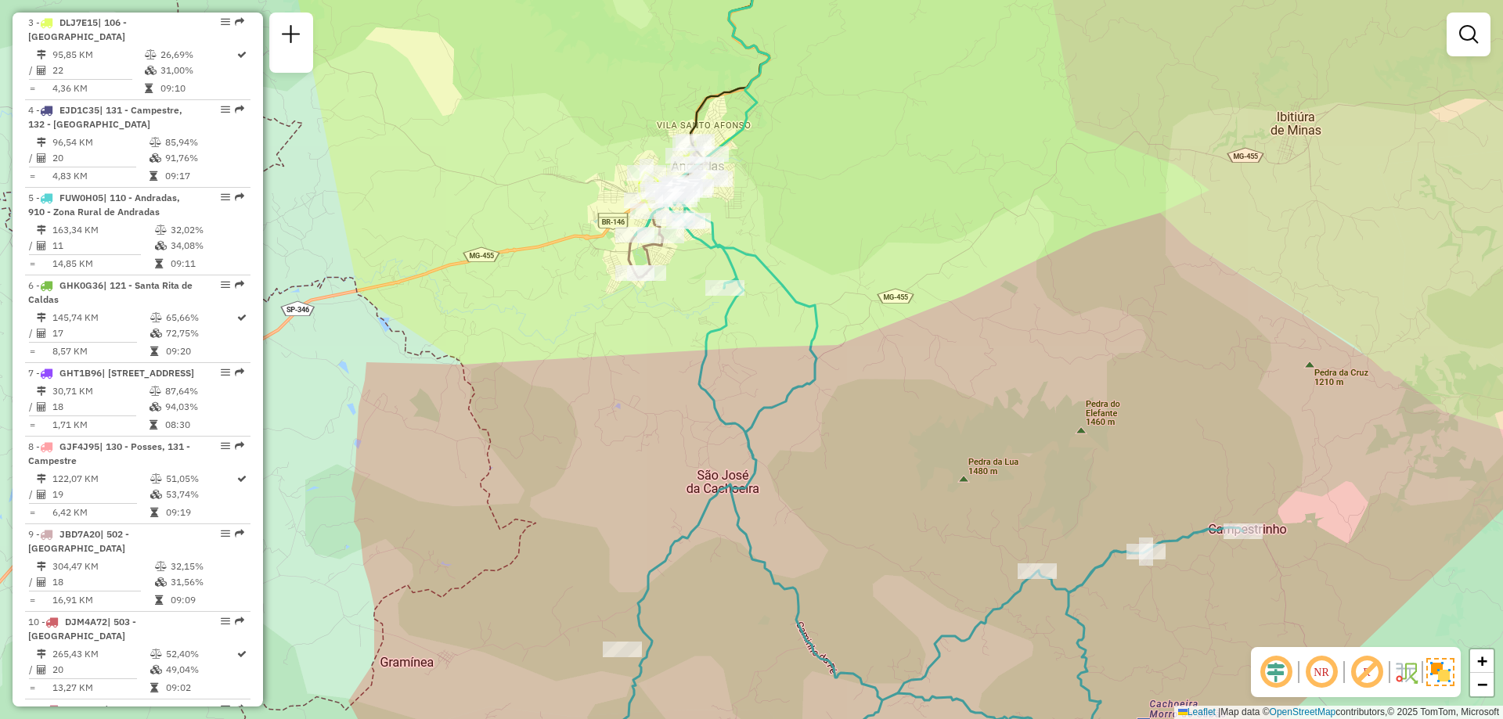
drag, startPoint x: 853, startPoint y: 415, endPoint x: 834, endPoint y: 337, distance: 79.7
click at [834, 337] on div "Janela de atendimento Grade de atendimento Capacidade Transportadoras Veículos …" at bounding box center [751, 359] width 1503 height 719
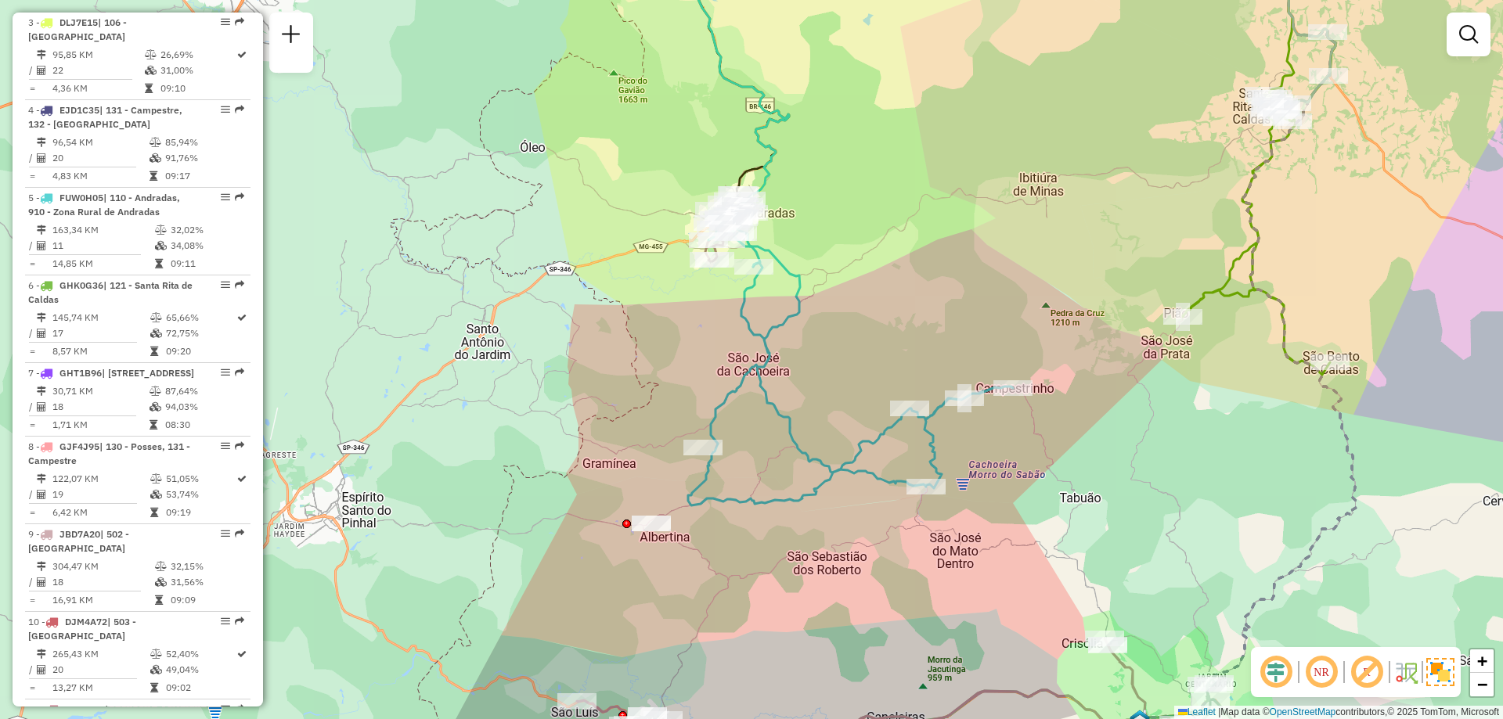
drag, startPoint x: 939, startPoint y: 474, endPoint x: 916, endPoint y: 460, distance: 27.4
click at [916, 460] on icon at bounding box center [850, 363] width 325 height 286
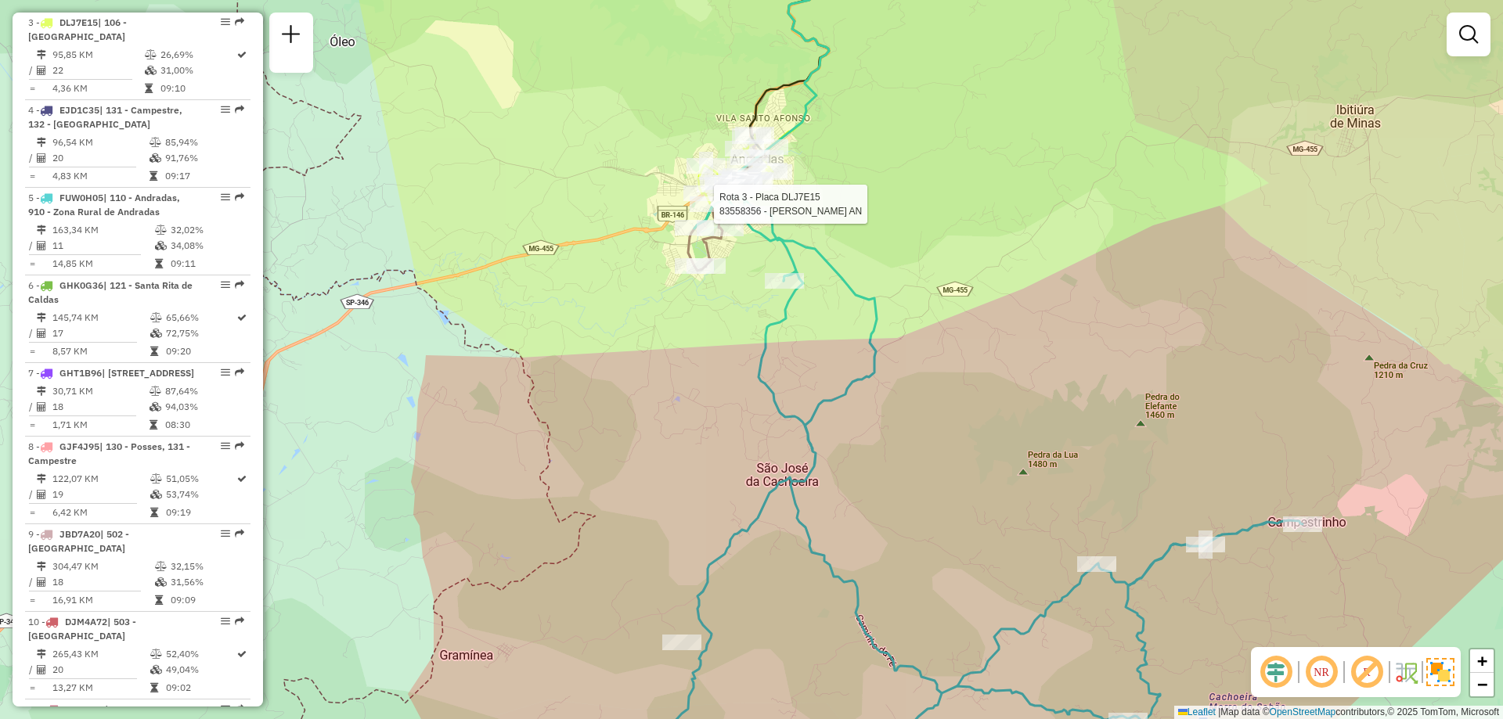
select select "**********"
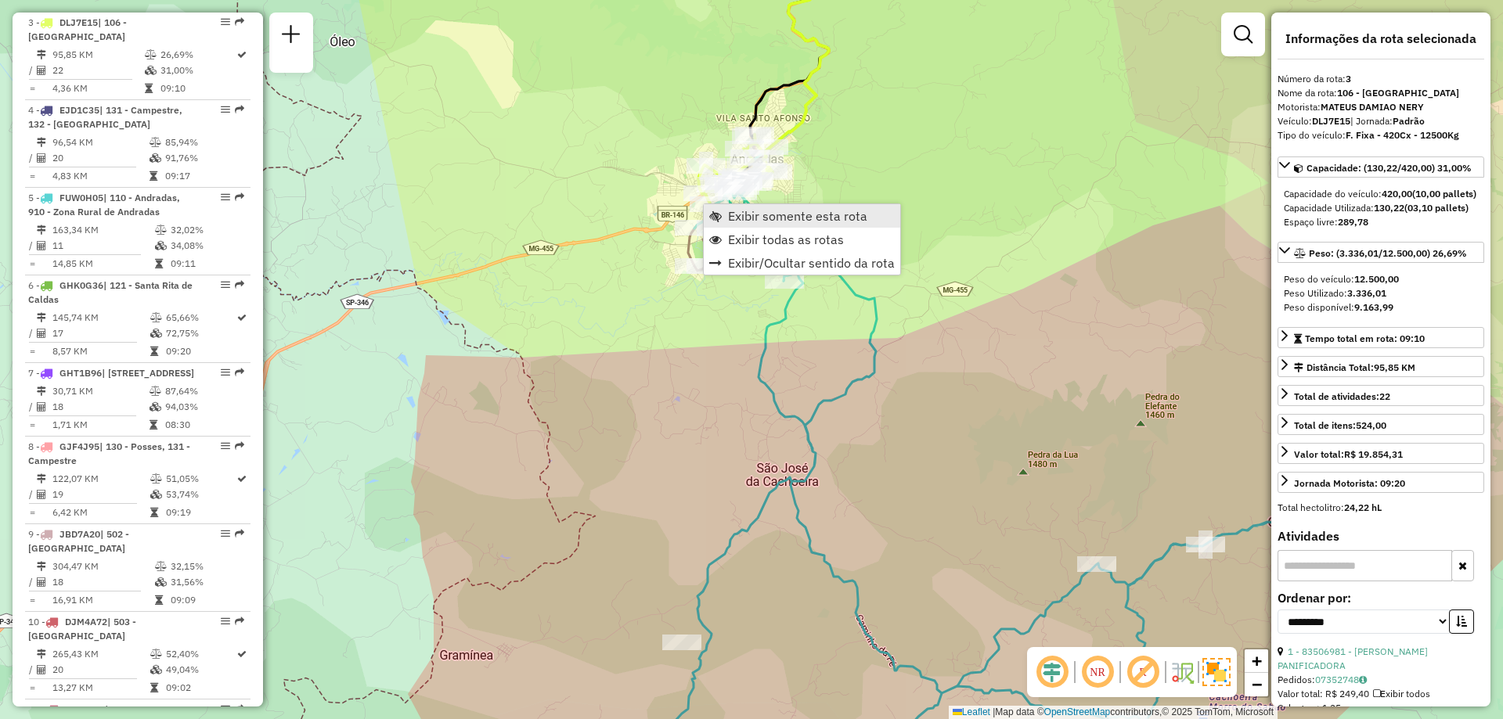
click at [760, 210] on span "Exibir somente esta rota" at bounding box center [797, 216] width 139 height 13
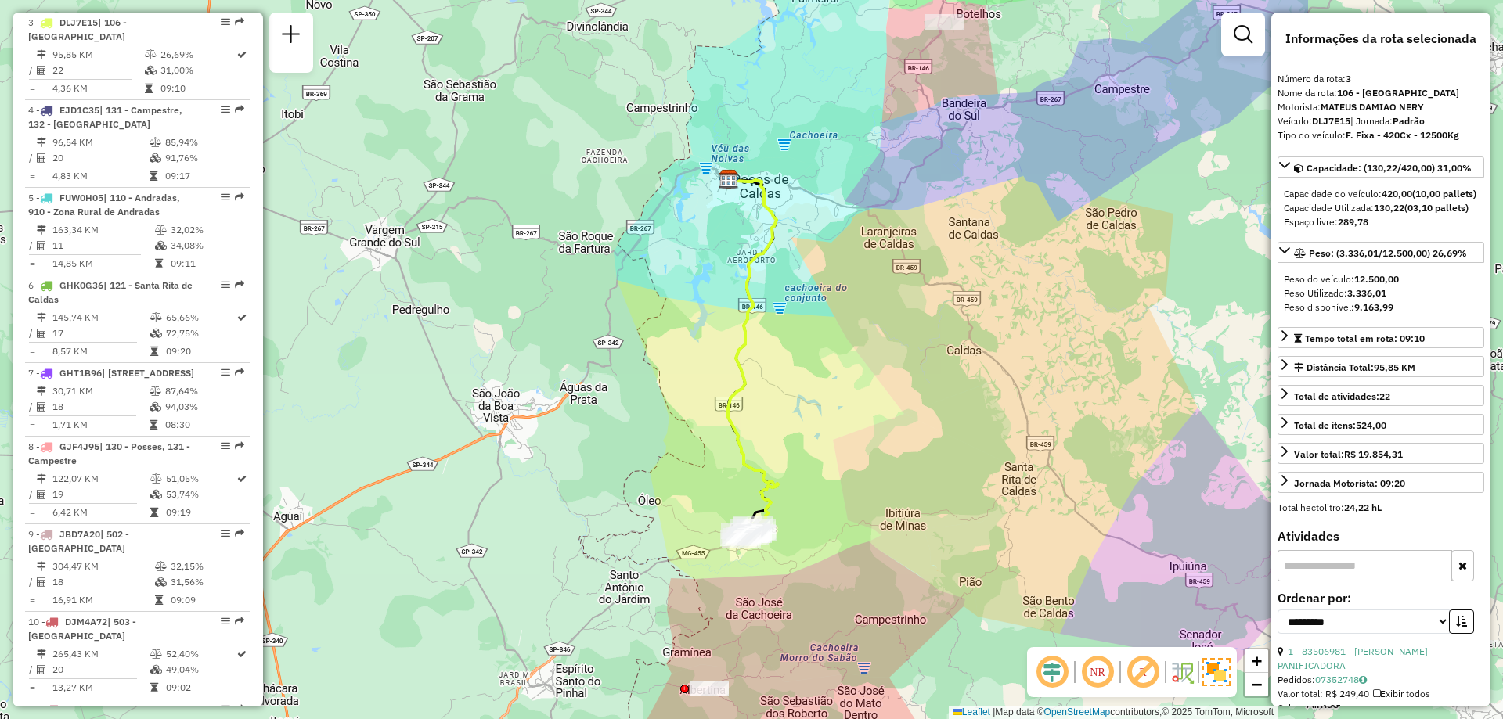
click at [780, 446] on div "Janela de atendimento Grade de atendimento Capacidade Transportadoras Veículos …" at bounding box center [751, 359] width 1503 height 719
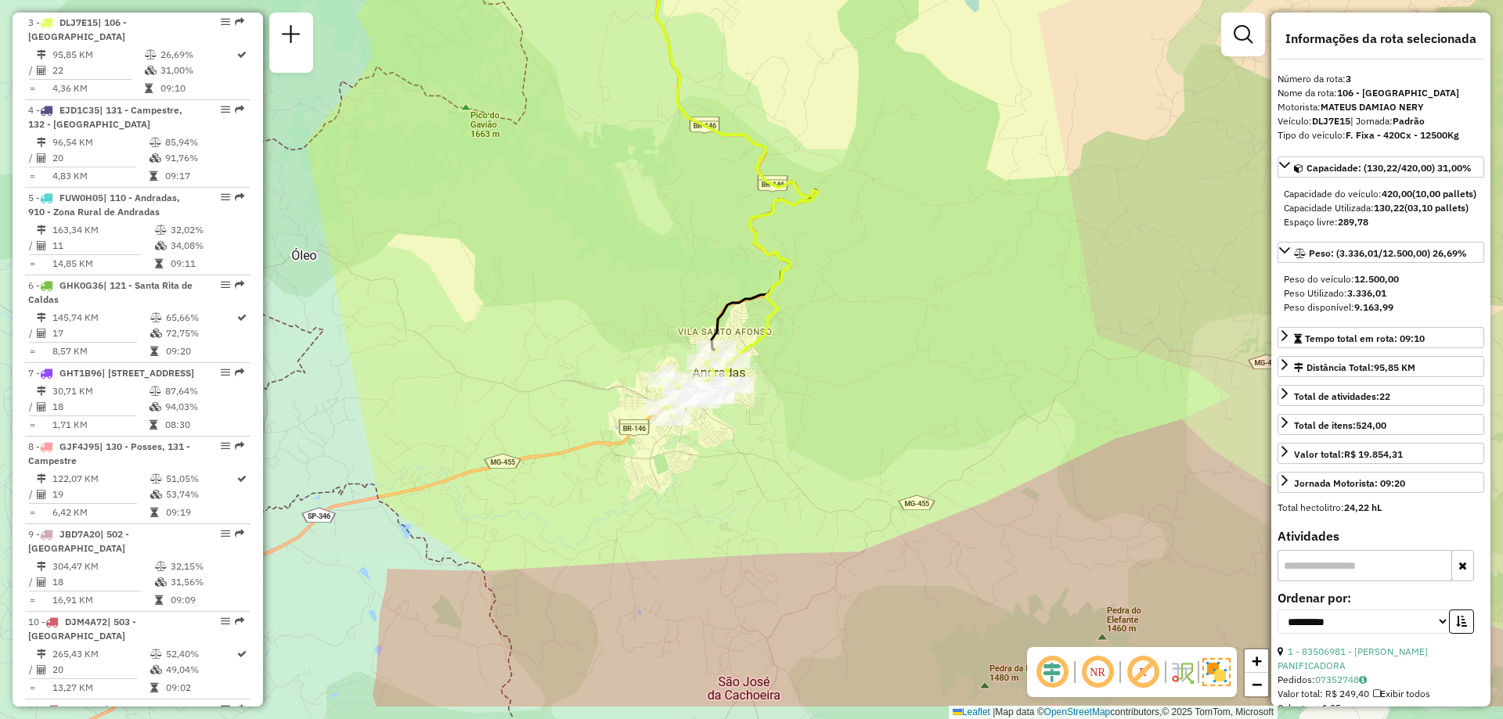
drag, startPoint x: 779, startPoint y: 495, endPoint x: 750, endPoint y: 410, distance: 89.4
click at [750, 410] on div "Rota 3 - Placa DLJ7E15 83506974 - [PERSON_NAME] de atendimento Grade de atendim…" at bounding box center [751, 359] width 1503 height 719
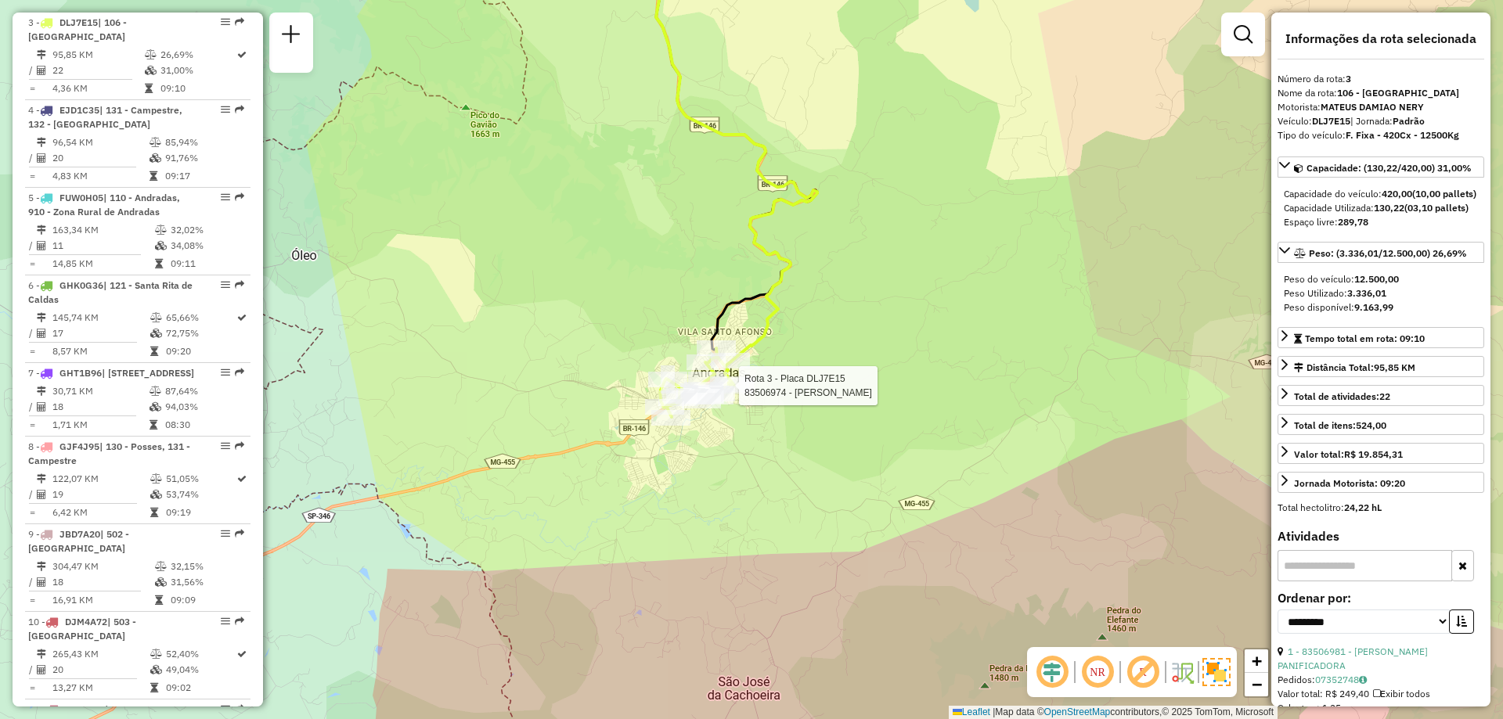
drag, startPoint x: 757, startPoint y: 454, endPoint x: 745, endPoint y: 340, distance: 114.9
click at [745, 340] on div "Rota 3 - Placa DLJ7E15 83506974 - [PERSON_NAME] de atendimento Grade de atendim…" at bounding box center [751, 359] width 1503 height 719
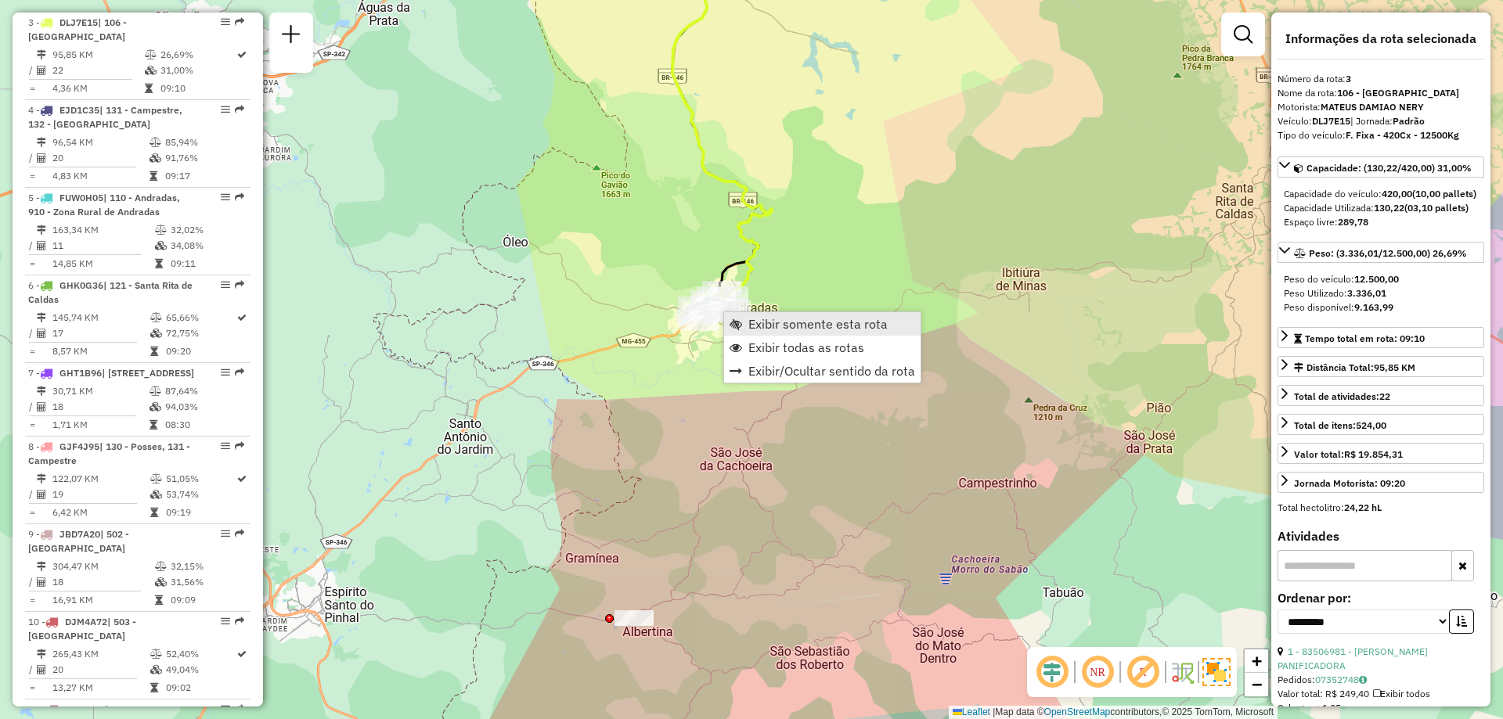
click at [768, 330] on span "Exibir somente esta rota" at bounding box center [817, 324] width 139 height 13
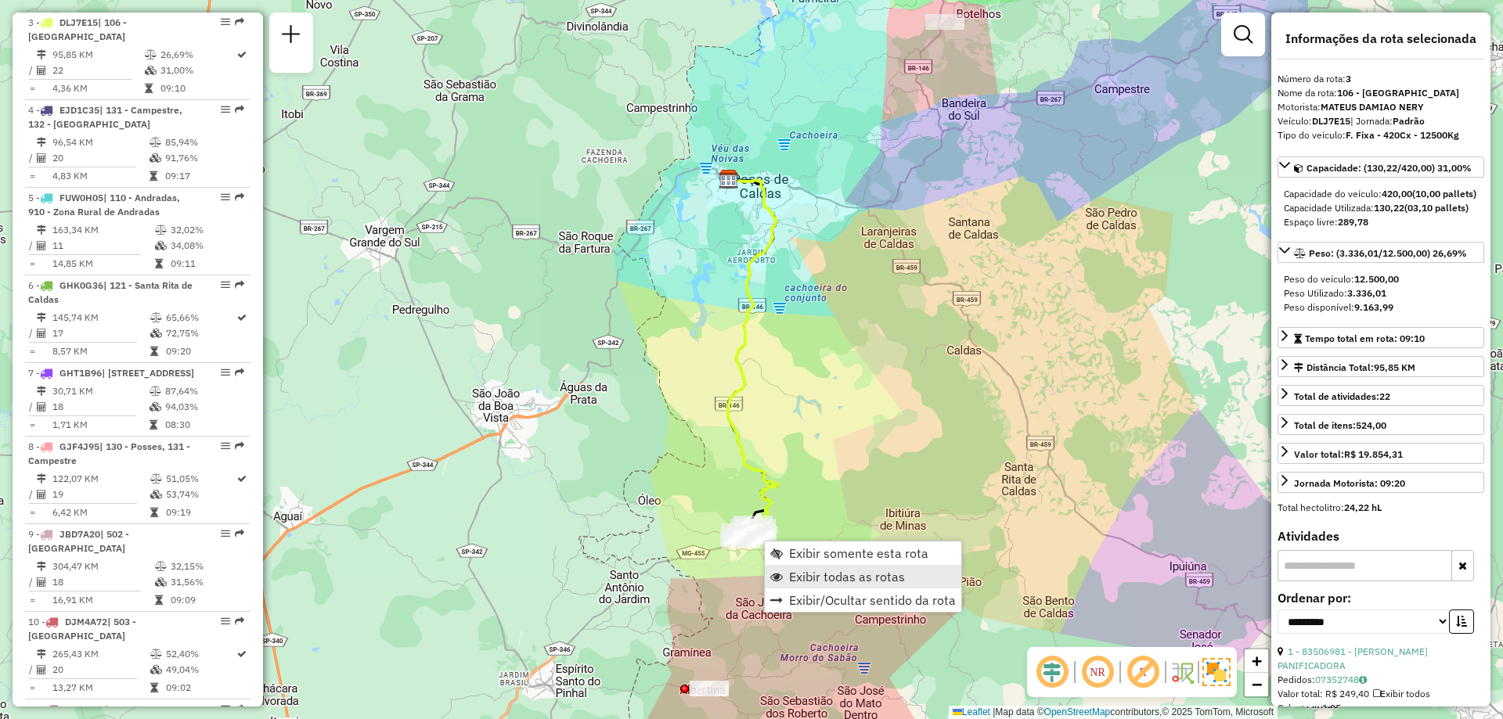
click at [820, 575] on span "Exibir todas as rotas" at bounding box center [847, 577] width 116 height 13
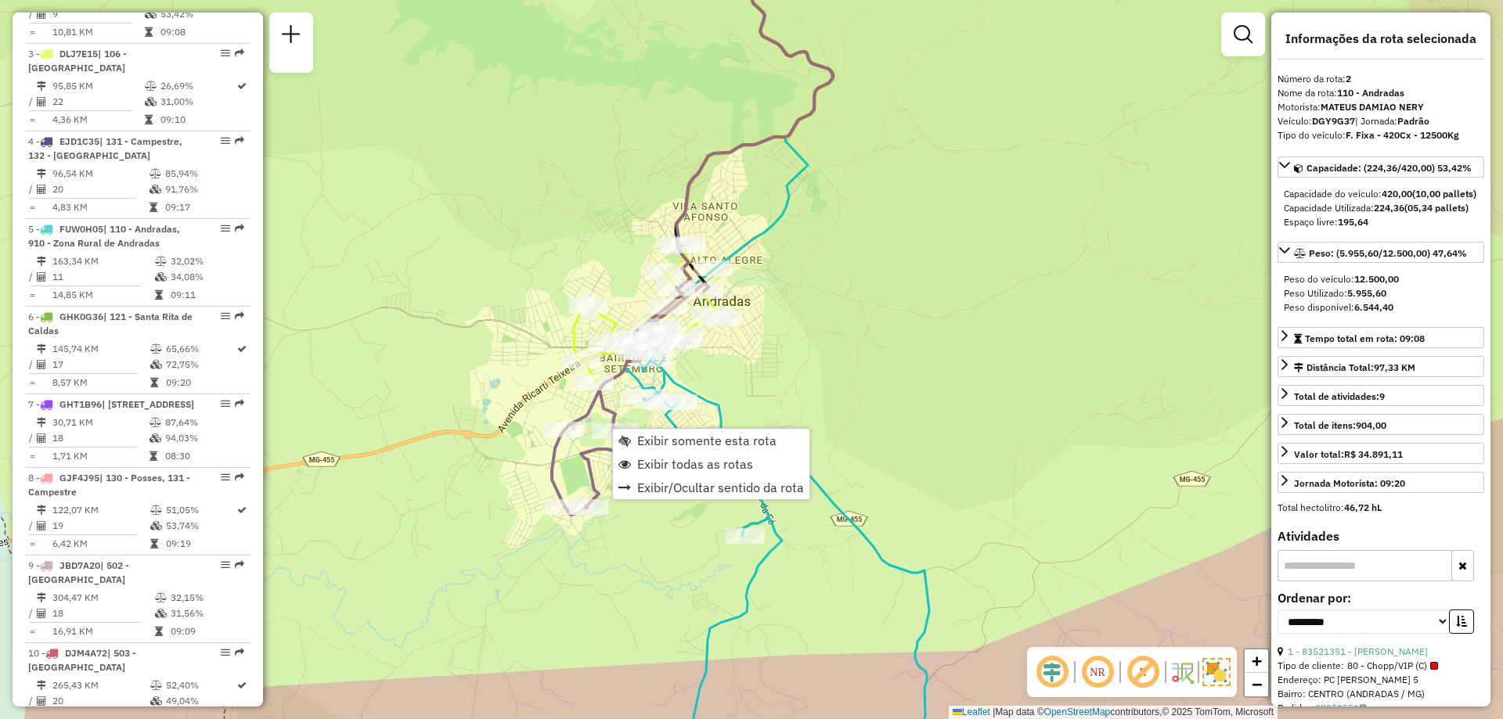
scroll to position [682, 0]
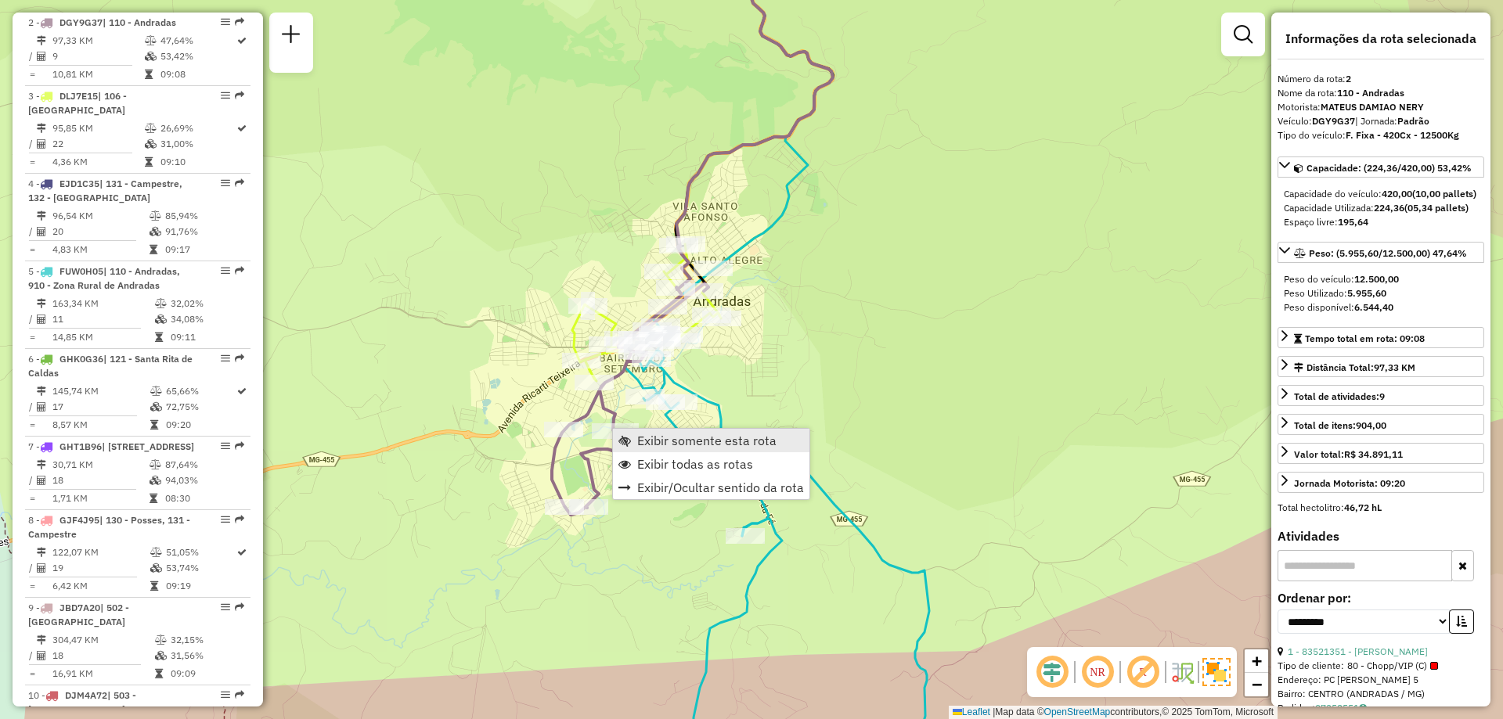
click at [669, 441] on span "Exibir somente esta rota" at bounding box center [706, 440] width 139 height 13
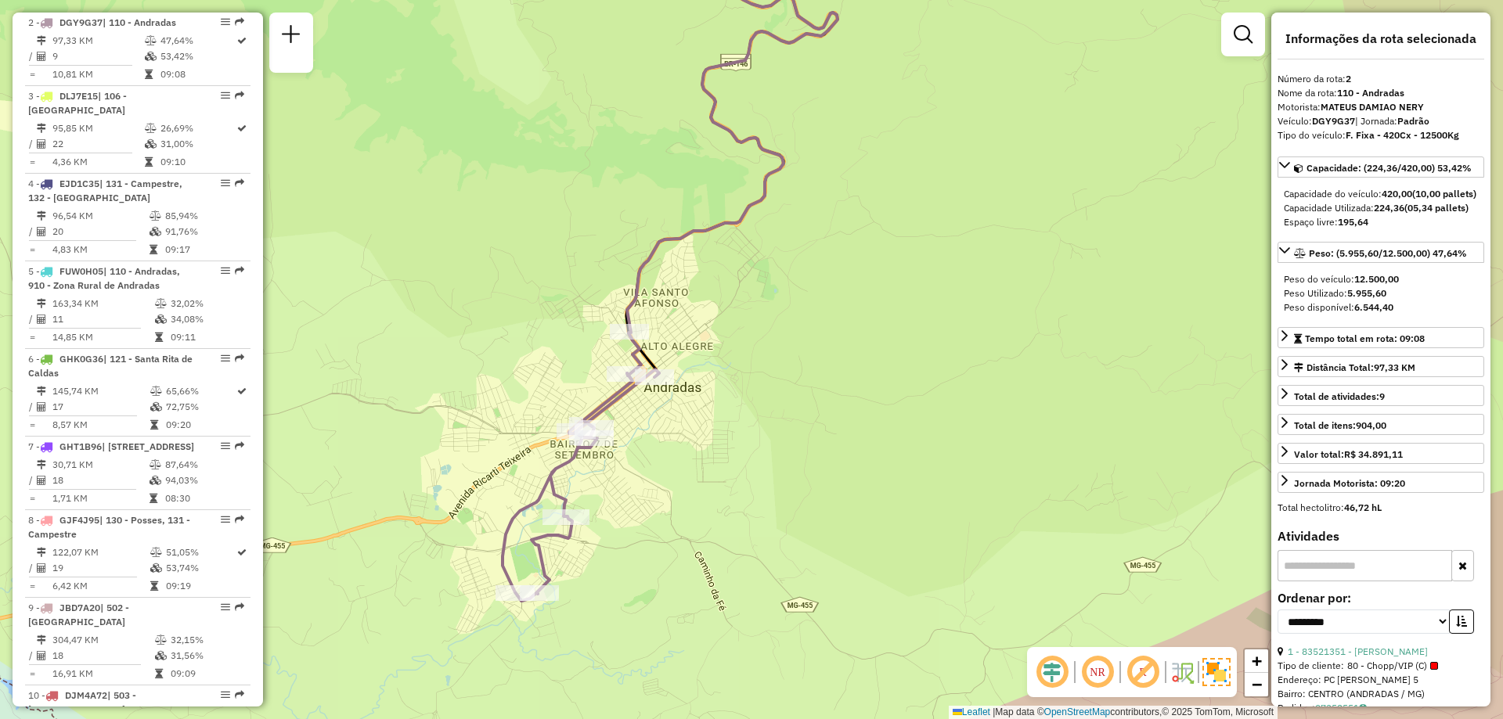
click at [654, 390] on div "Janela de atendimento Grade de atendimento Capacidade Transportadoras Veículos …" at bounding box center [751, 359] width 1503 height 719
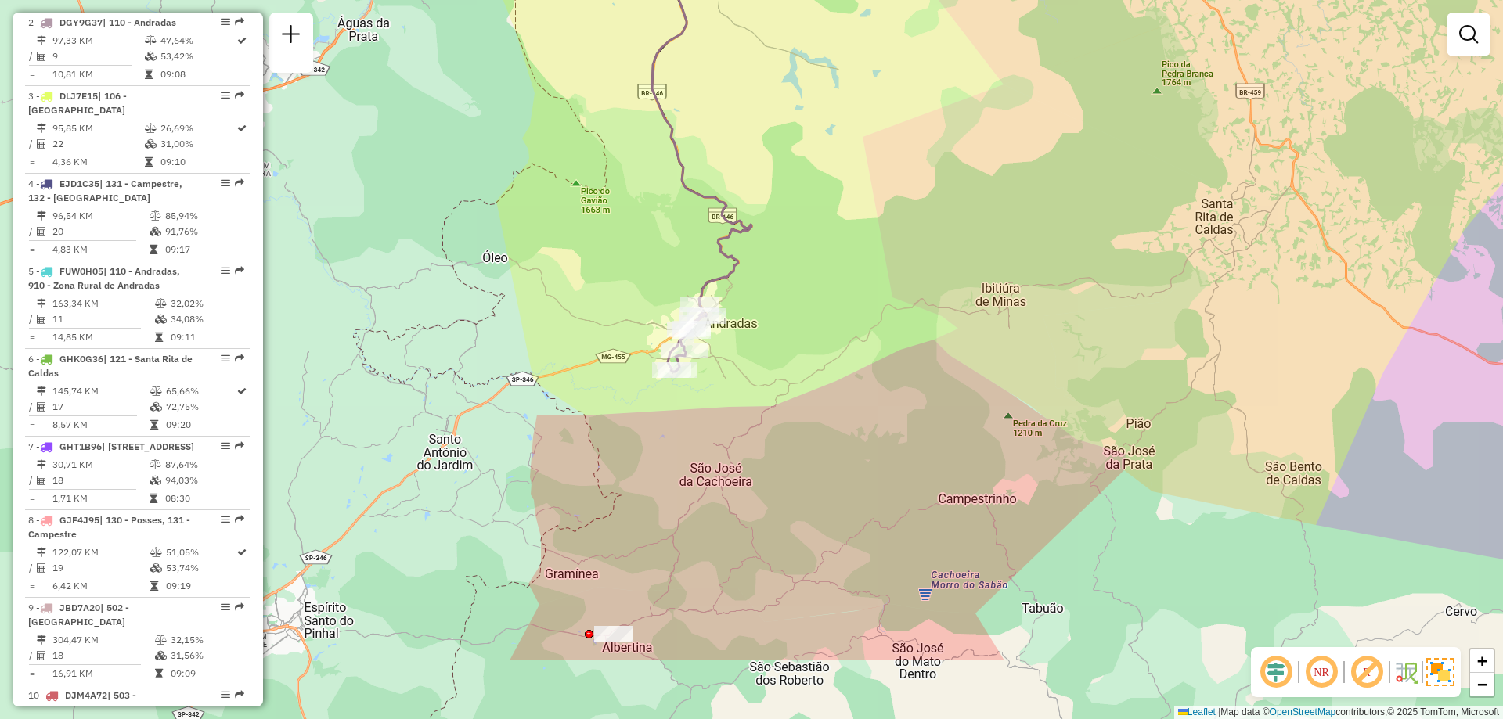
drag, startPoint x: 889, startPoint y: 488, endPoint x: 838, endPoint y: 391, distance: 110.7
click at [838, 391] on div "Janela de atendimento Grade de atendimento Capacidade Transportadoras Veículos …" at bounding box center [751, 359] width 1503 height 719
